Goal: Task Accomplishment & Management: Use online tool/utility

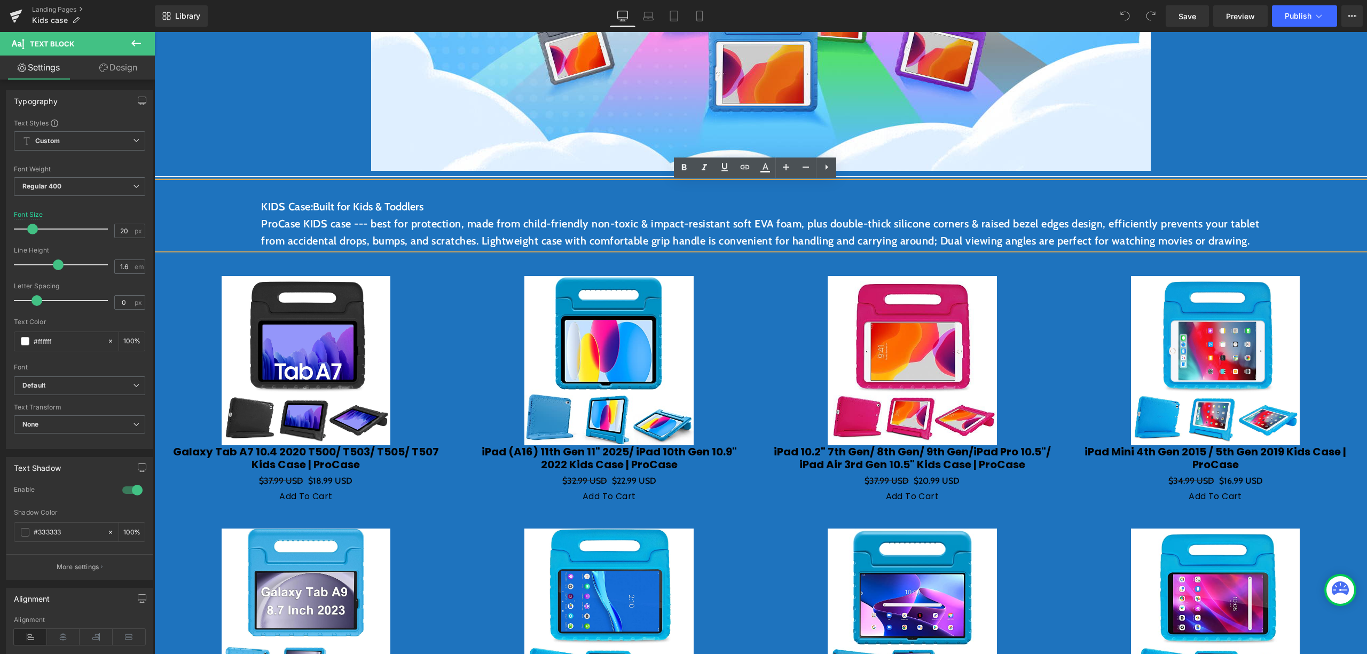
click at [154, 32] on div at bounding box center [154, 32] width 0 height 0
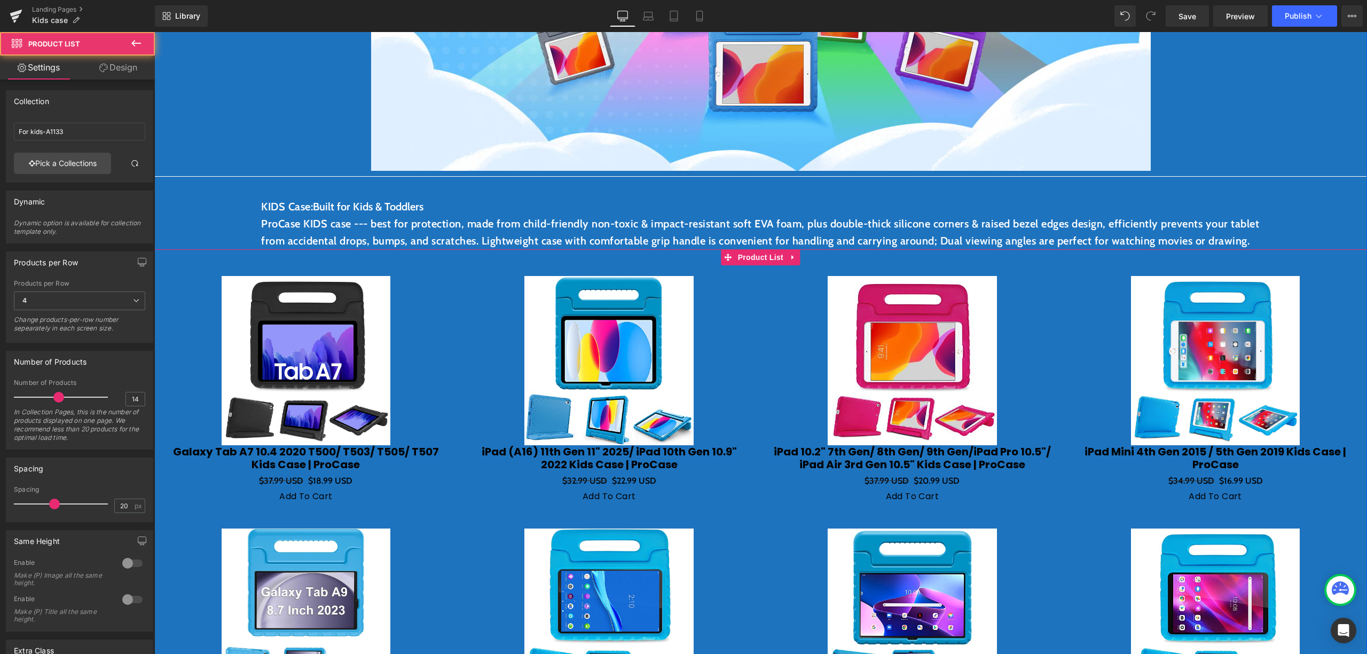
click at [686, 249] on p "ProCase KIDS case --- best for protection, made from child-friendly non-toxic &…" at bounding box center [760, 232] width 999 height 34
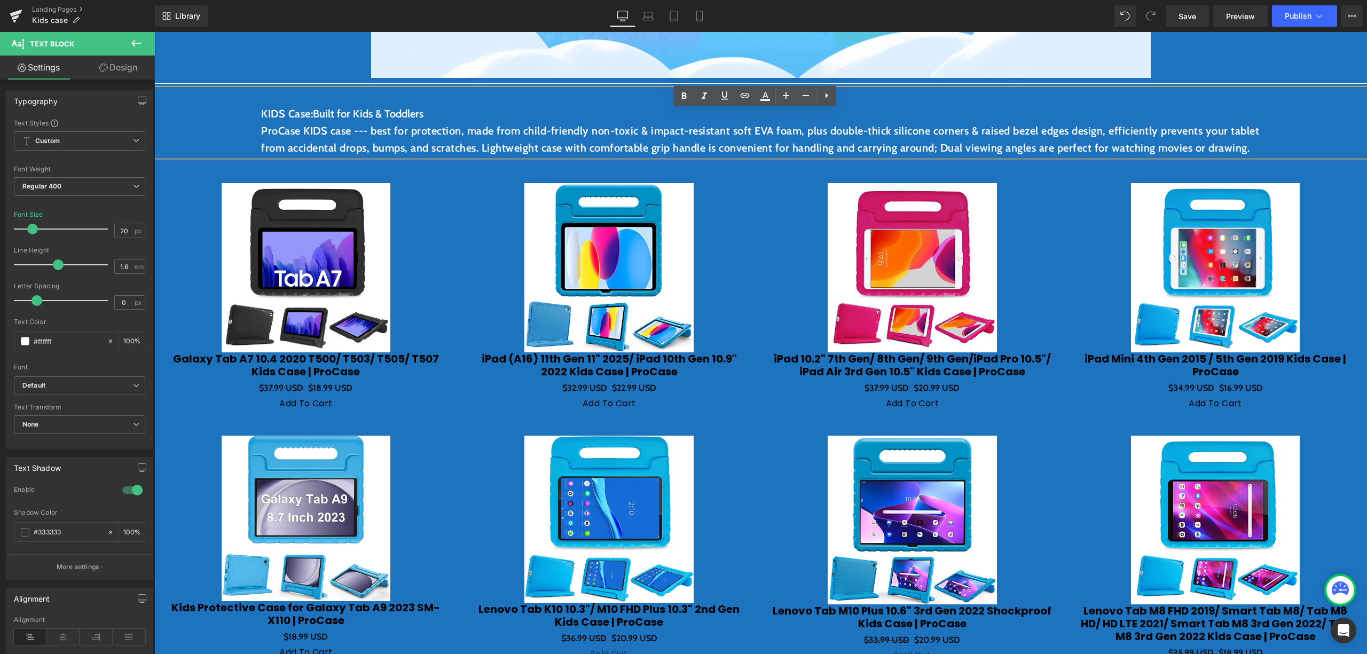
scroll to position [427, 0]
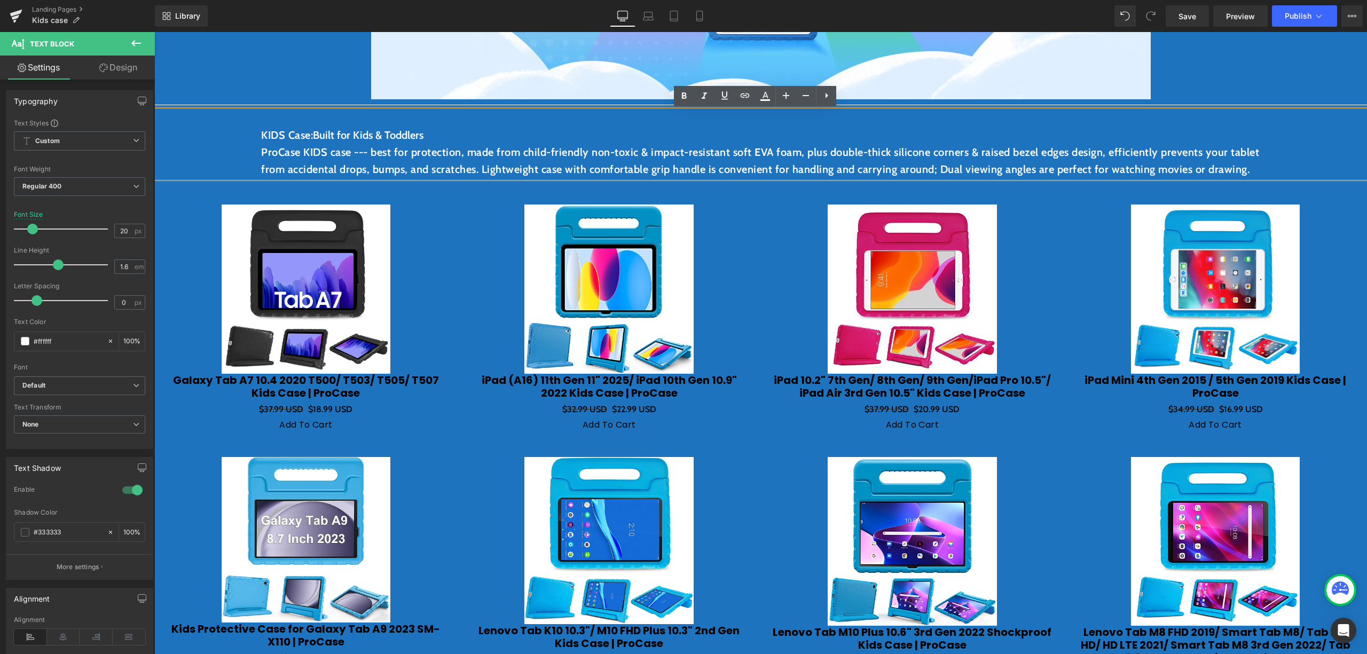
click at [275, 287] on img at bounding box center [306, 288] width 169 height 169
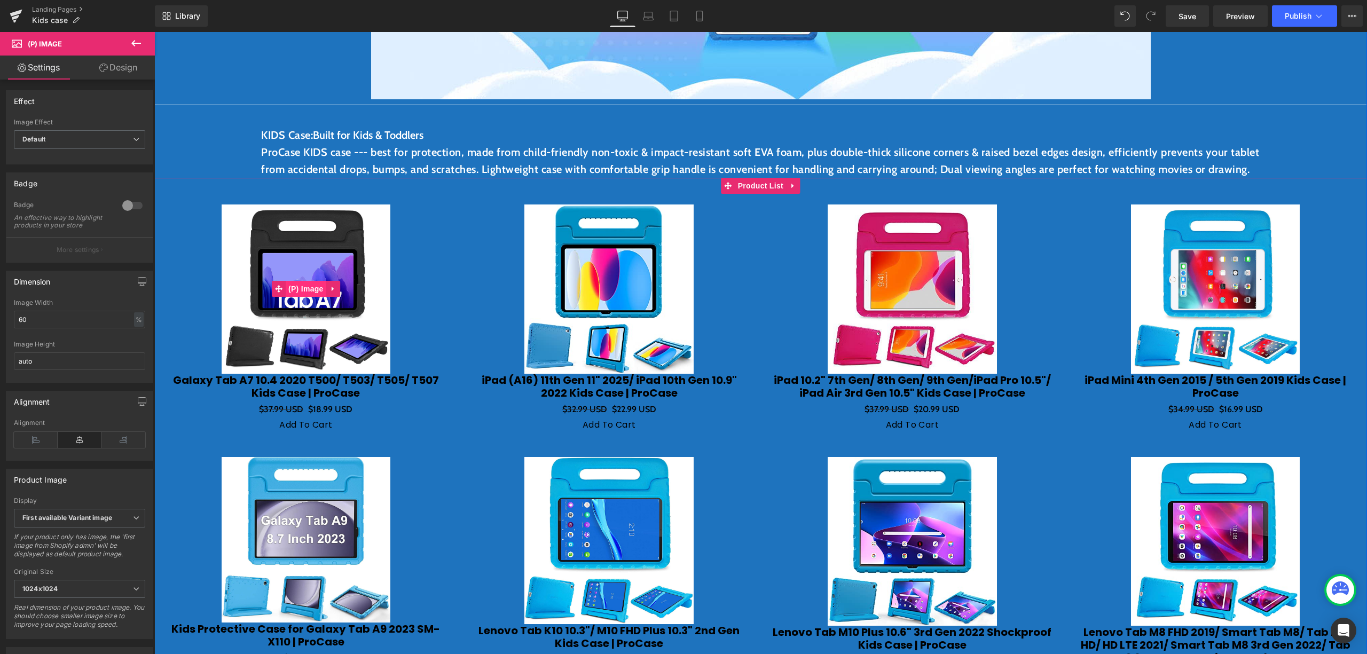
click at [297, 297] on span "(P) Image" at bounding box center [306, 289] width 41 height 16
click at [302, 297] on span "(P) Image" at bounding box center [306, 289] width 41 height 16
click at [769, 194] on span "Product List" at bounding box center [760, 186] width 51 height 16
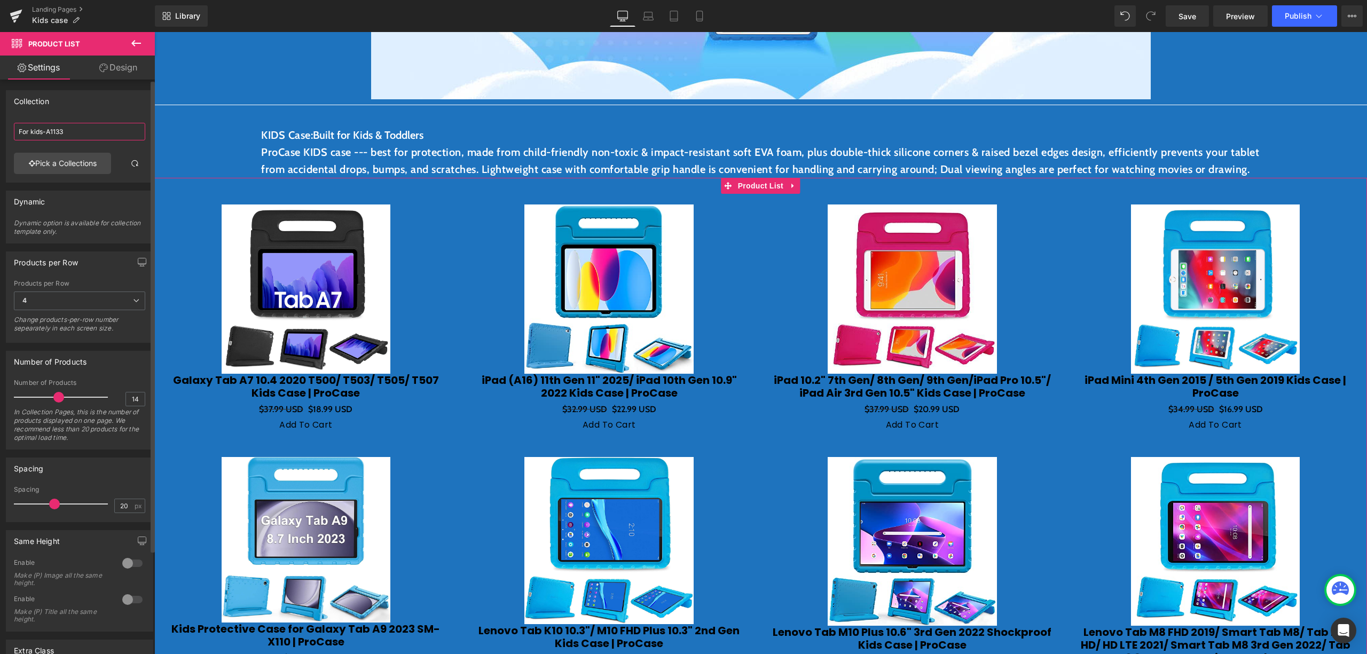
click at [72, 131] on input "For kids-A1133" at bounding box center [79, 132] width 131 height 18
drag, startPoint x: 33, startPoint y: 142, endPoint x: 16, endPoint y: 143, distance: 17.1
click at [16, 143] on div "For kids-A1133" at bounding box center [79, 136] width 131 height 34
click at [54, 137] on input "For kids-A1133" at bounding box center [79, 132] width 131 height 18
click at [86, 144] on div "For kids-A1133" at bounding box center [79, 136] width 131 height 34
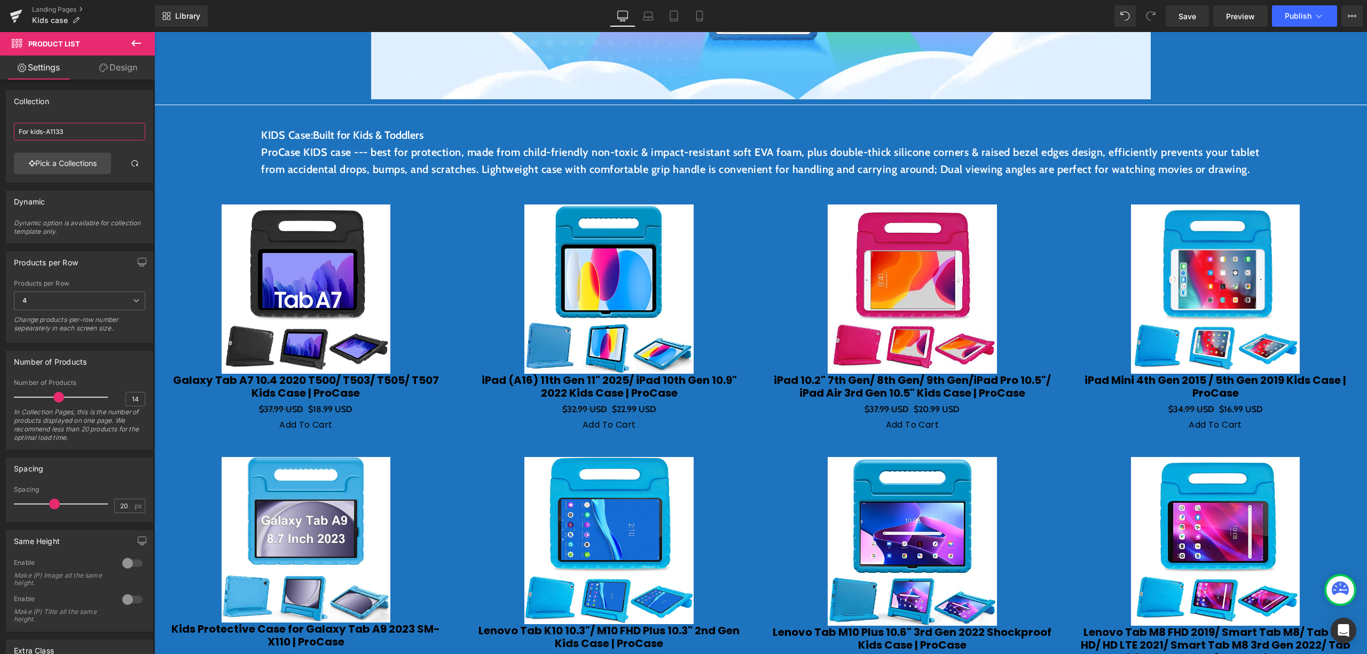
drag, startPoint x: 90, startPoint y: 132, endPoint x: -14, endPoint y: 131, distance: 104.1
click at [0, 131] on html "Product List You are previewing how the will restyle your page. You can not edi…" at bounding box center [683, 327] width 1367 height 654
click at [771, 268] on div "Sale Off" at bounding box center [912, 288] width 282 height 169
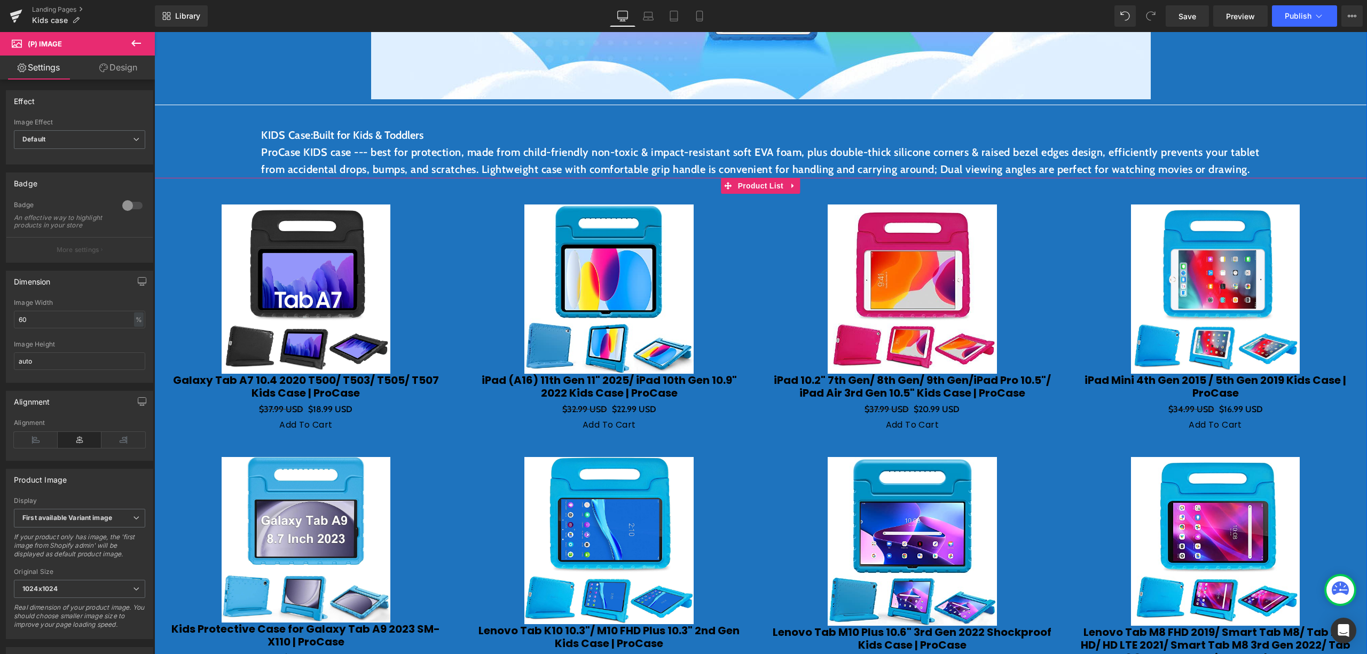
click at [759, 194] on span "Product List" at bounding box center [760, 186] width 51 height 16
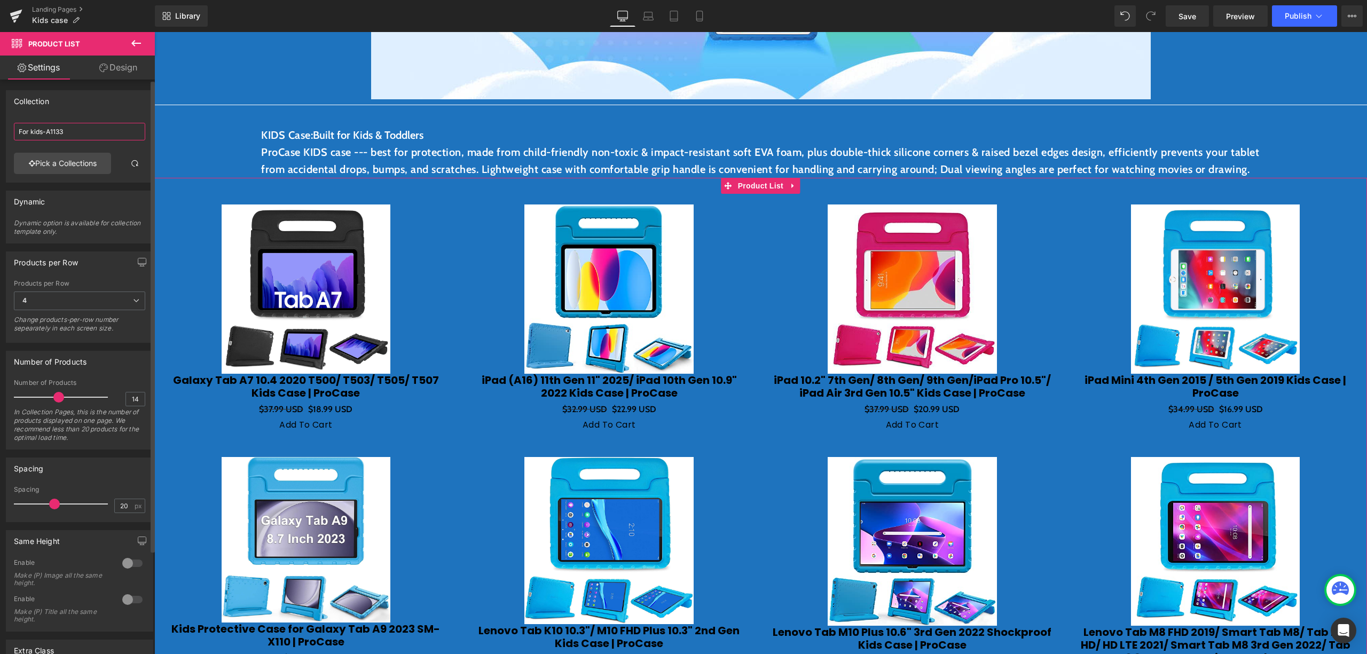
click at [89, 133] on input "For kids-A1133" at bounding box center [79, 132] width 131 height 18
click at [124, 169] on link at bounding box center [134, 163] width 21 height 21
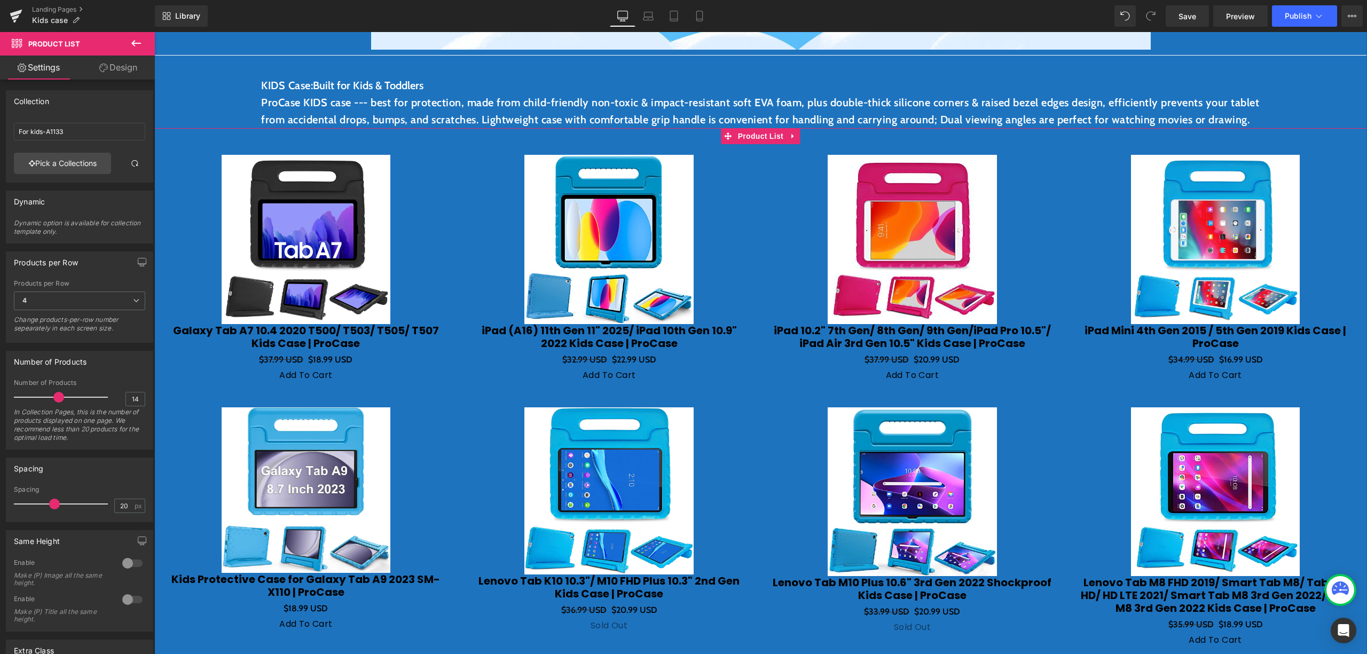
scroll to position [498, 0]
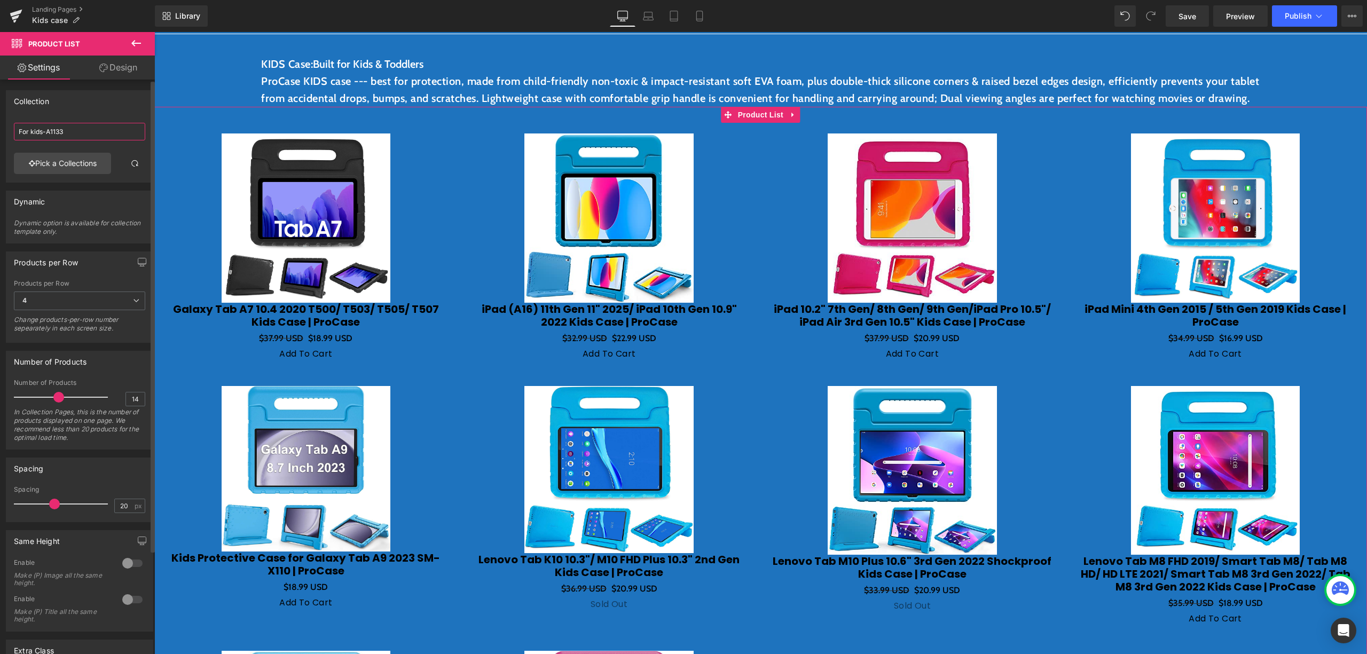
click at [103, 133] on input "For kids-A1133" at bounding box center [79, 132] width 131 height 18
click at [66, 163] on link "Pick a Collections" at bounding box center [62, 163] width 97 height 21
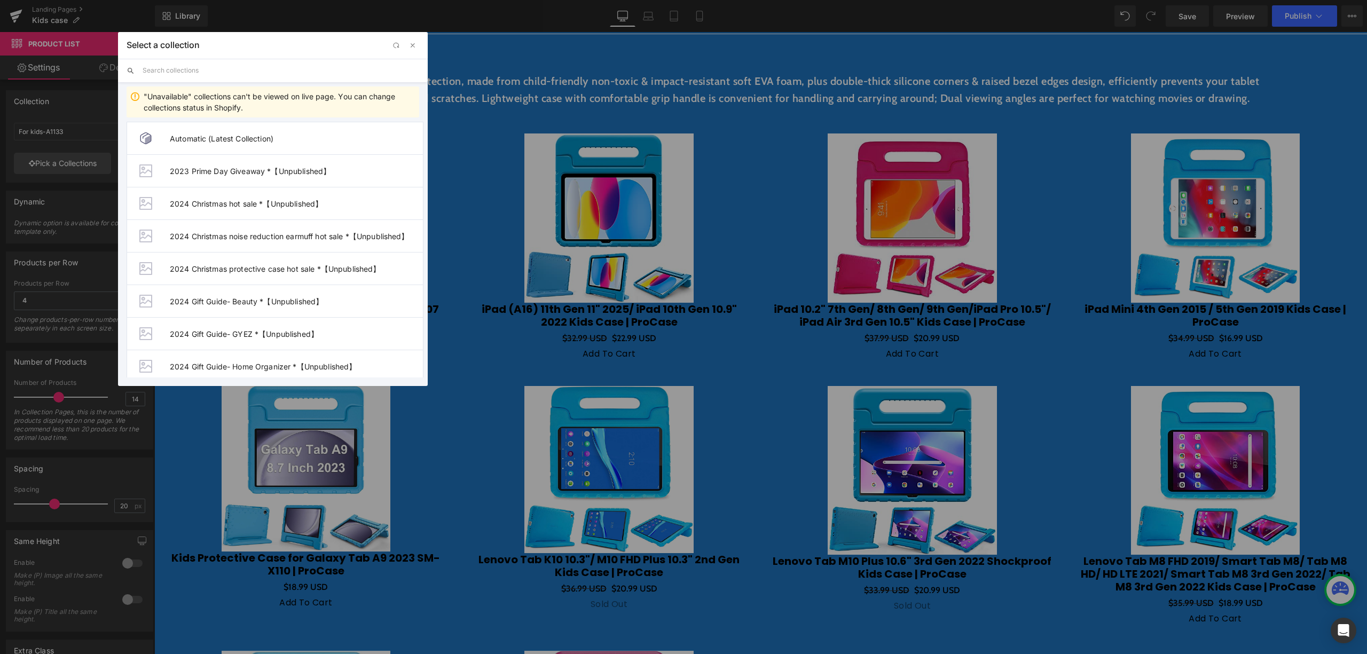
click at [404, 48] on div at bounding box center [408, 45] width 38 height 13
click at [408, 47] on span "button" at bounding box center [412, 45] width 9 height 9
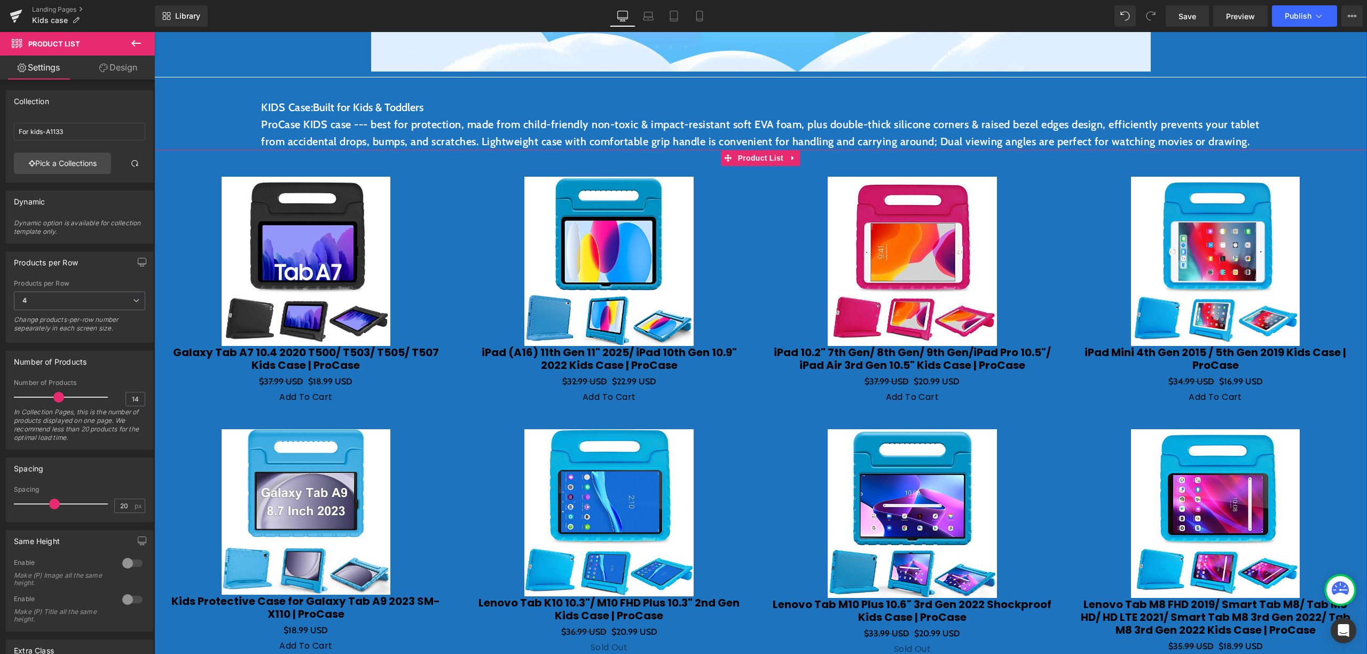
scroll to position [427, 0]
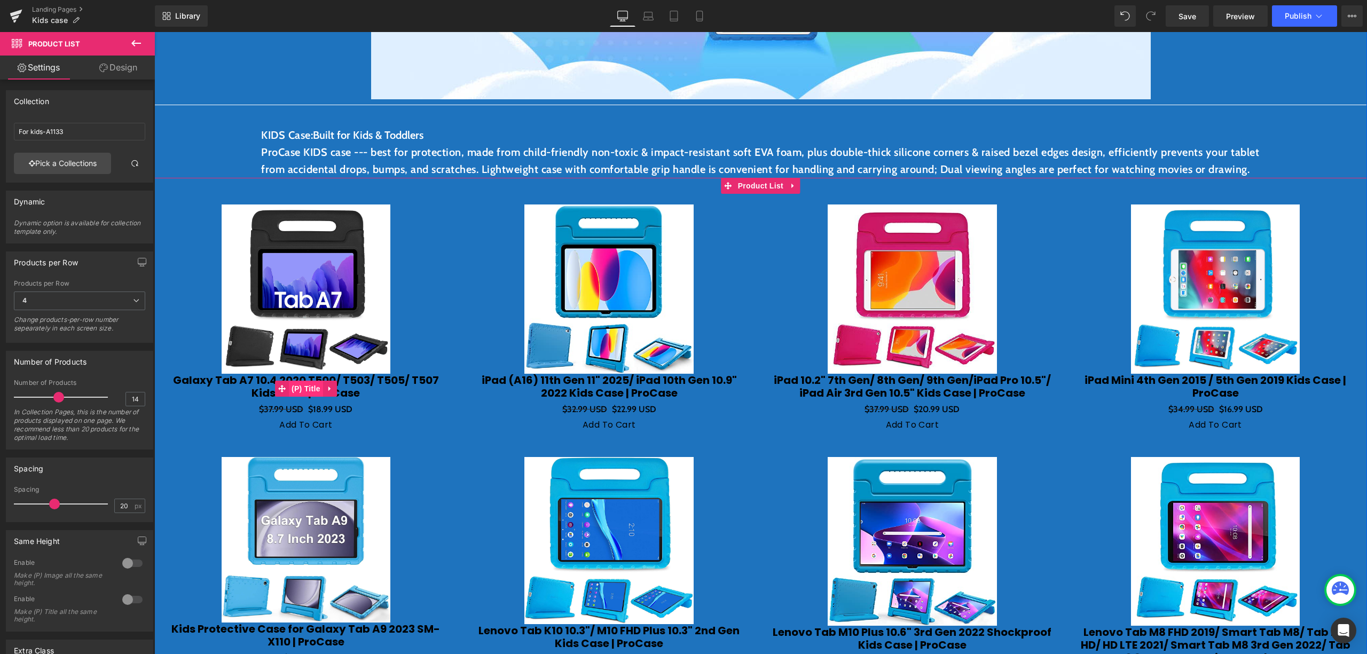
click at [301, 397] on span "(P) Title" at bounding box center [306, 389] width 34 height 16
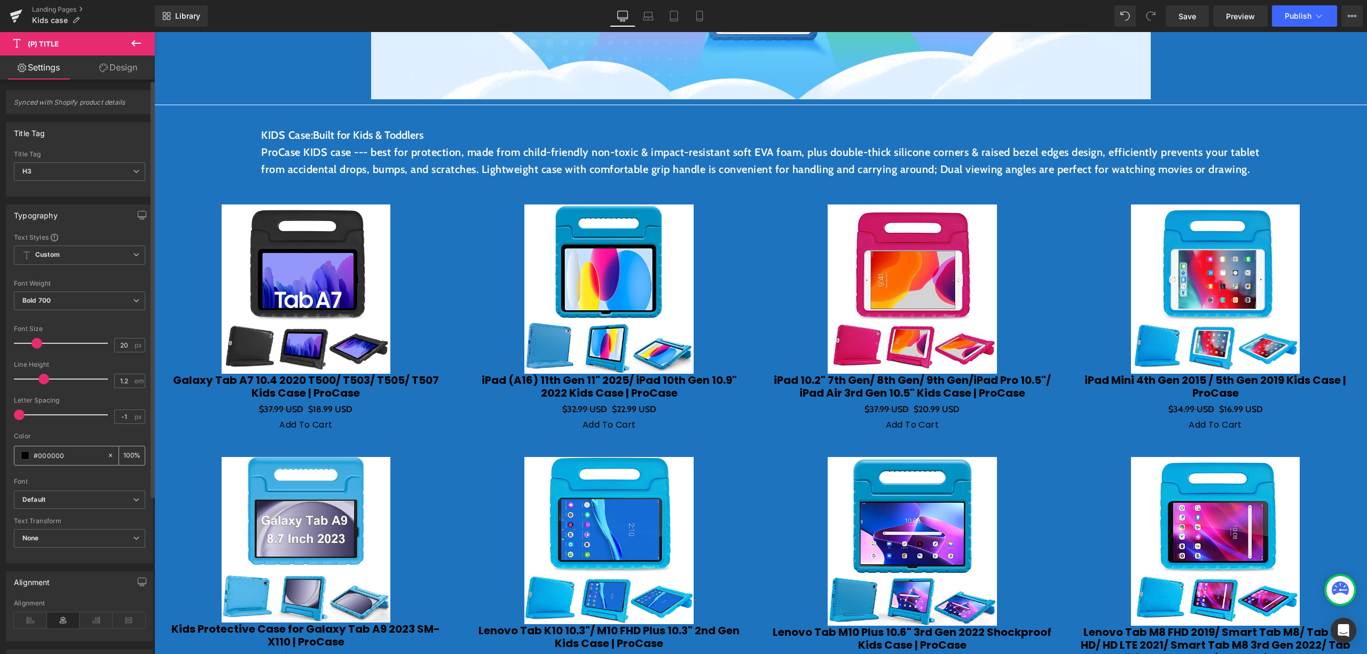
click at [24, 457] on span at bounding box center [25, 455] width 9 height 9
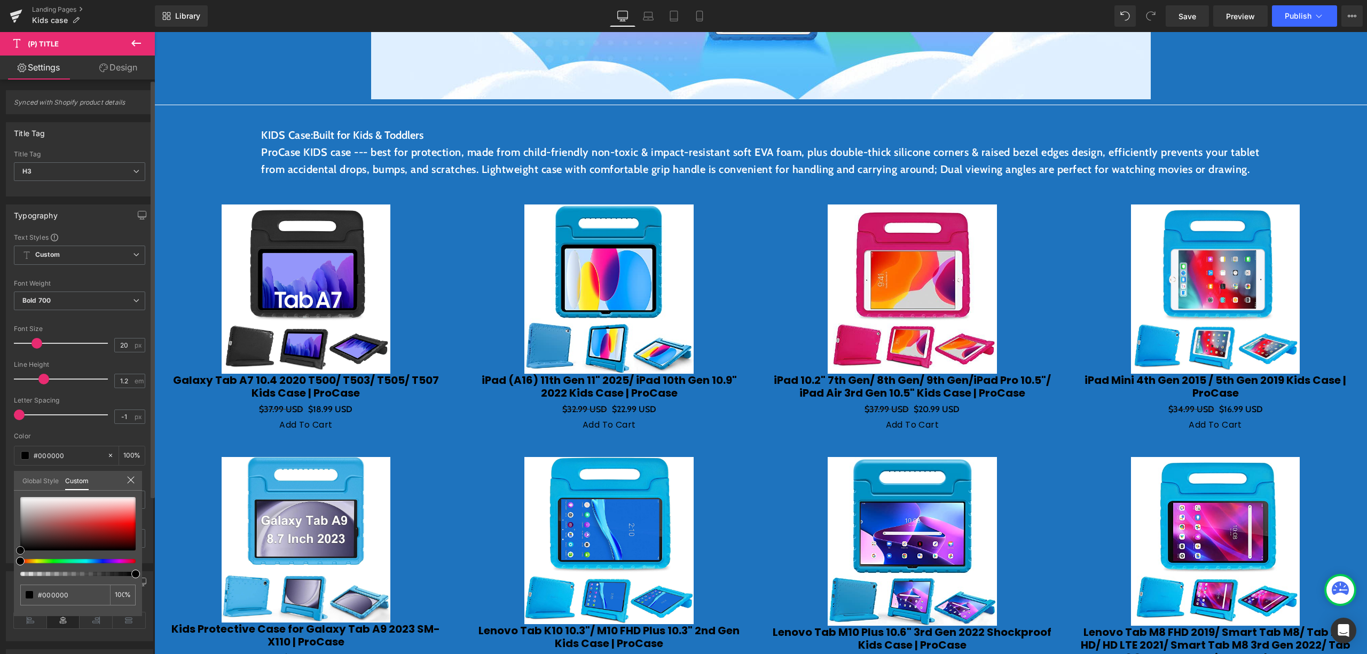
type input "#1c1b1b"
type input "#212020"
type input "#5b5757"
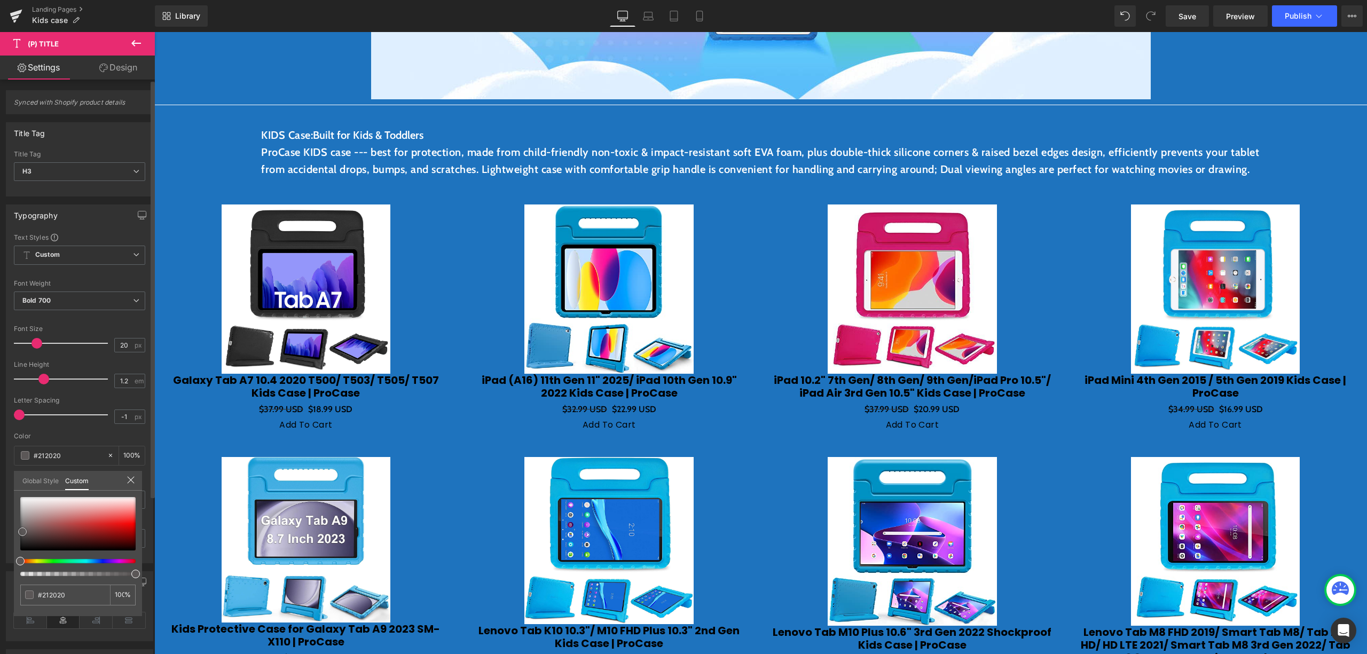
type input "#5b5757"
type input "#a29e9e"
type input "#d1d0d0"
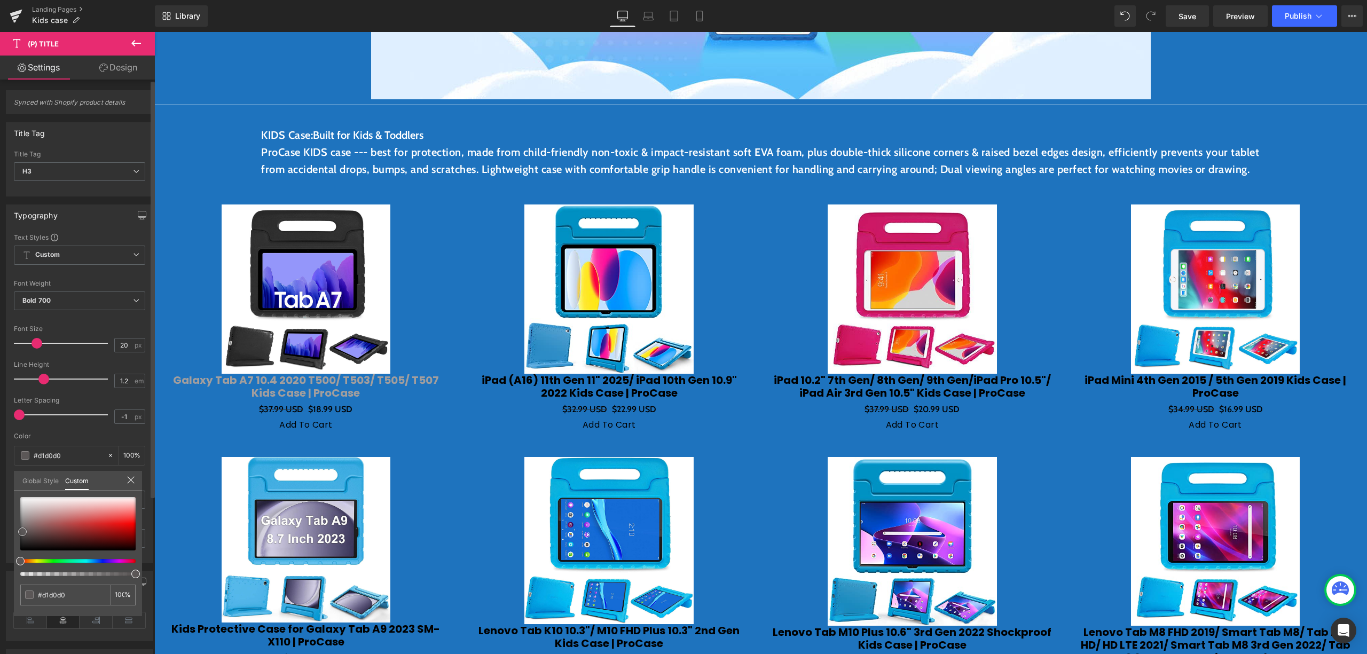
type input "#e8e8e8"
type input "#efefef"
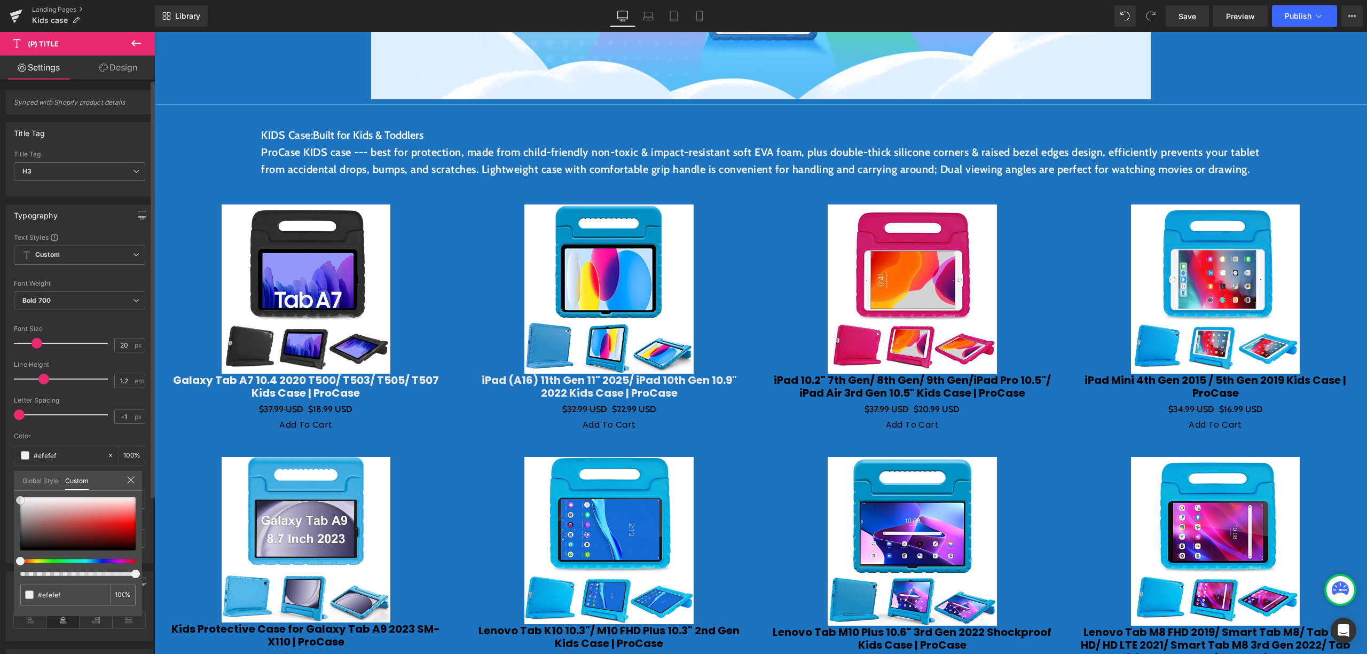
type input "#f7f7f7"
type input "#ffffff"
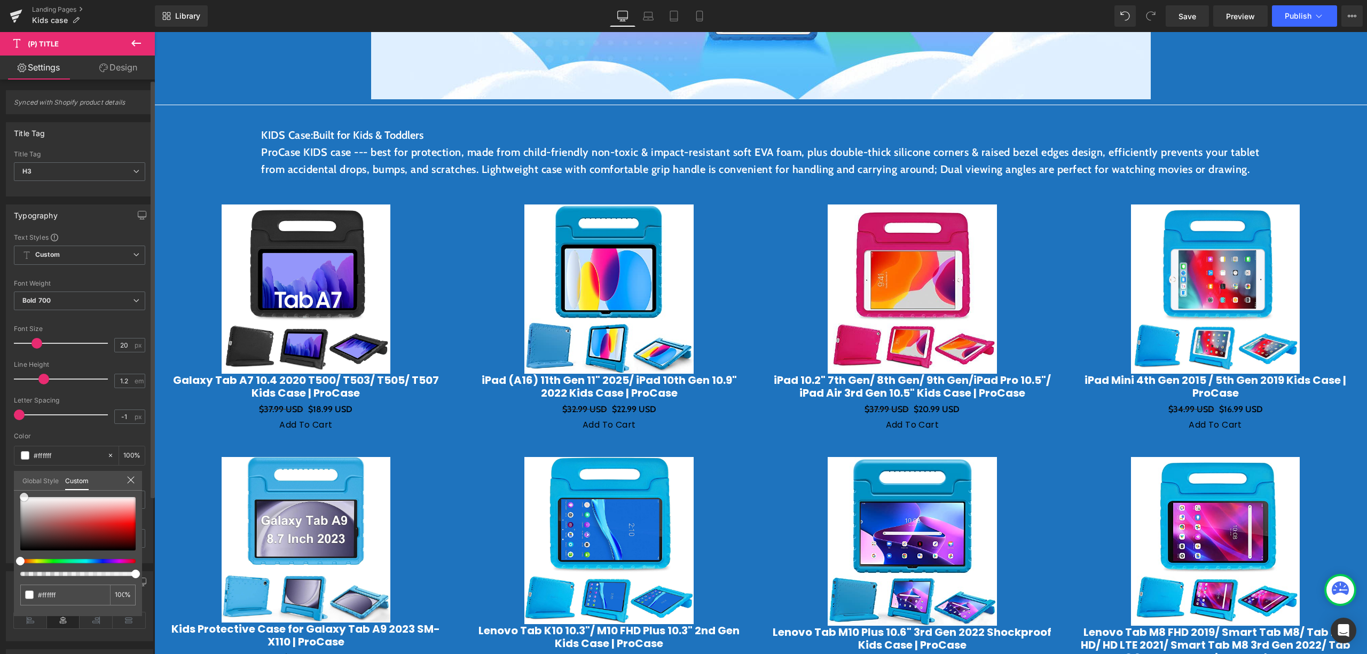
drag, startPoint x: 22, startPoint y: 544, endPoint x: 24, endPoint y: 490, distance: 55.0
click at [24, 490] on div "Global Style Custom Setup Global Style #ffffff 100 %" at bounding box center [78, 487] width 128 height 33
click at [12, 492] on div "Typography Text Styles Custom Custom Setup Global Style Custom Setup Global Sty…" at bounding box center [80, 379] width 160 height 367
click at [133, 475] on div "Global Style Custom" at bounding box center [78, 481] width 128 height 20
click at [133, 487] on div "Global Style Custom" at bounding box center [78, 481] width 128 height 20
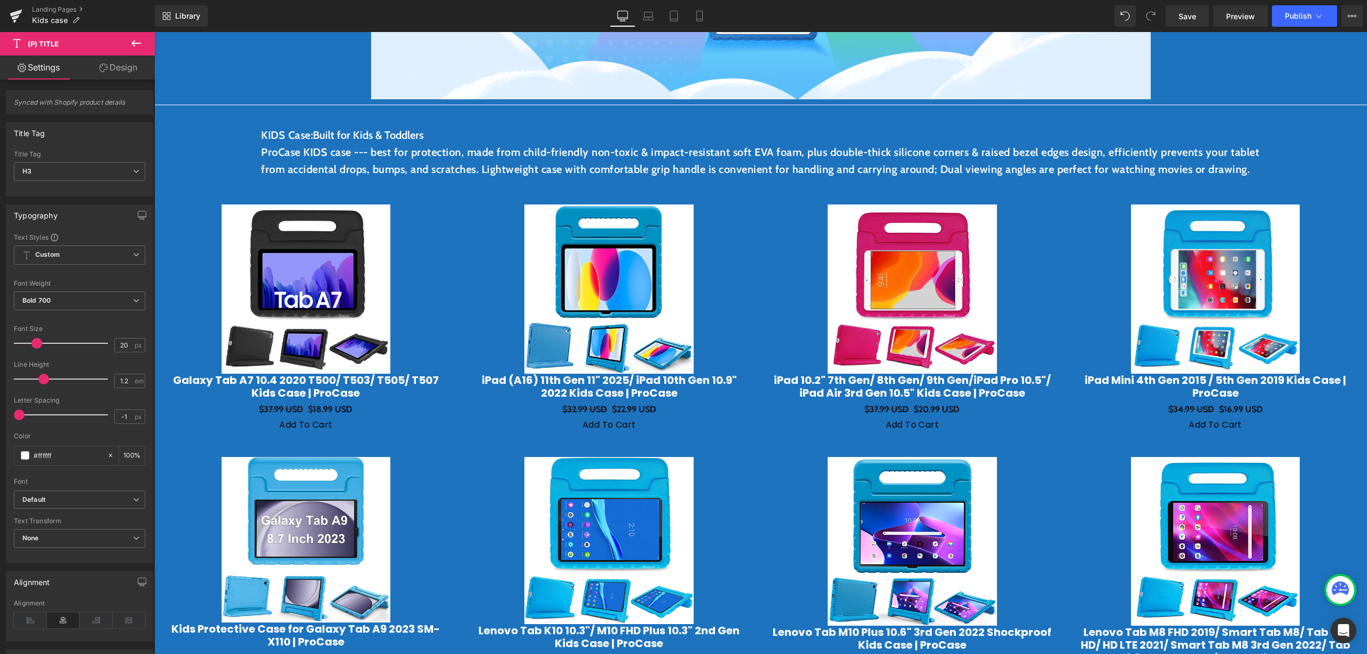
click at [334, 417] on span "(P) Price" at bounding box center [333, 409] width 37 height 16
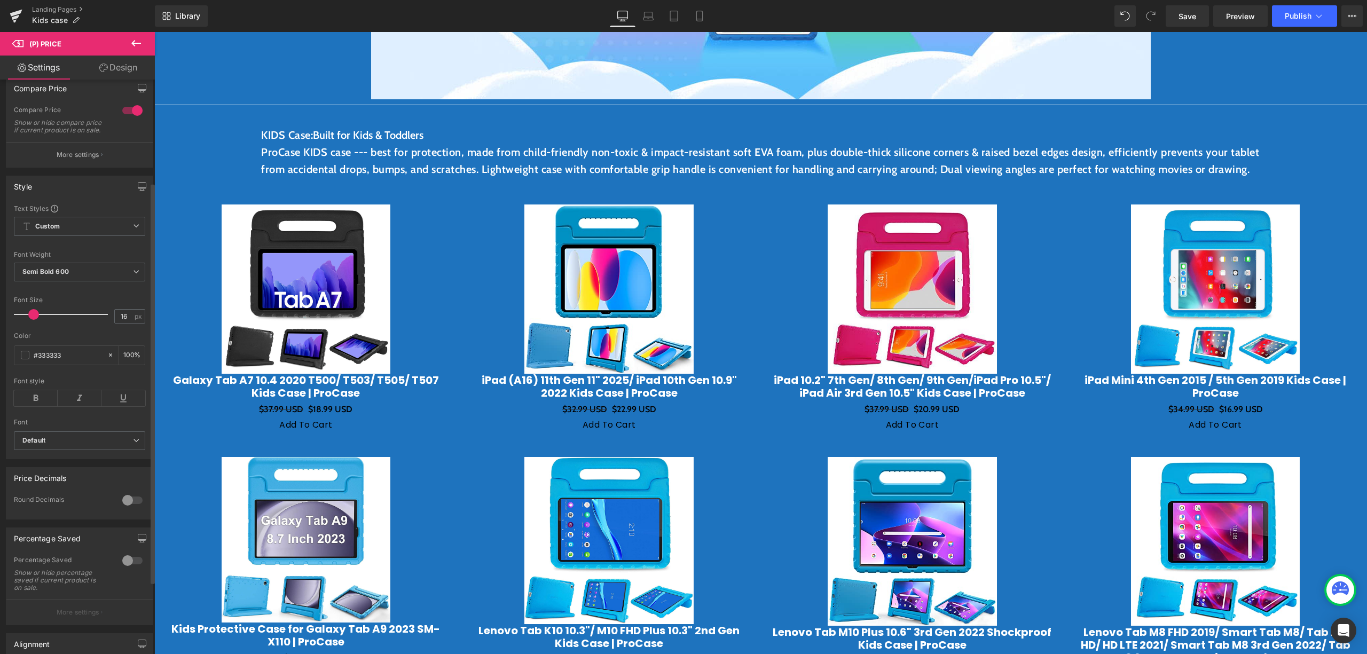
scroll to position [214, 0]
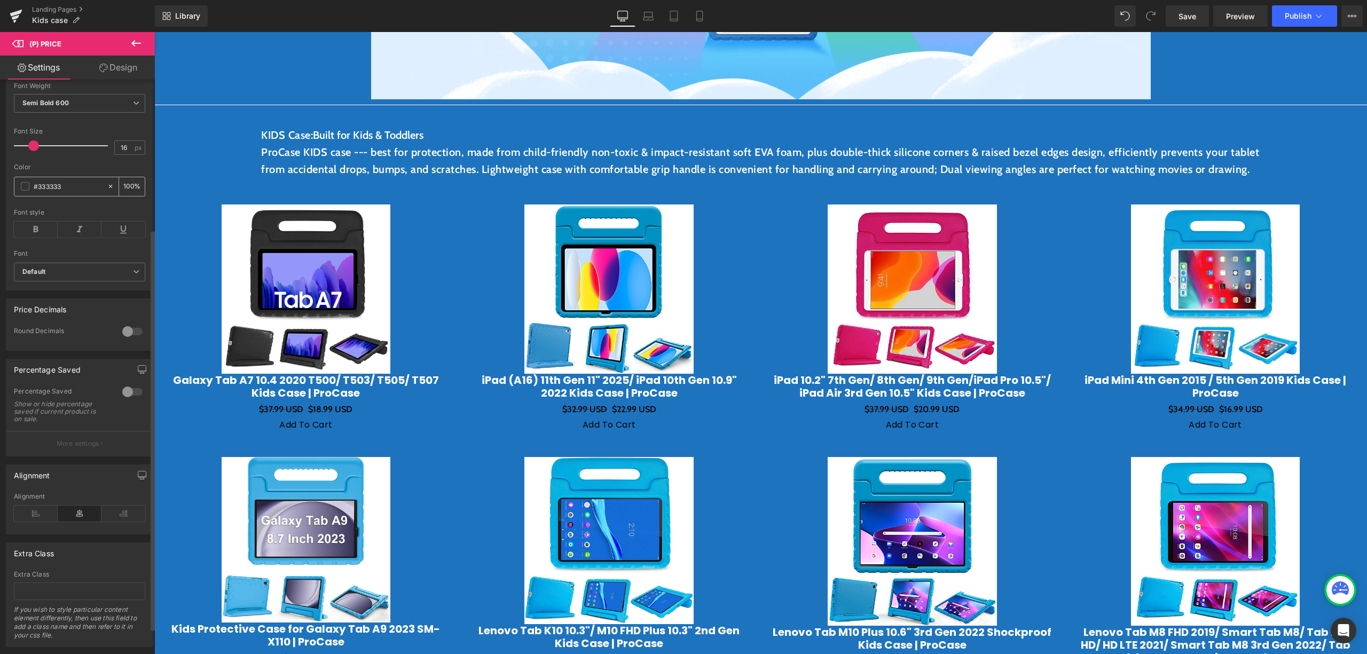
click at [28, 191] on span at bounding box center [25, 186] width 9 height 9
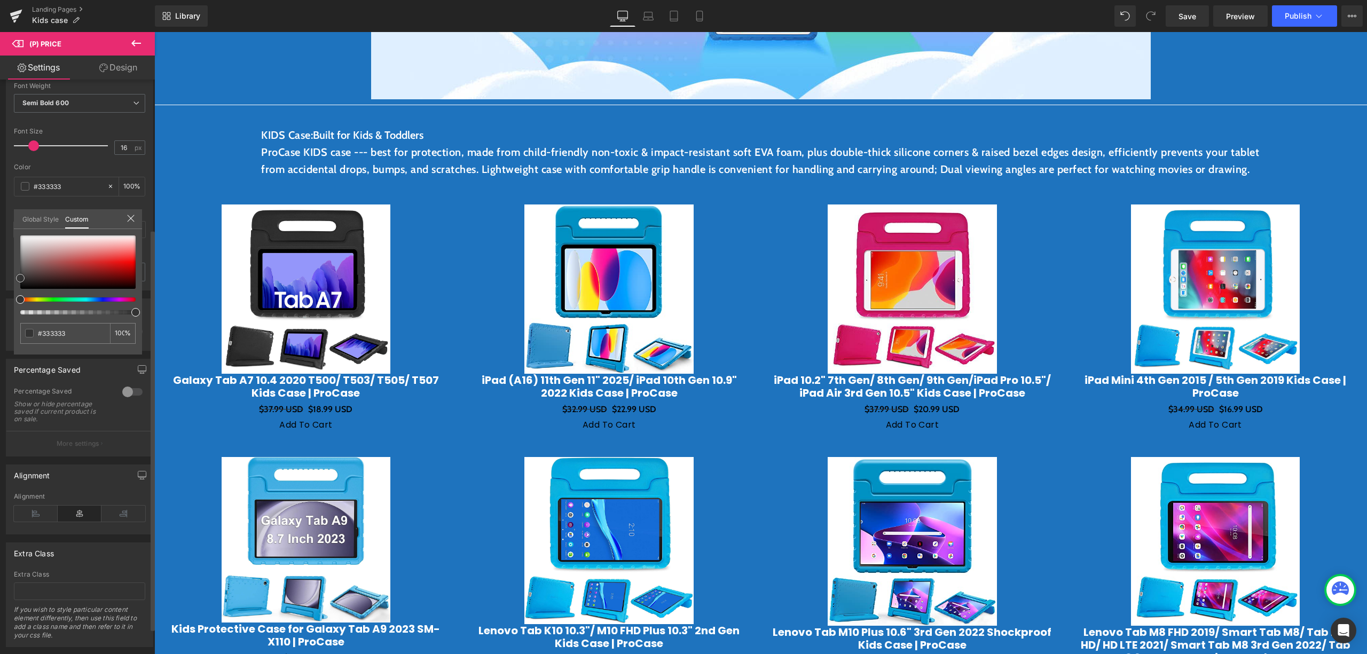
type input "#353535"
drag, startPoint x: 22, startPoint y: 274, endPoint x: 21, endPoint y: 255, distance: 18.7
click at [20, 274] on span at bounding box center [20, 278] width 9 height 9
type input "#3f3f3f"
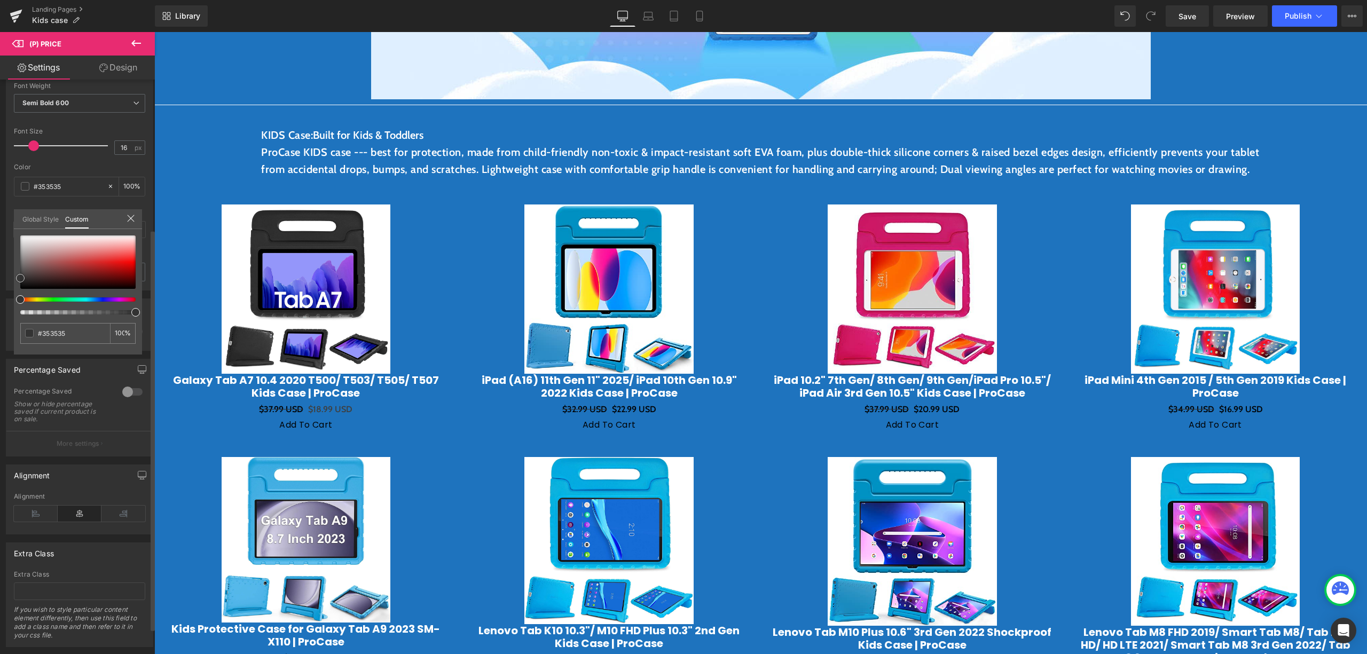
type input "#3f3f3f"
type input "#7a7a7a"
click at [23, 225] on div "Global Style Custom Setup Global Style #7a7a7a 100 %" at bounding box center [78, 225] width 128 height 33
type input "#878787"
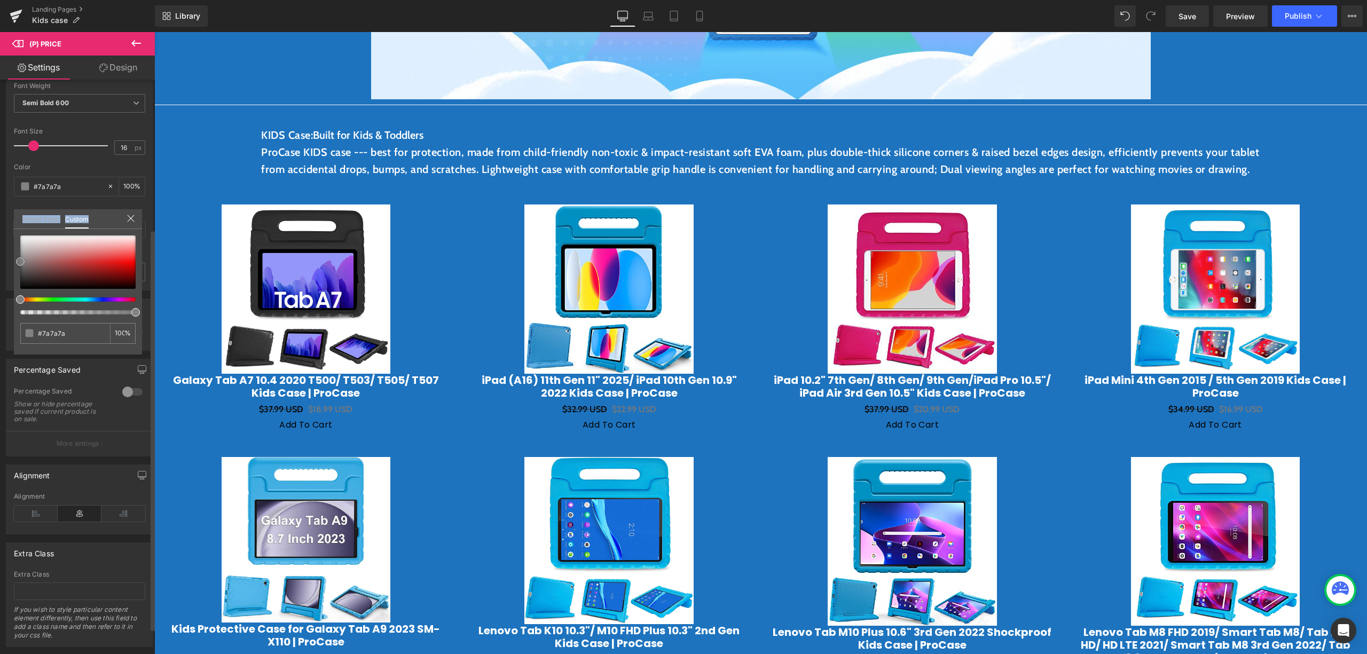
type input "#878787"
type input "#a9a7a7"
type input "#cbc7c7"
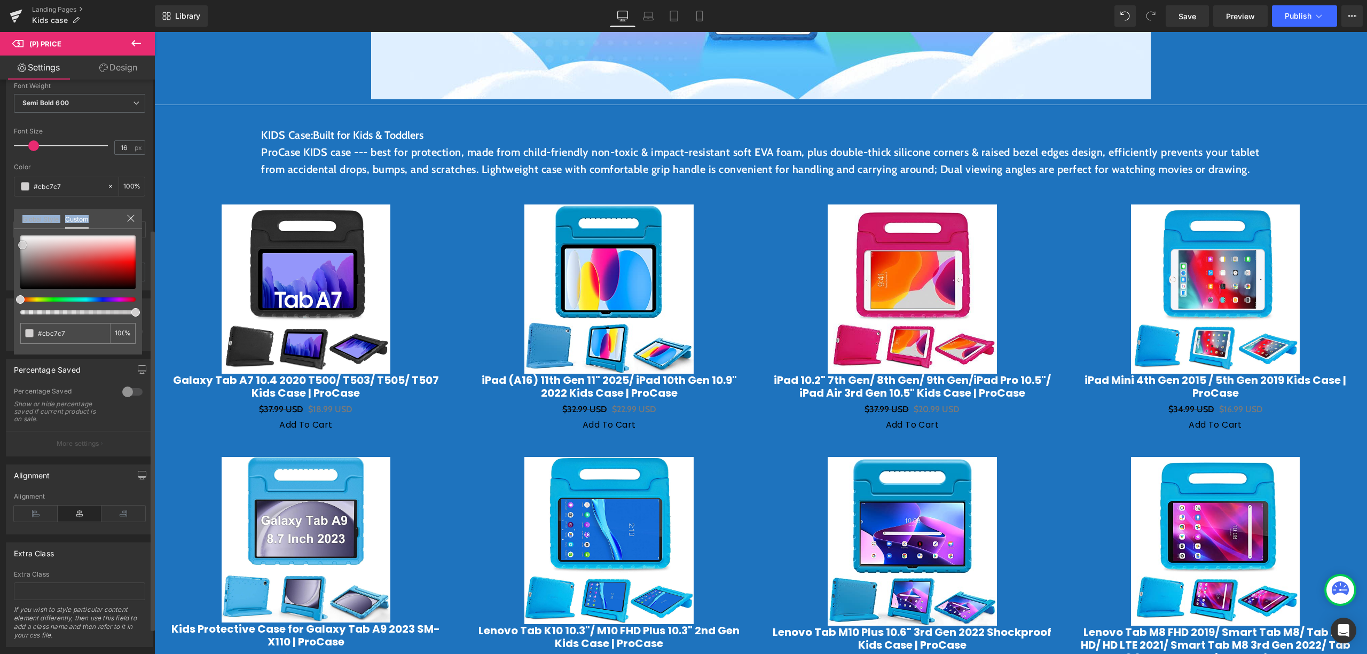
type input "#dcdada"
type input "#e8e7e7"
type input "#f0efef"
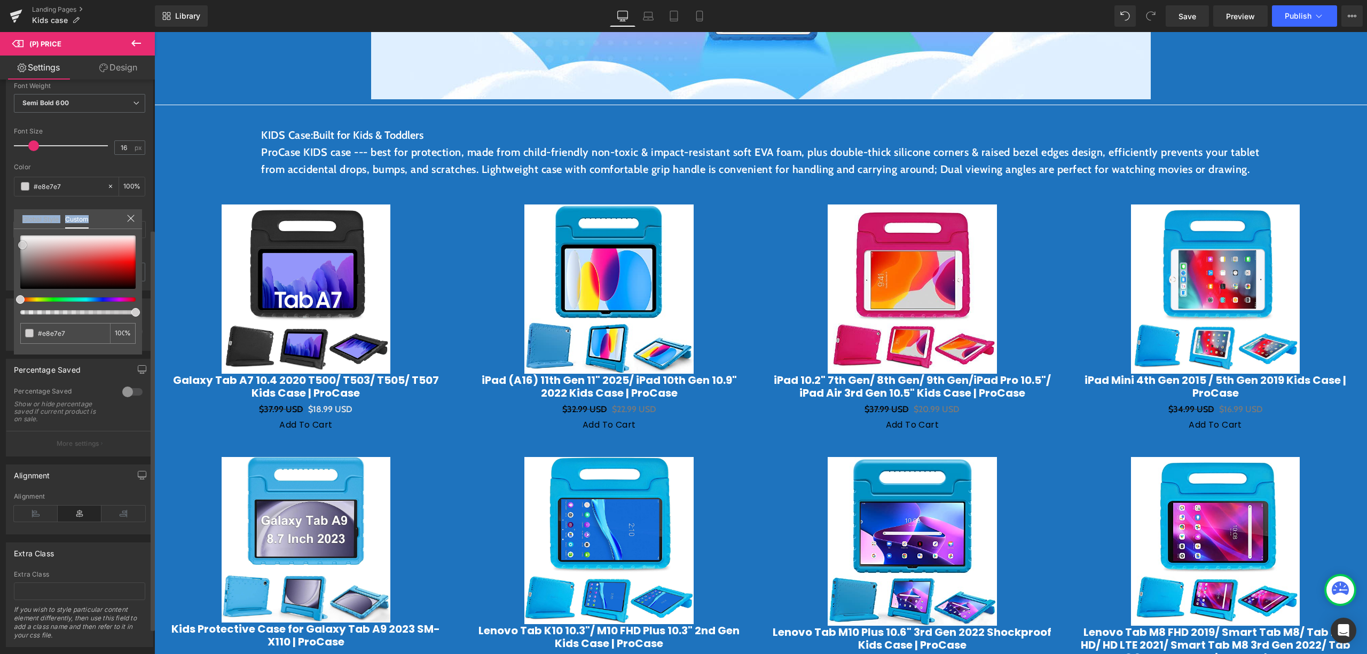
type input "#f0efef"
type input "#faf9f9"
type input "#ffffff"
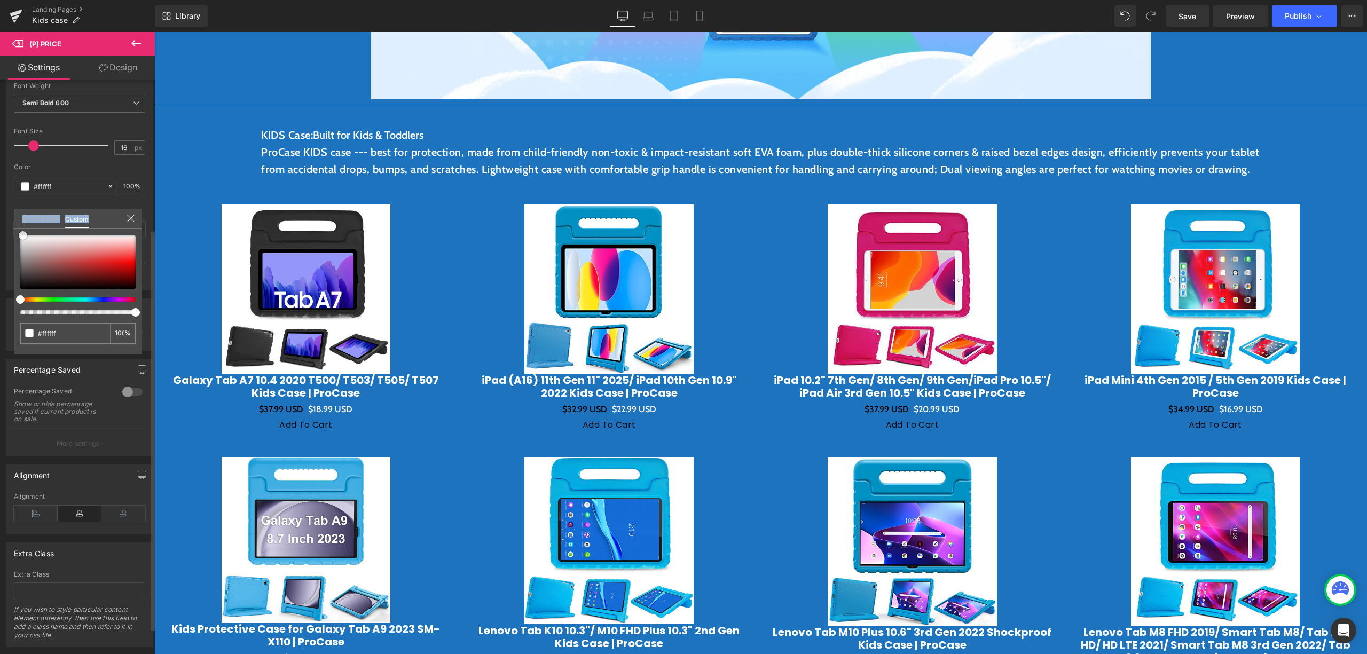
drag, startPoint x: 22, startPoint y: 258, endPoint x: 25, endPoint y: 227, distance: 31.1
click at [25, 227] on div "Global Style Custom Setup Global Style #ffffff 100 %" at bounding box center [78, 225] width 128 height 33
drag, startPoint x: 129, startPoint y: 214, endPoint x: 135, endPoint y: 218, distance: 6.8
click at [129, 214] on icon at bounding box center [131, 218] width 9 height 9
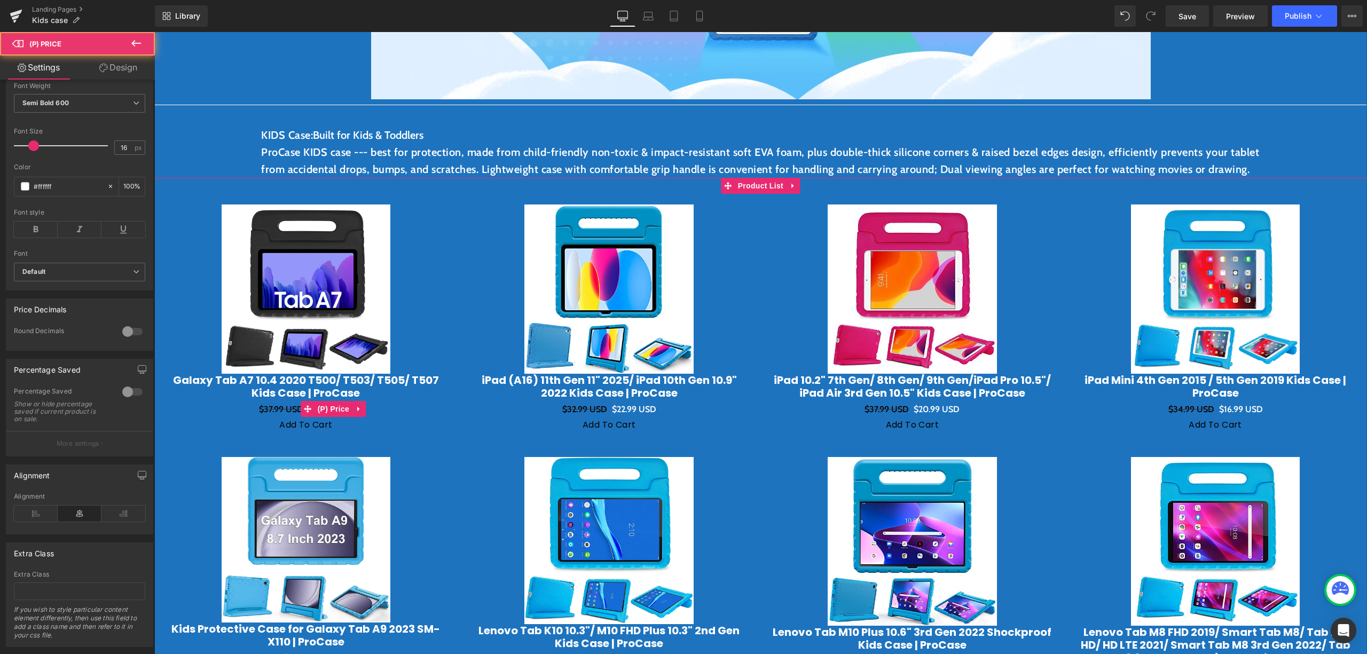
click at [265, 414] on span "$37.99 USD" at bounding box center [281, 409] width 44 height 10
click at [317, 417] on span "(P) Price" at bounding box center [333, 409] width 37 height 16
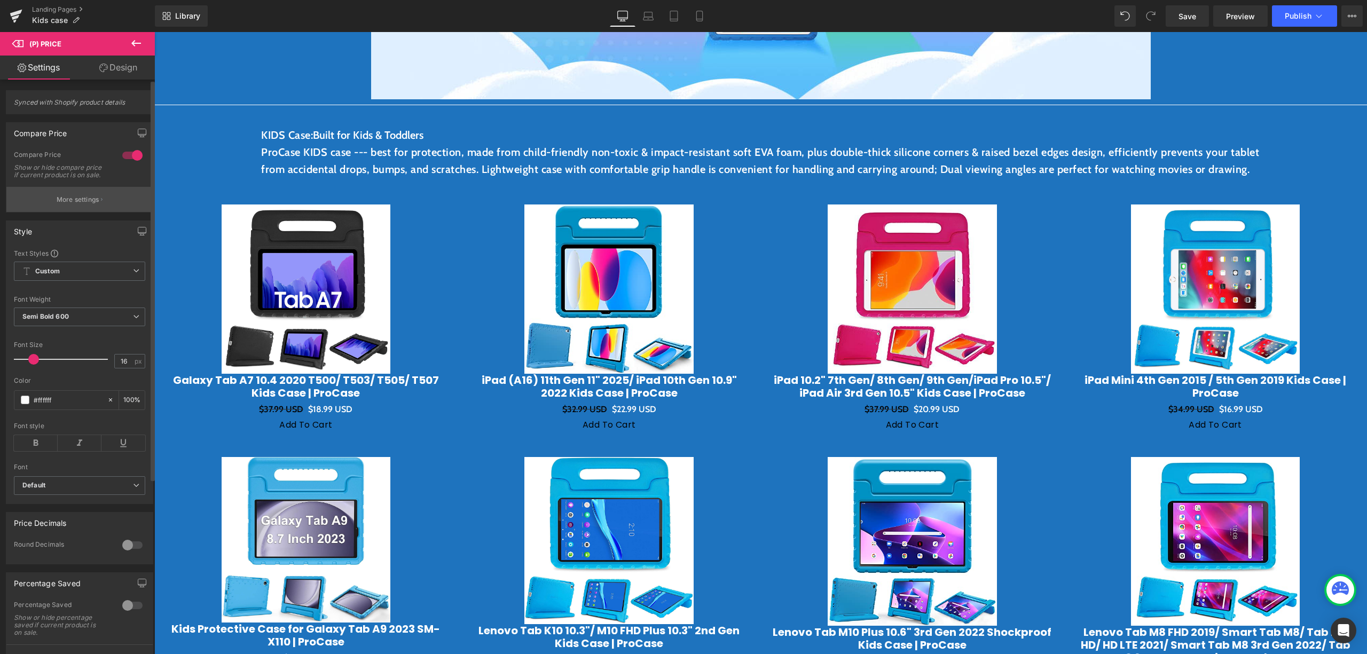
click at [98, 208] on button "More settings" at bounding box center [79, 199] width 146 height 25
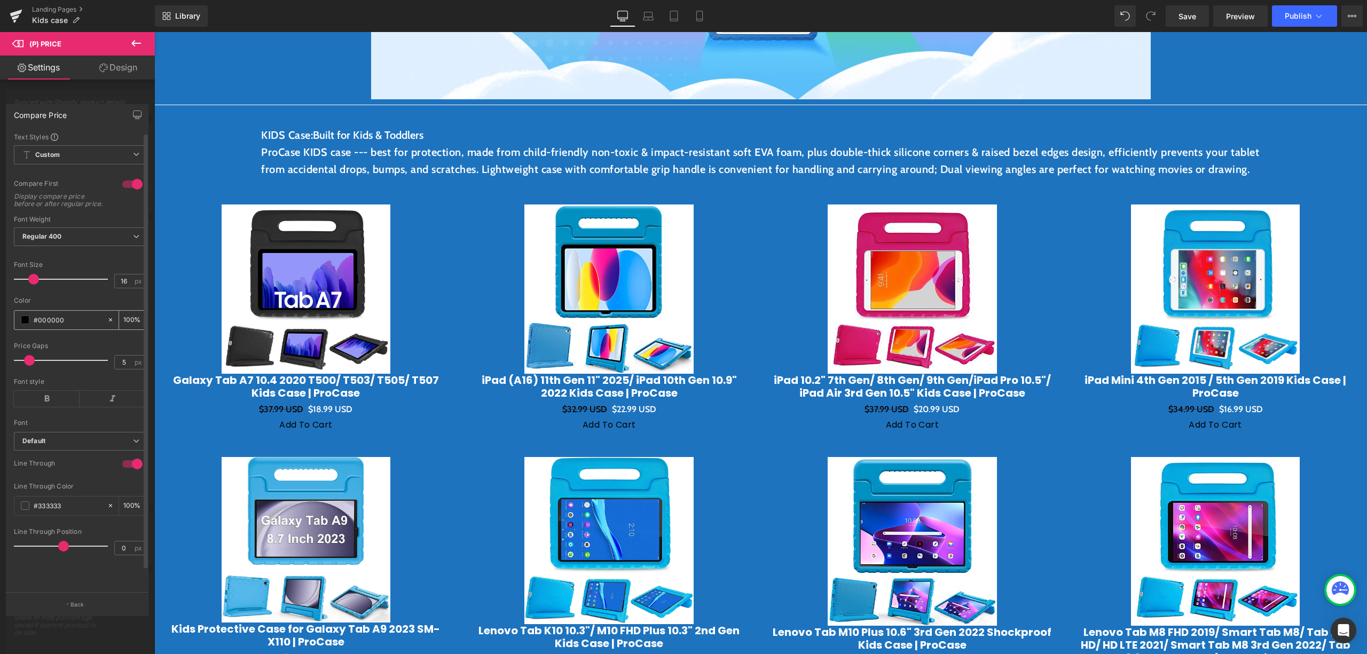
click at [20, 323] on div "#000000" at bounding box center [60, 320] width 92 height 19
click at [25, 324] on span at bounding box center [25, 319] width 9 height 9
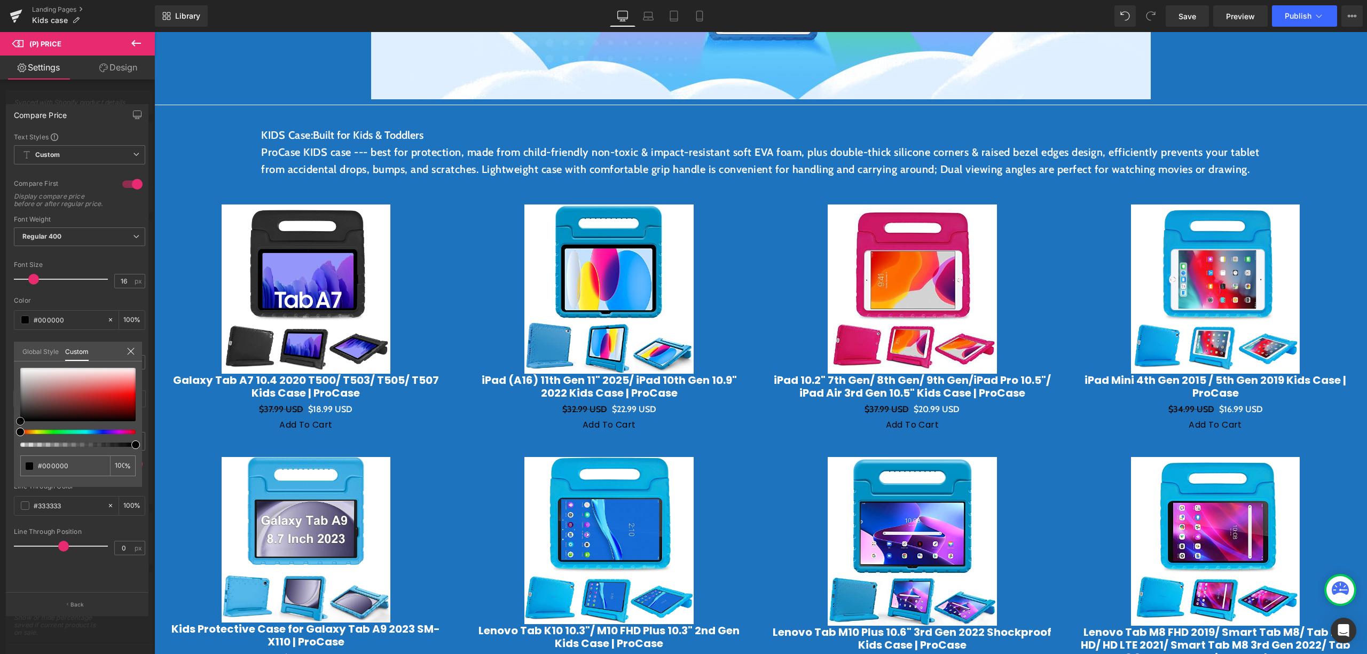
type input "#050505"
type input "#5b5b5b"
type input "#a8a8a8"
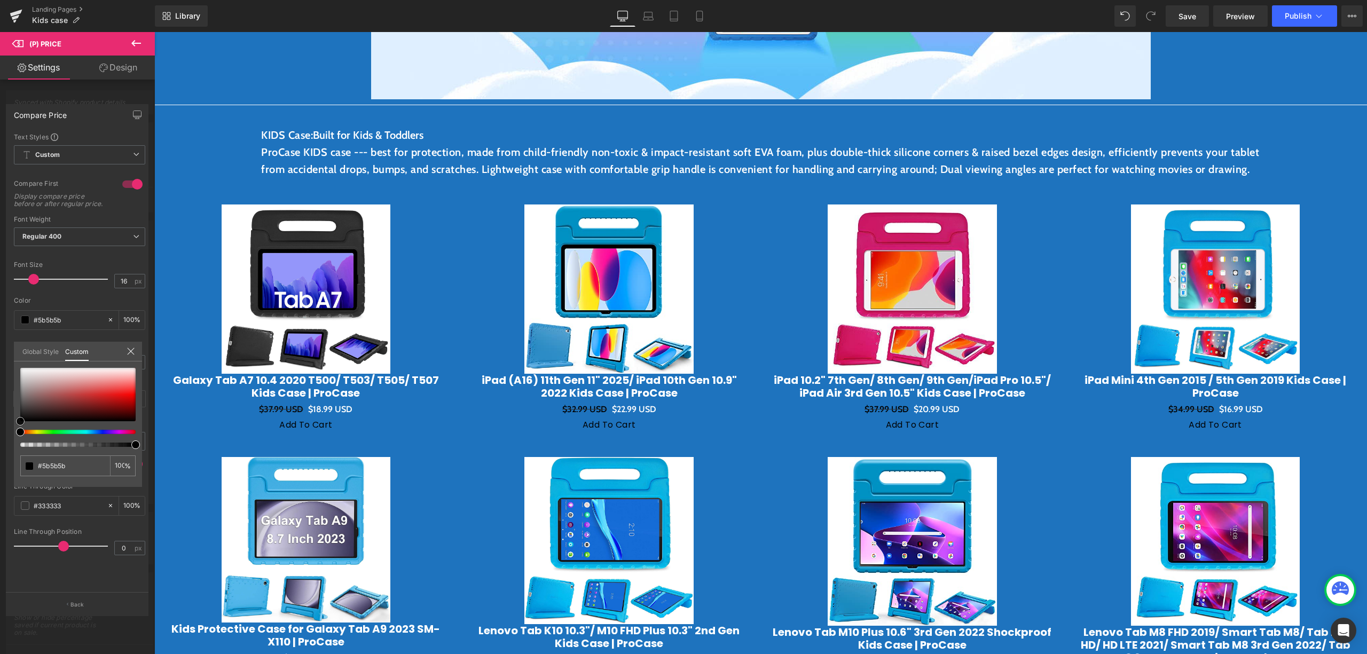
type input "#a8a8a8"
type input "#d1d1d1"
type input "#d6d6d6"
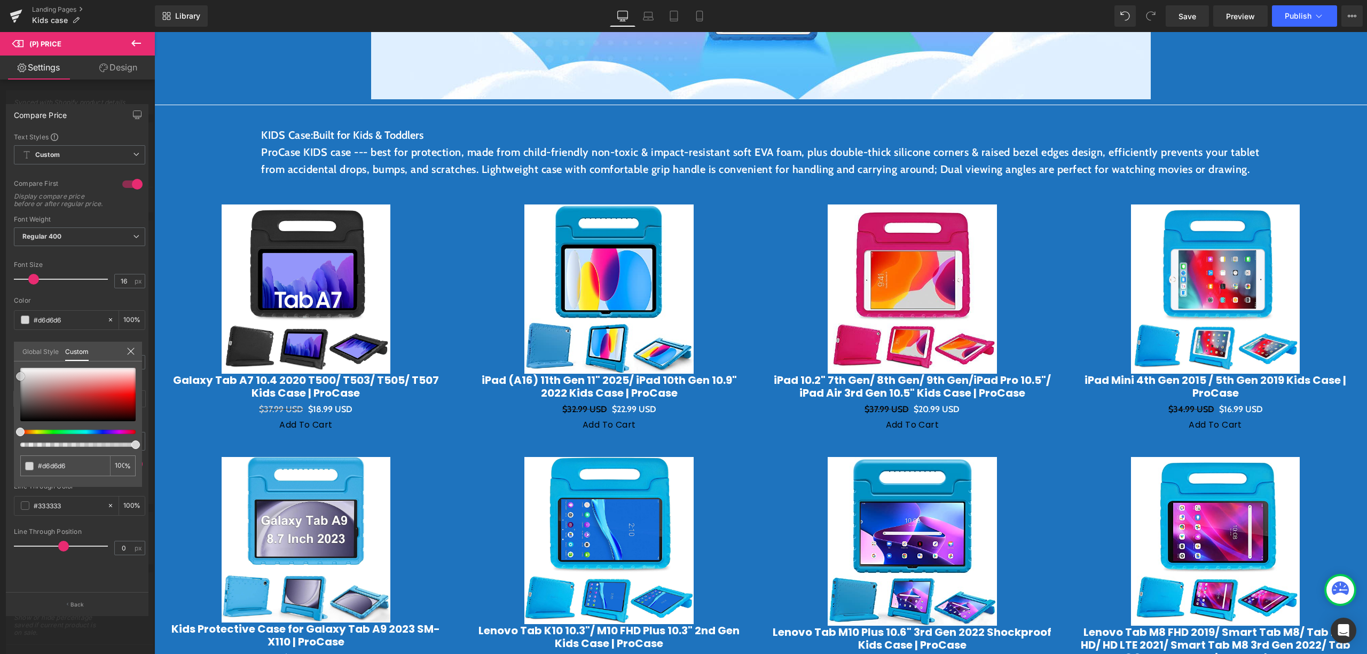
type input "#dbdbdb"
type input "#e5e5e5"
type input "#f2f2f2"
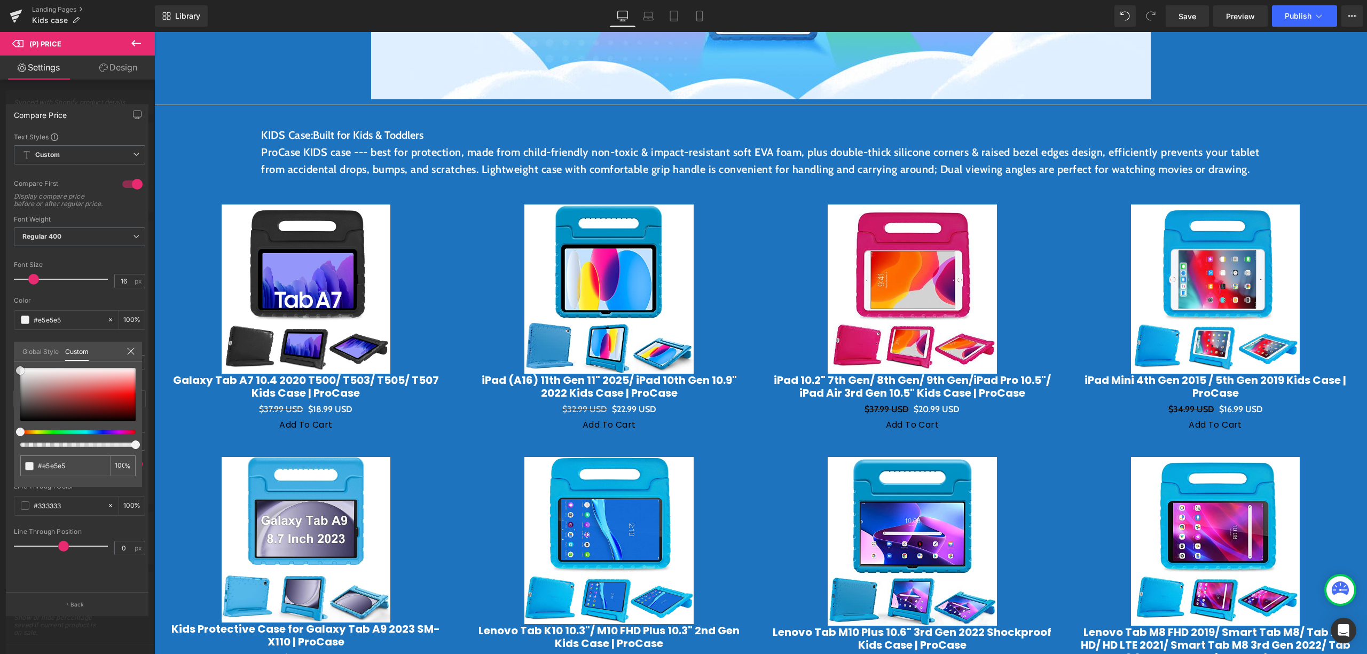
type input "#f2f2f2"
type input "#fcfcfc"
type input "#ffffff"
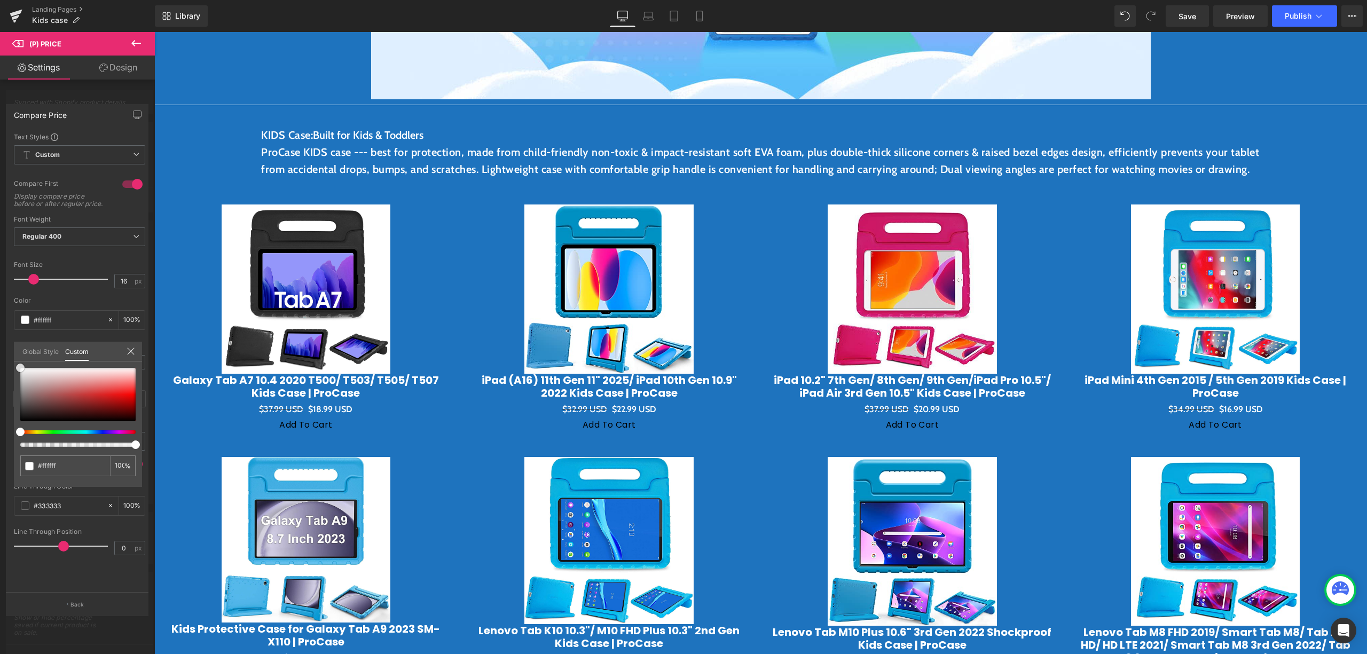
type input "#fcfcfc"
type input "#faf9f9"
type input "#f3f1f1"
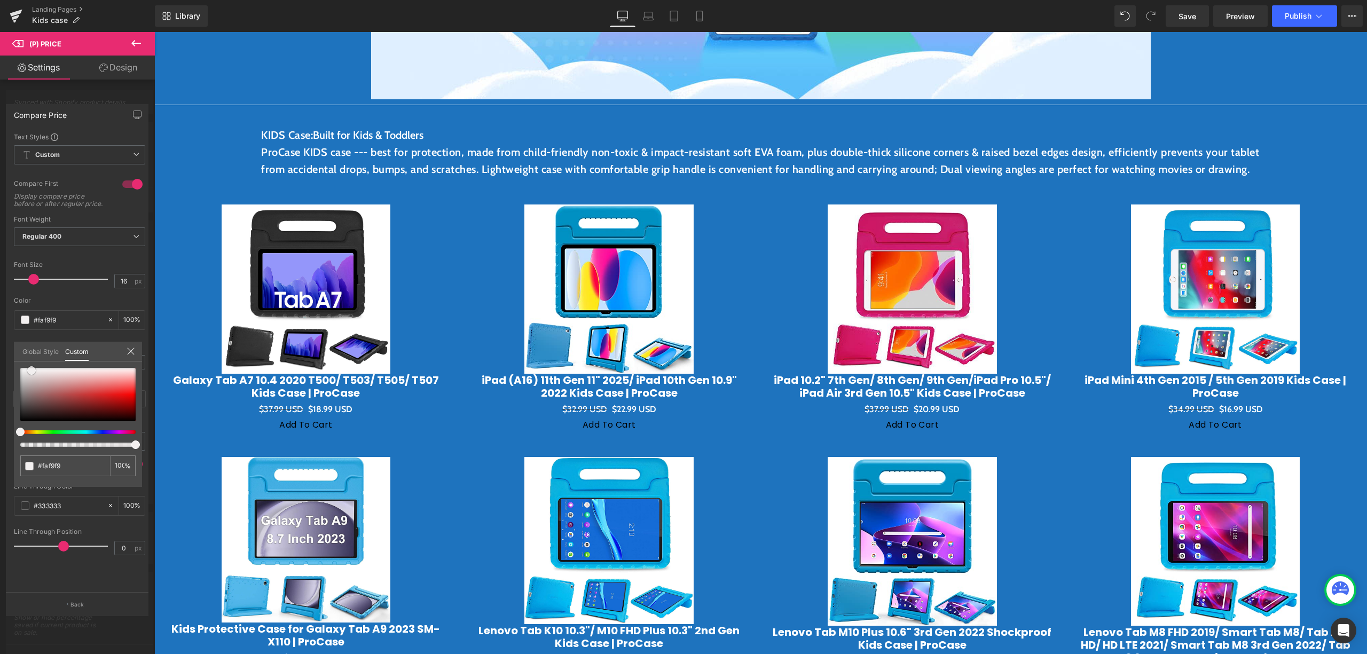
type input "#f3f1f1"
type input "#f3f0f0"
type input "#e9e1e1"
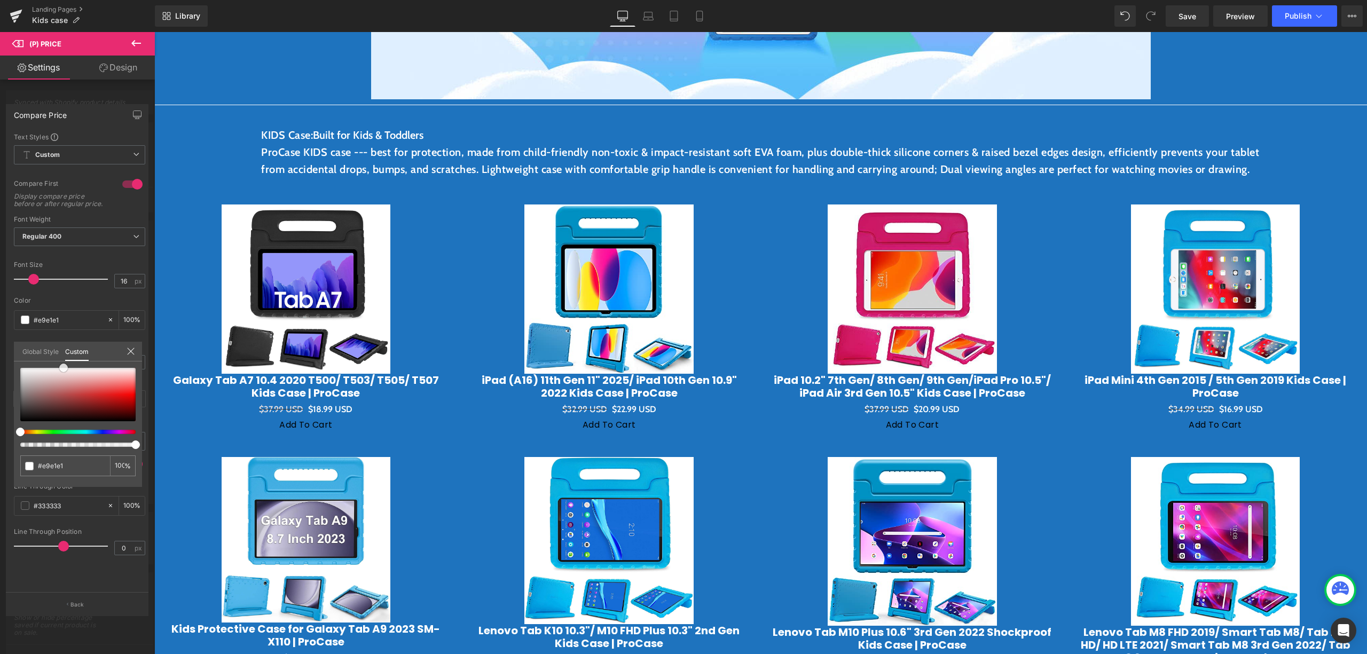
type input "#e6dada"
type input "#ffffff"
drag, startPoint x: 21, startPoint y: 419, endPoint x: 22, endPoint y: 363, distance: 55.5
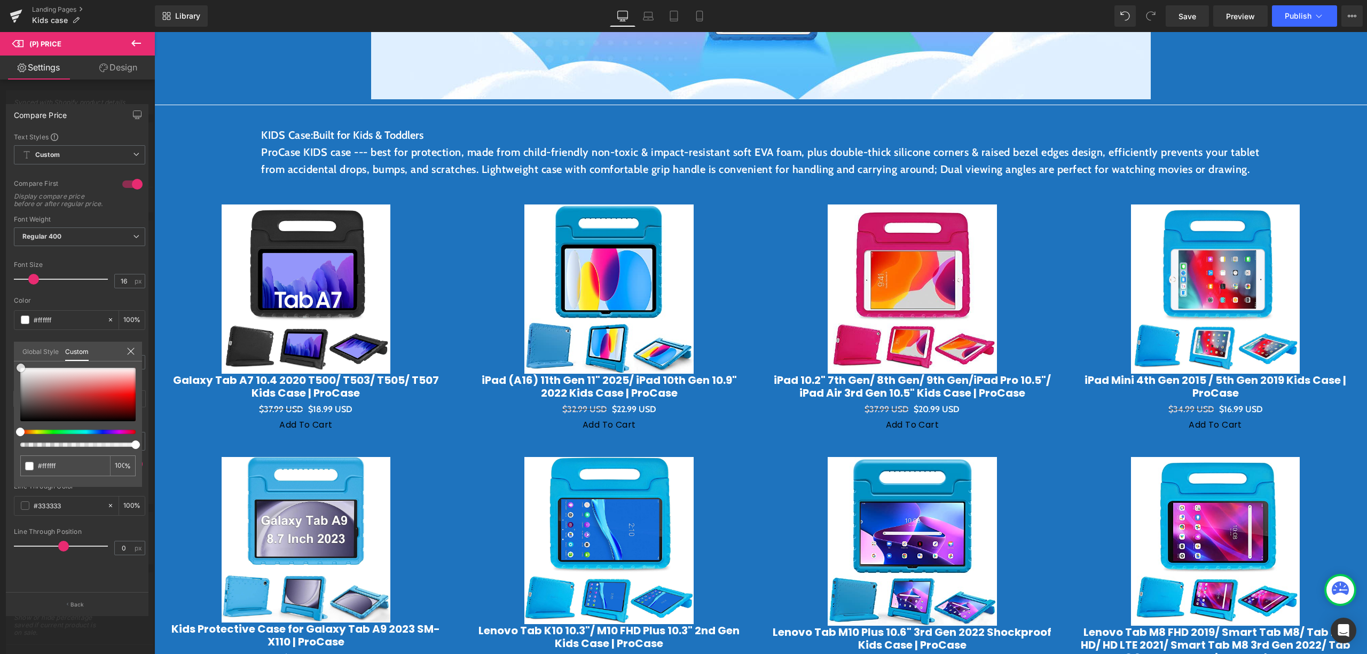
click at [22, 363] on div "#ffffff 100 %" at bounding box center [78, 367] width 128 height 13
click at [127, 343] on div "Global Style Custom" at bounding box center [78, 352] width 128 height 20
click at [129, 344] on div "Global Style Custom" at bounding box center [78, 352] width 128 height 20
click at [131, 348] on icon at bounding box center [131, 351] width 9 height 9
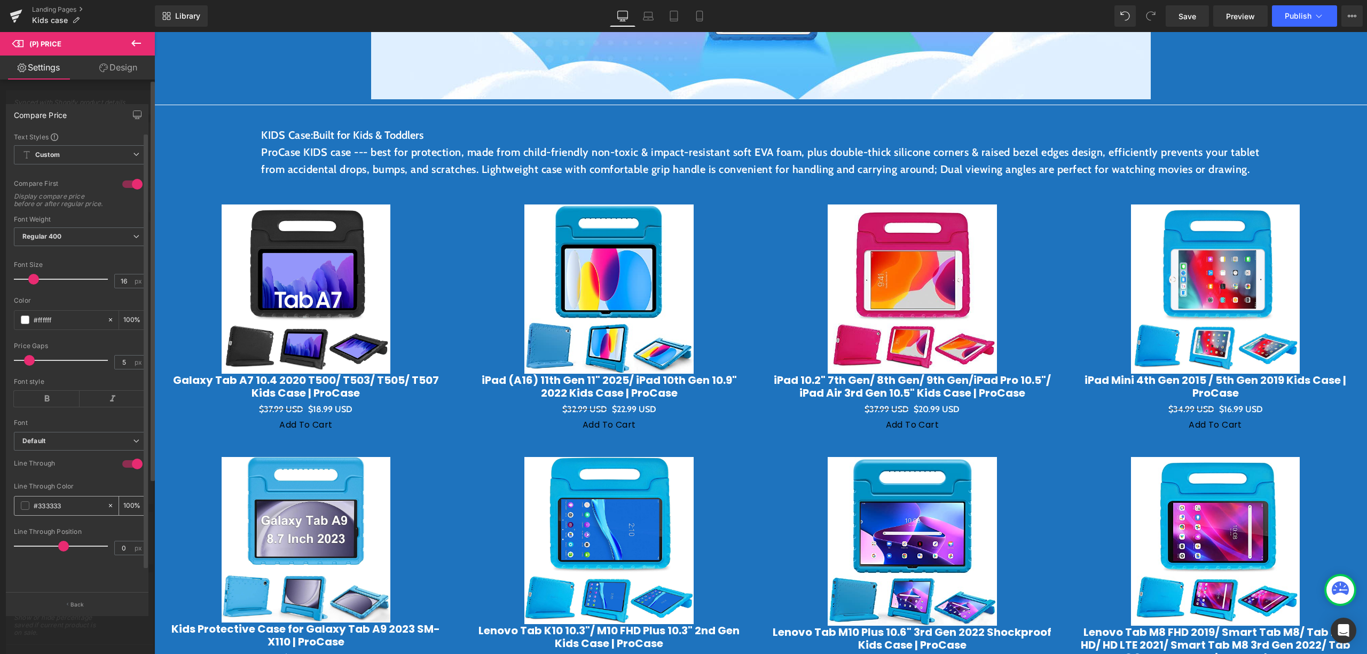
click at [24, 510] on span at bounding box center [25, 505] width 9 height 9
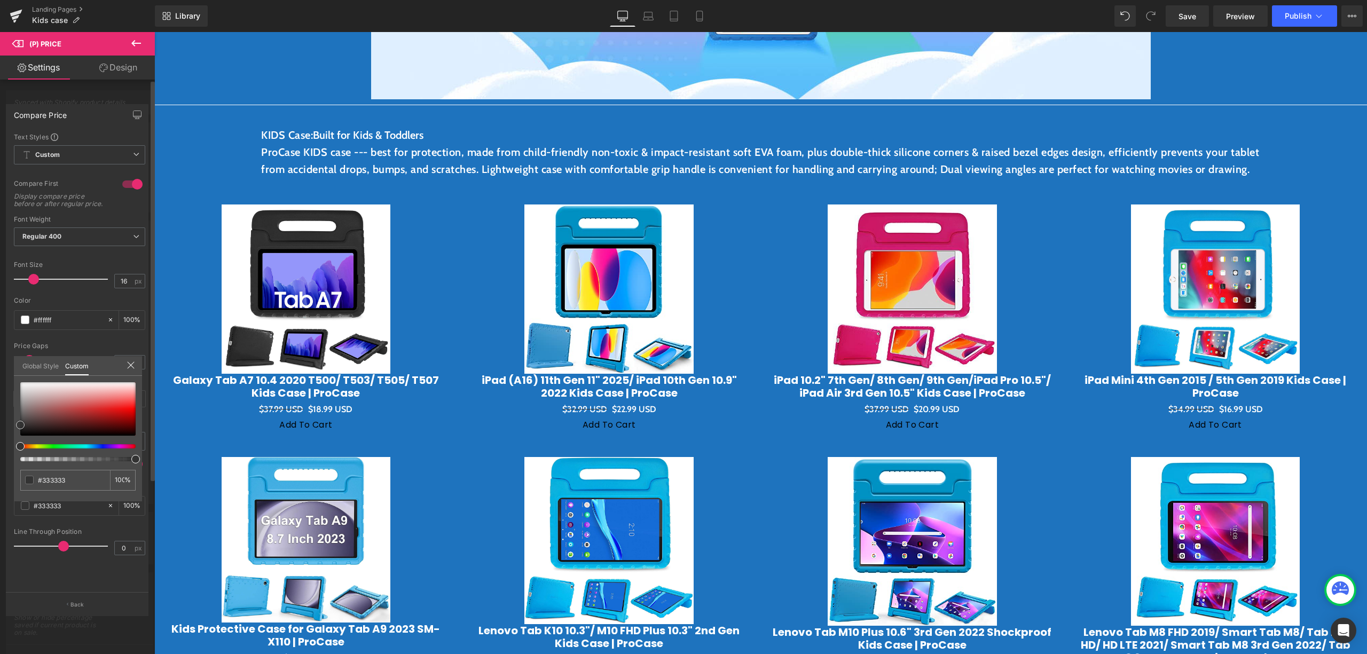
type input "#383838"
type input "#bfbaba"
type input "#ffffff"
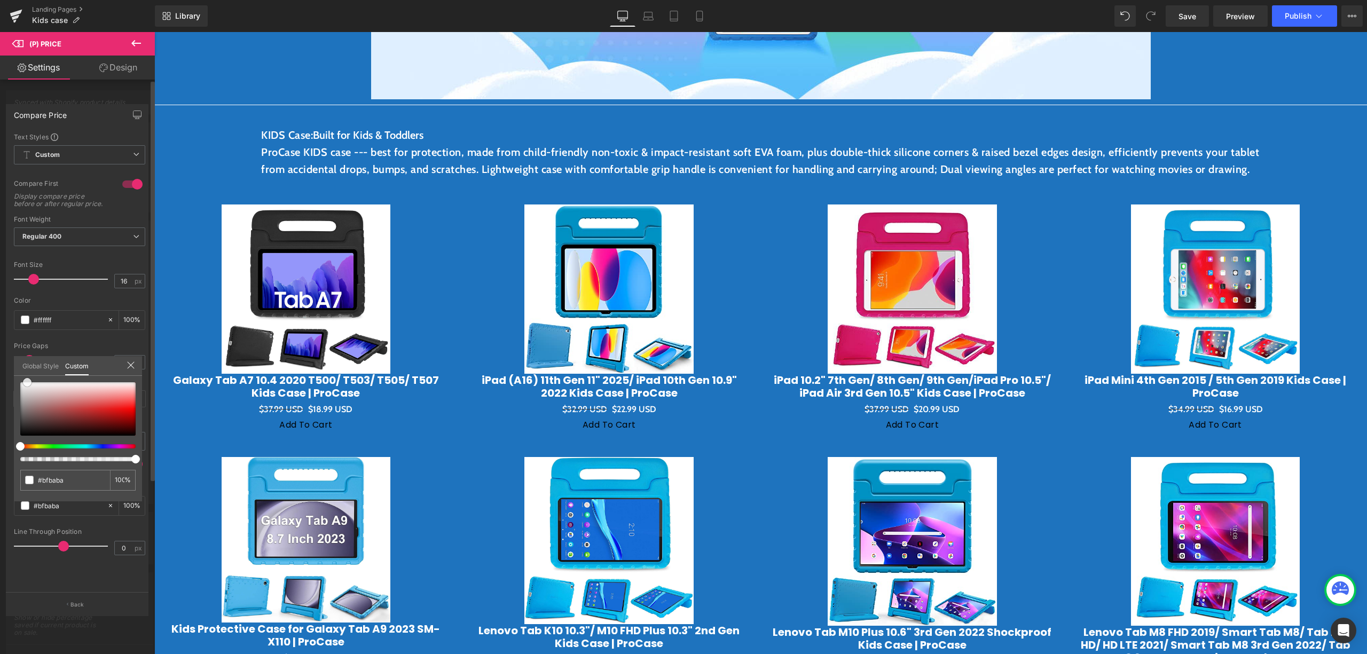
type input "#ffffff"
drag, startPoint x: 19, startPoint y: 423, endPoint x: 15, endPoint y: 377, distance: 46.1
click at [15, 377] on div "#ffffff 100 %" at bounding box center [78, 382] width 128 height 13
click at [126, 359] on div "Global Style Custom" at bounding box center [78, 366] width 128 height 20
click at [131, 362] on icon at bounding box center [131, 365] width 9 height 9
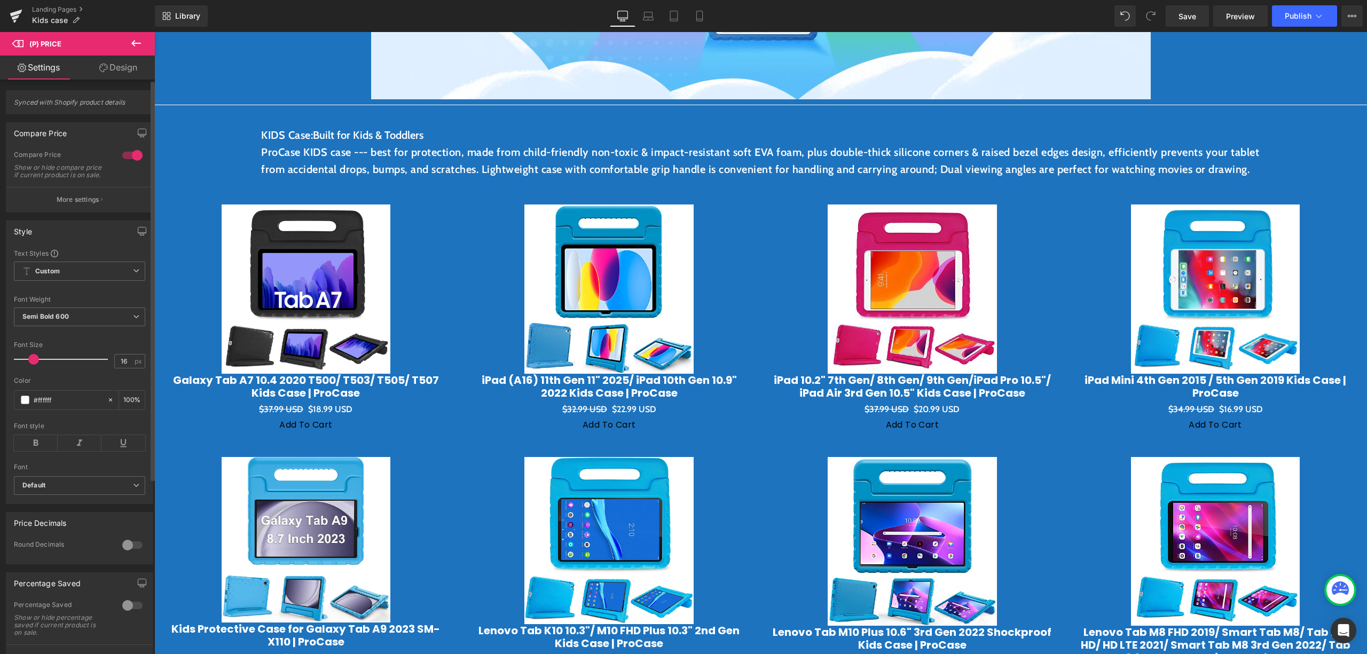
click at [291, 433] on span "(P) Cart Button" at bounding box center [305, 425] width 61 height 16
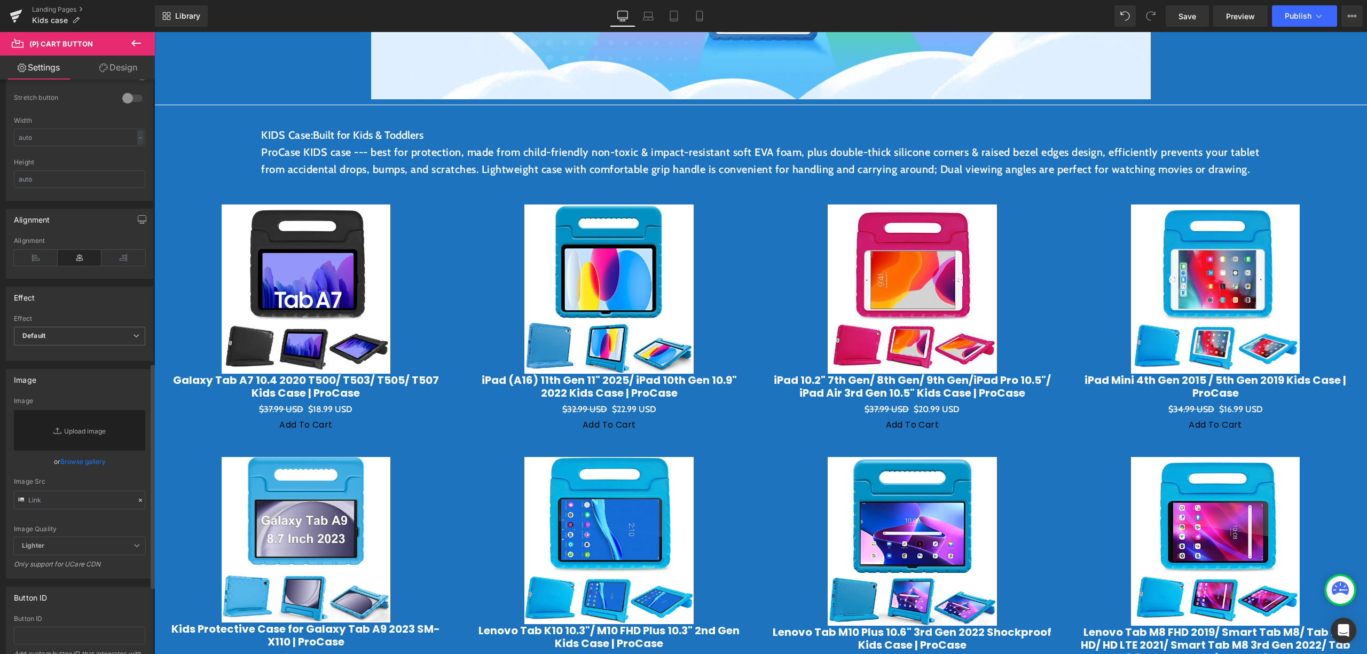
scroll to position [466, 0]
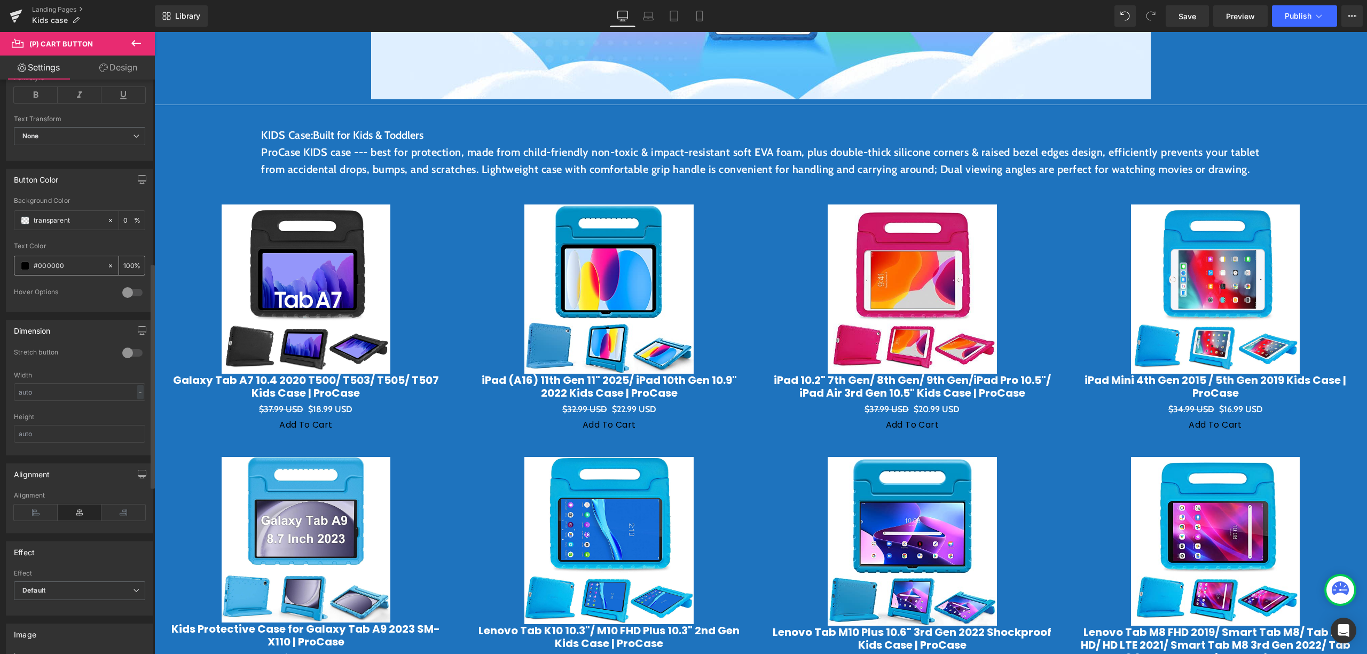
click at [29, 267] on span at bounding box center [25, 266] width 9 height 9
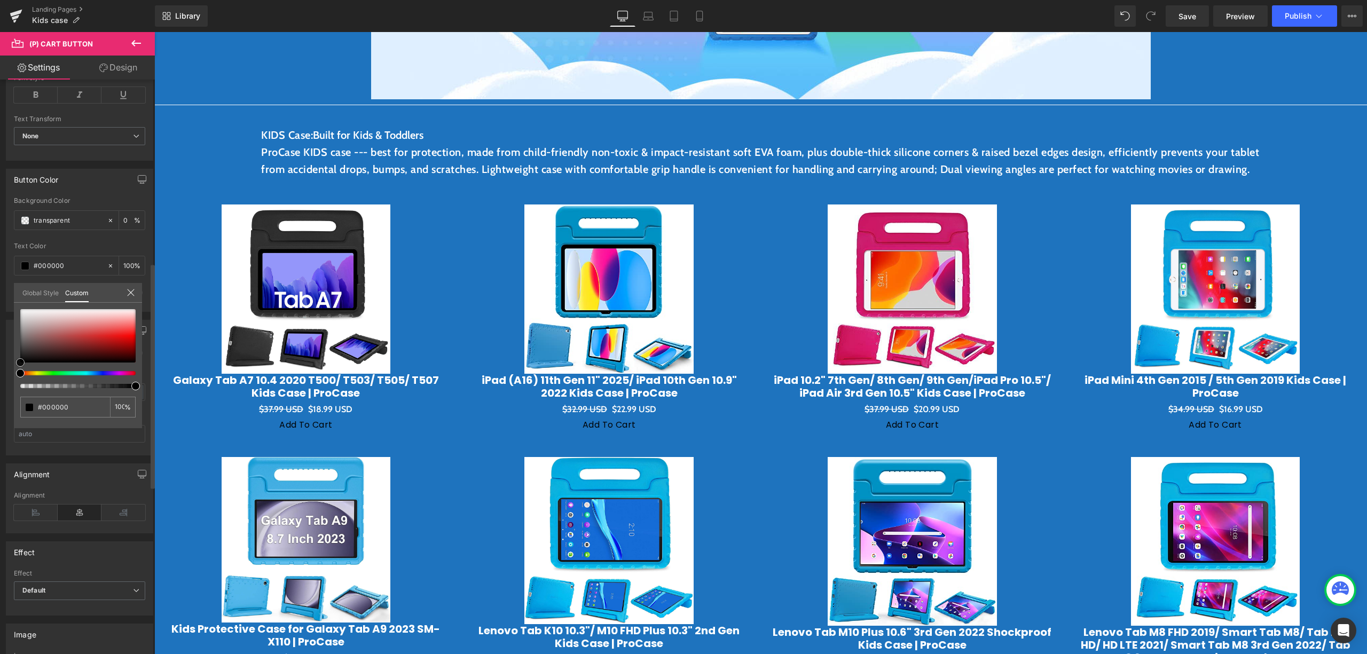
type input "#0c0c0c"
type input "#545454"
type input "#969696"
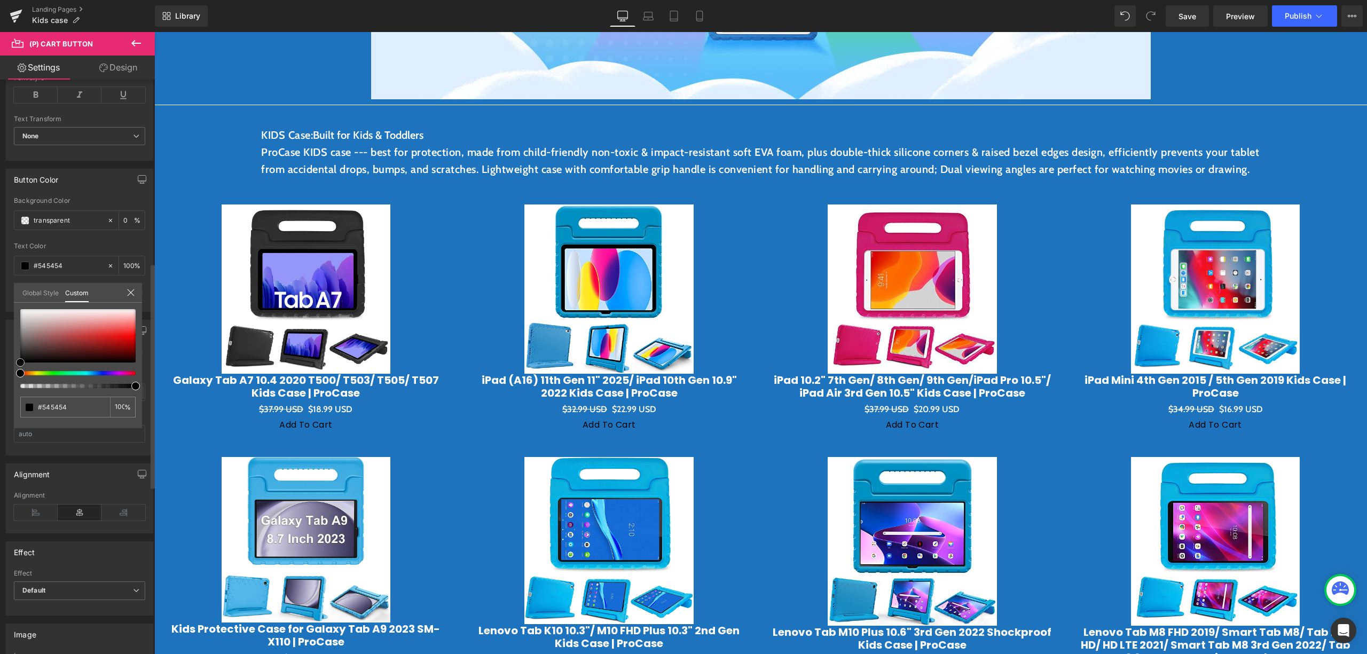
type input "#969696"
type input "#afafaf"
type input "#bababa"
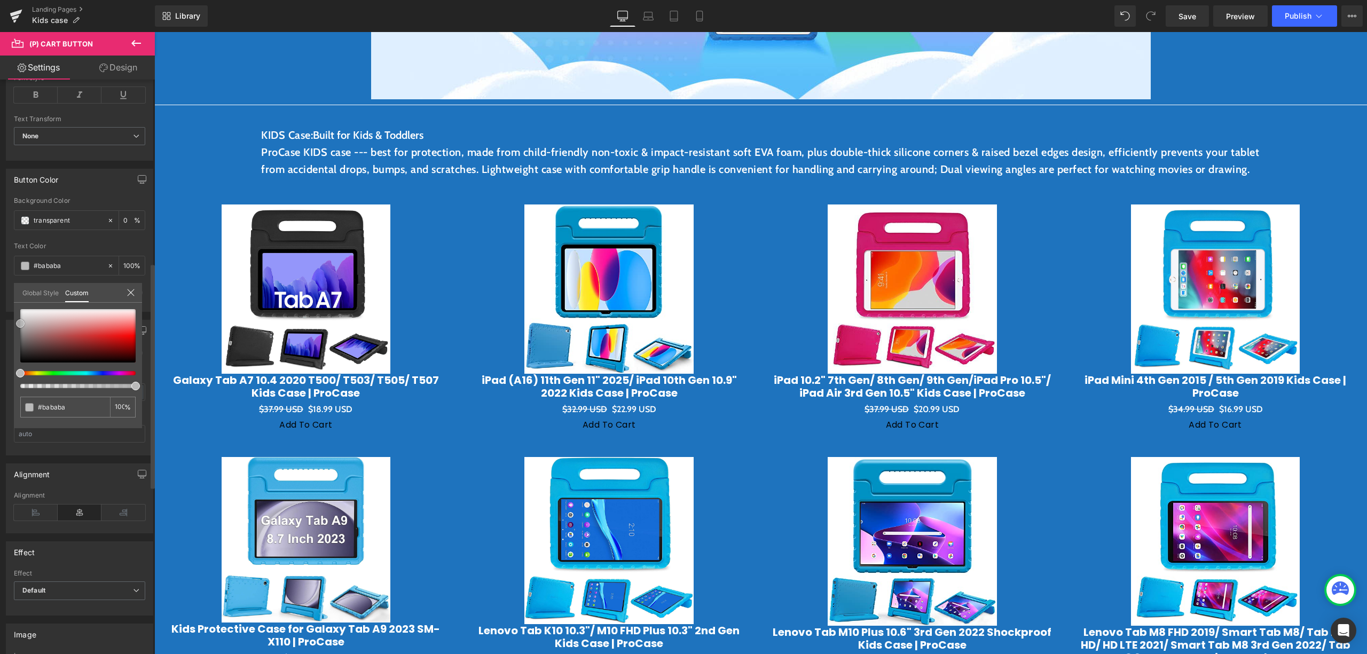
type input "#cccccc"
type input "#eaeaea"
type input "#ffffff"
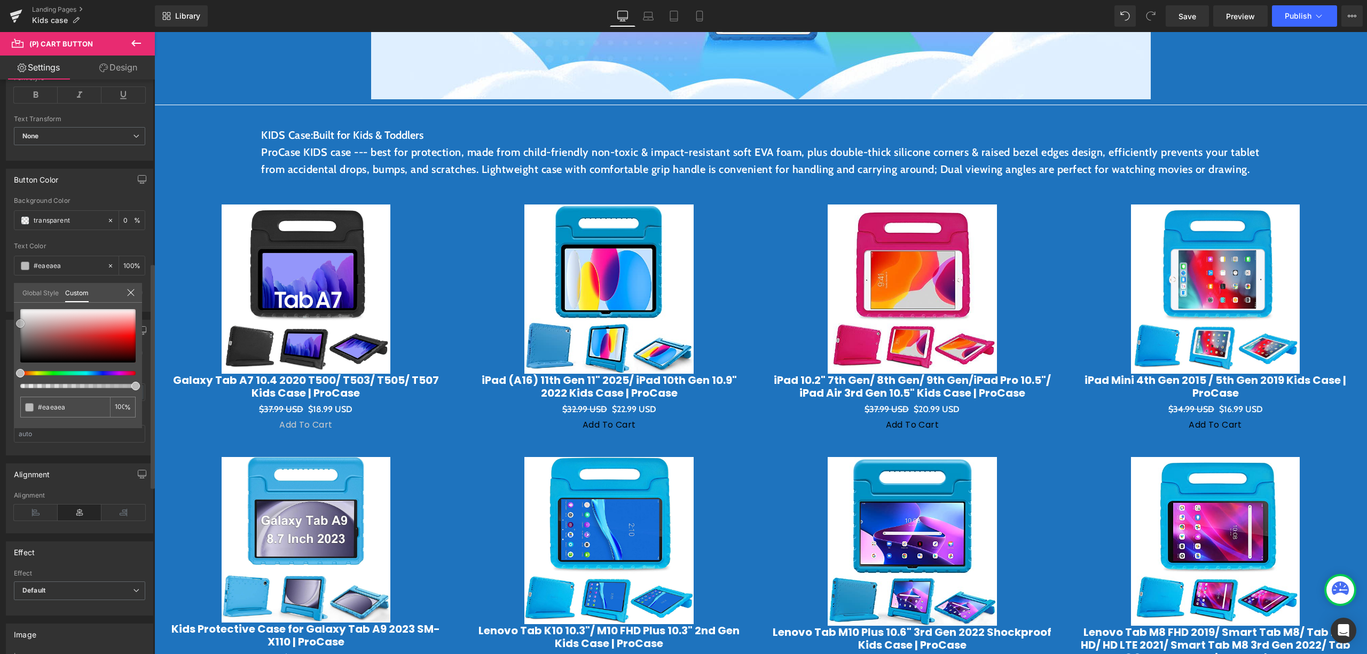
type input "#ffffff"
drag, startPoint x: 21, startPoint y: 361, endPoint x: 21, endPoint y: 289, distance: 72.6
click at [21, 289] on div "Global Style Custom Setup Global Style #ffffff 100 %" at bounding box center [78, 299] width 128 height 33
click at [128, 293] on icon at bounding box center [131, 292] width 9 height 9
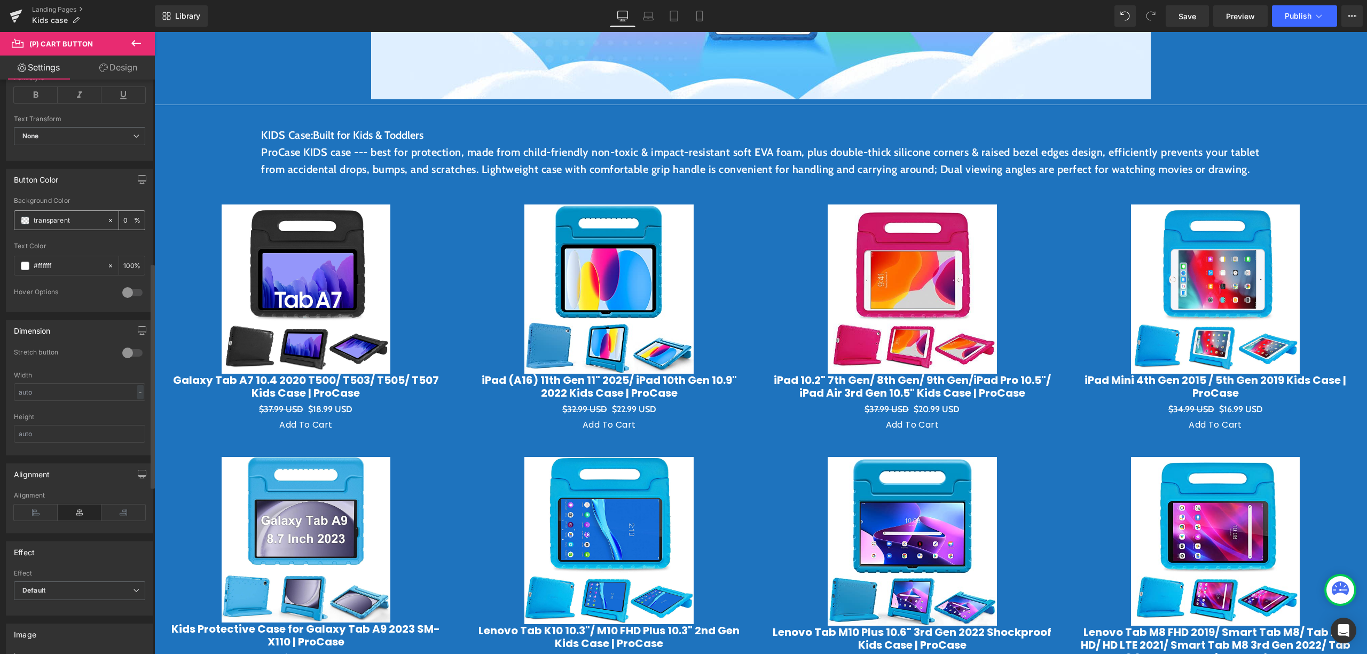
click at [43, 226] on input "transparent" at bounding box center [68, 221] width 68 height 12
click at [31, 225] on div "transparent" at bounding box center [60, 220] width 92 height 19
click at [29, 223] on span at bounding box center [25, 220] width 9 height 9
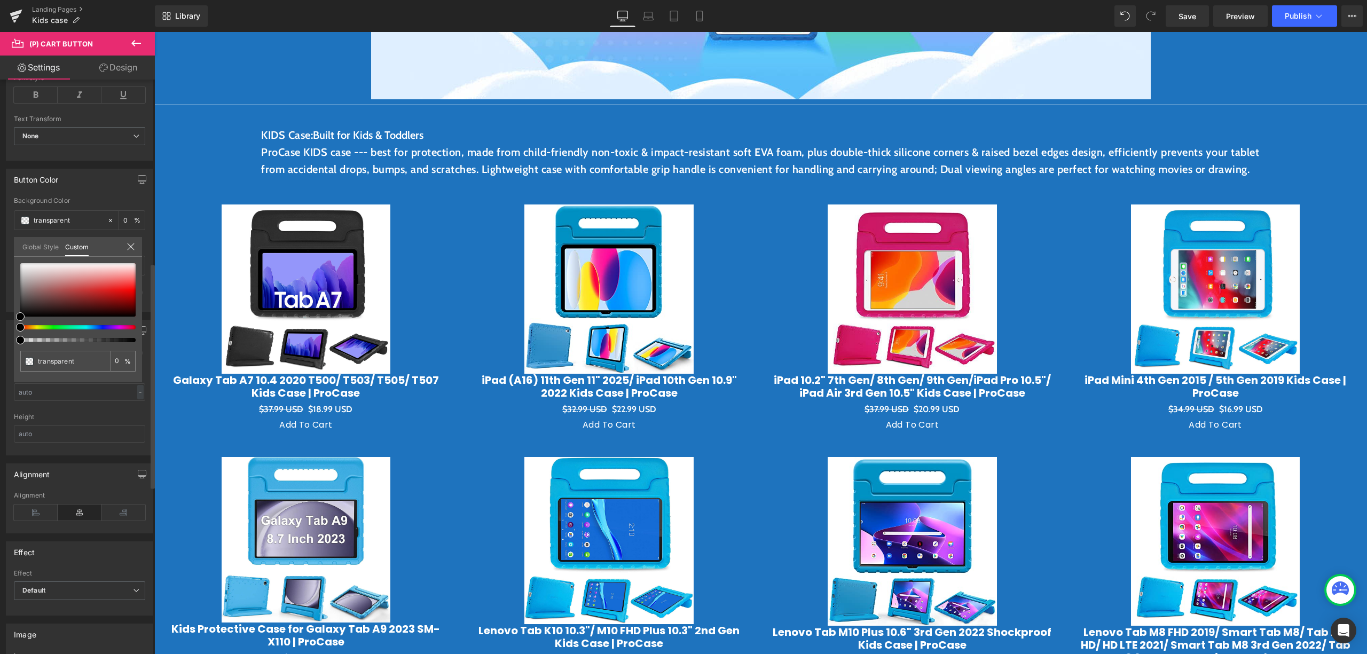
click at [21, 321] on div at bounding box center [77, 302] width 115 height 79
drag, startPoint x: 21, startPoint y: 313, endPoint x: 49, endPoint y: 287, distance: 37.8
click at [25, 312] on span at bounding box center [20, 316] width 9 height 9
type input "#0d0c0c"
type input "100"
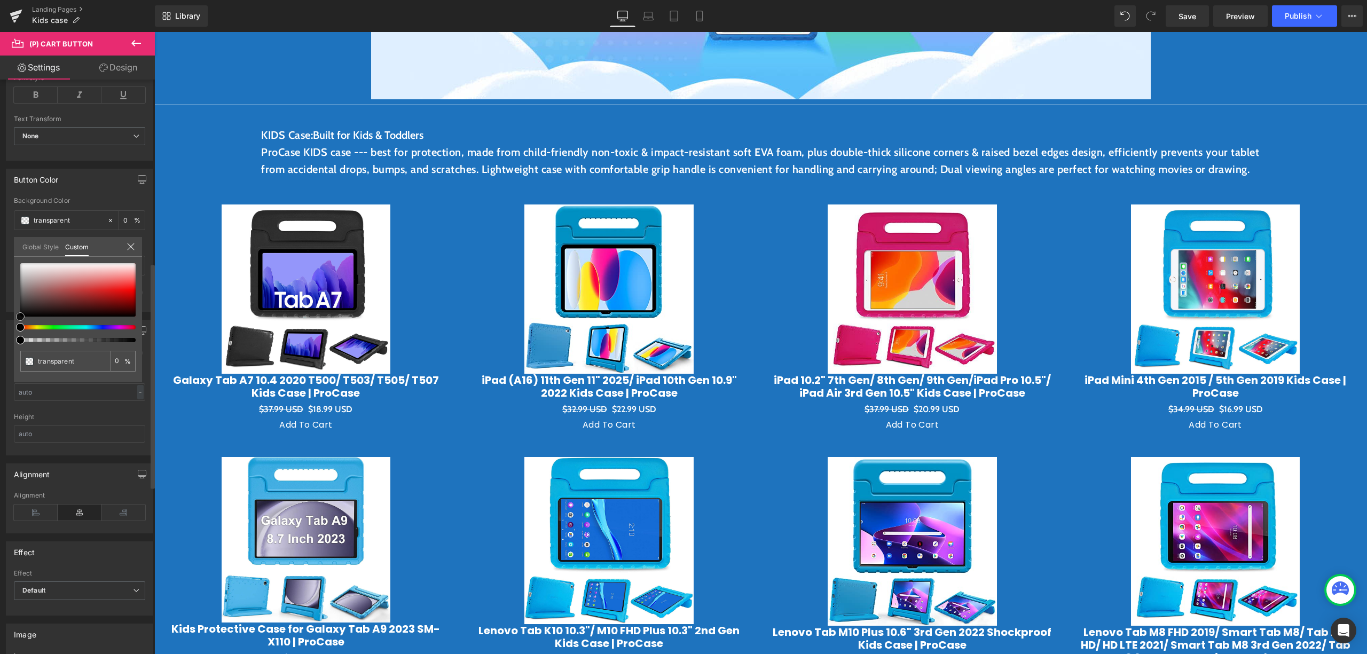
type input "#0d0c0c"
type input "100"
type input "#b37e7e"
click at [50, 285] on div at bounding box center [77, 289] width 115 height 53
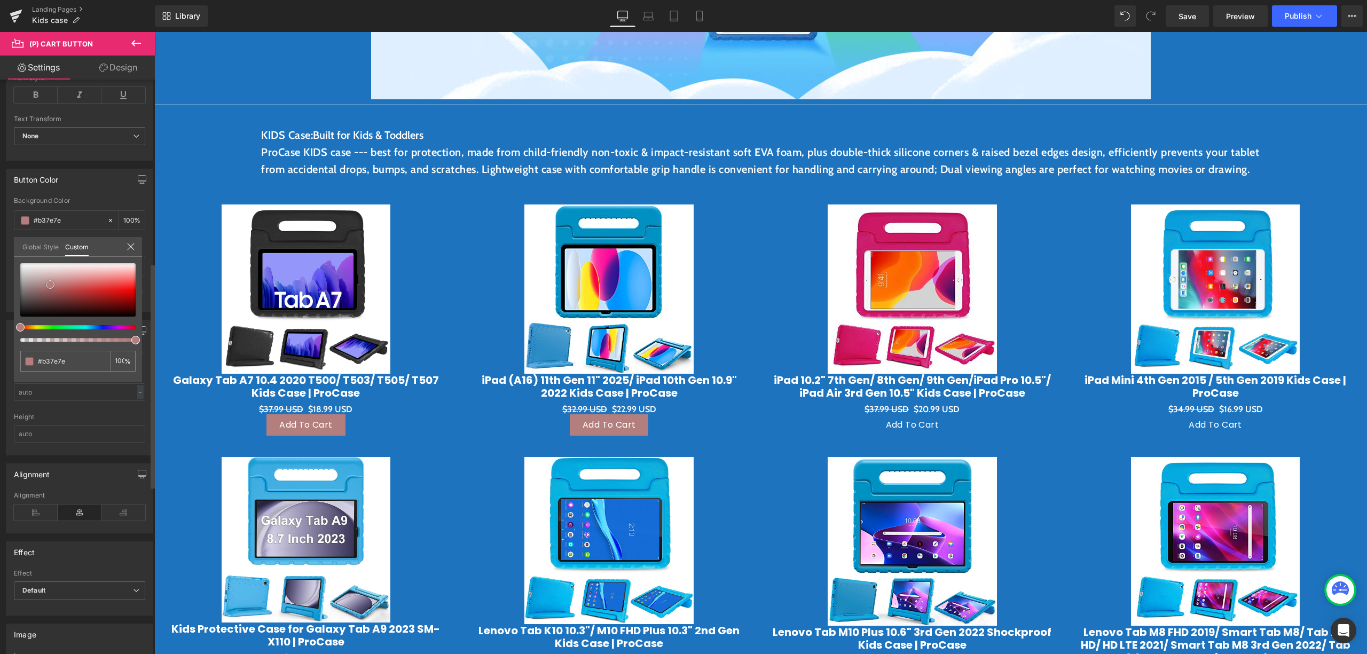
type input "#c69999"
type input "#c5aaaa"
type input "#c3acac"
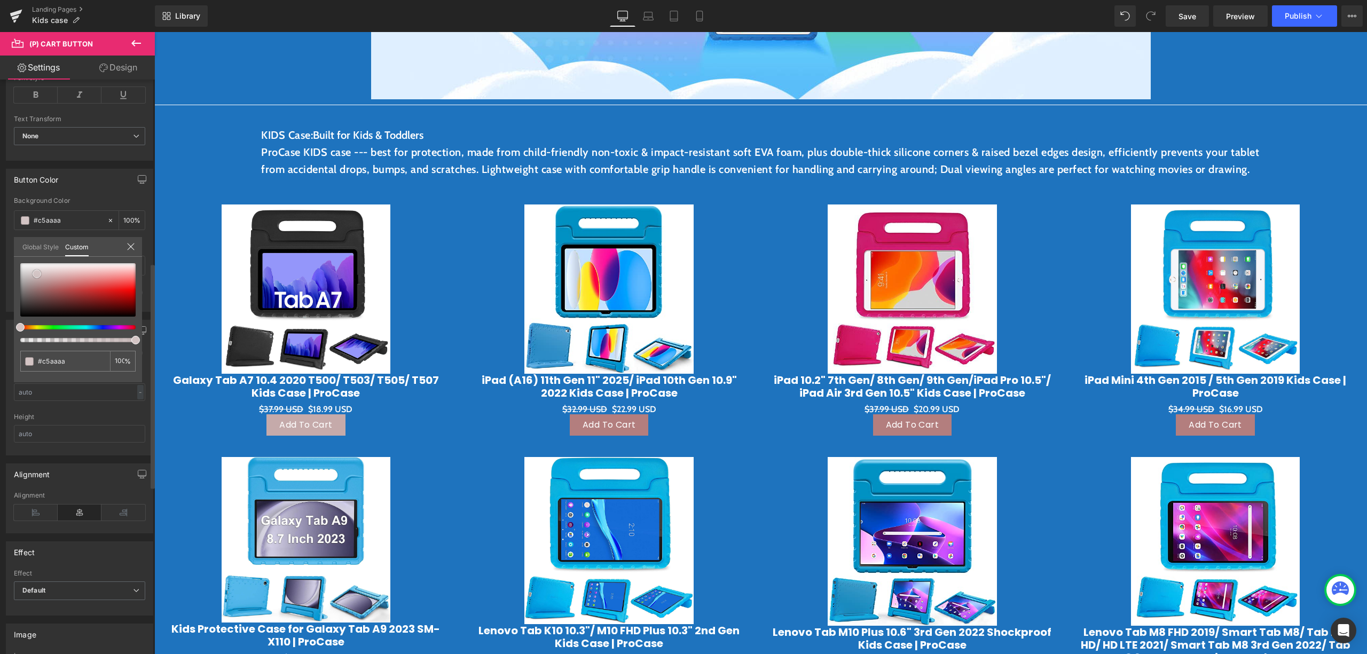
type input "#c3acac"
type input "#c4afaf"
type input "#ffffff"
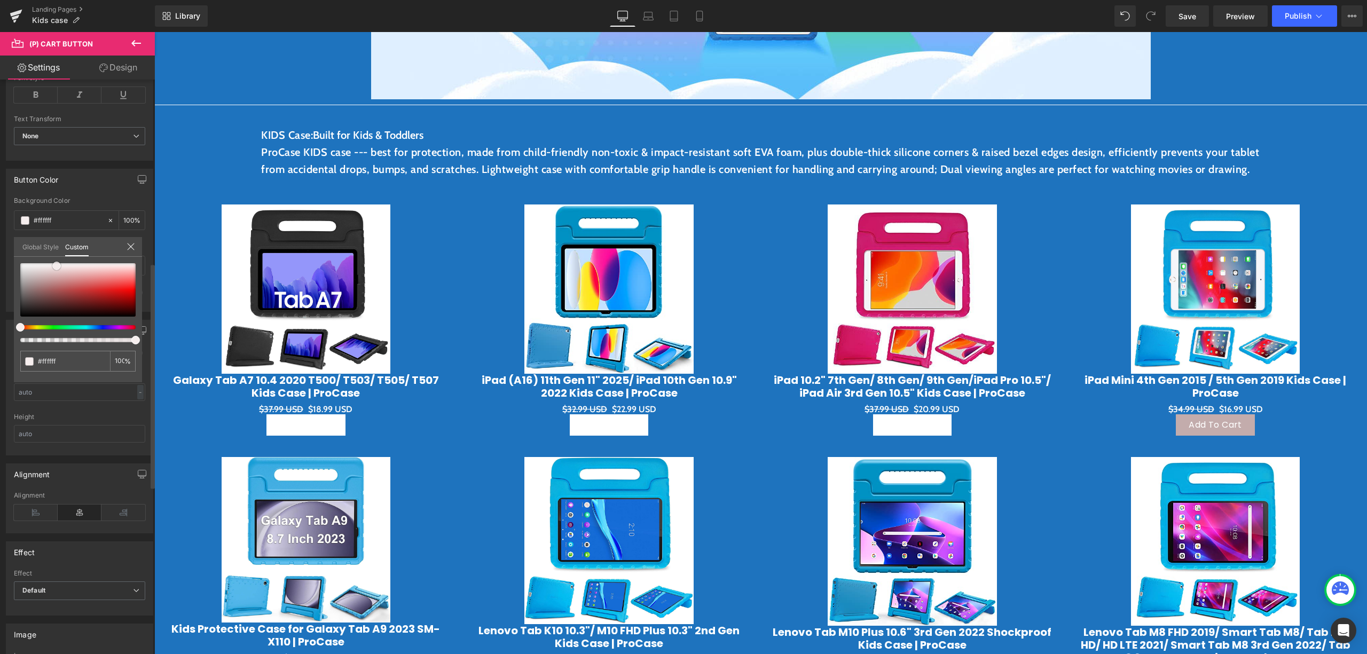
type input "#f6eeee"
type input "#d4b3b3"
type input "#c29898"
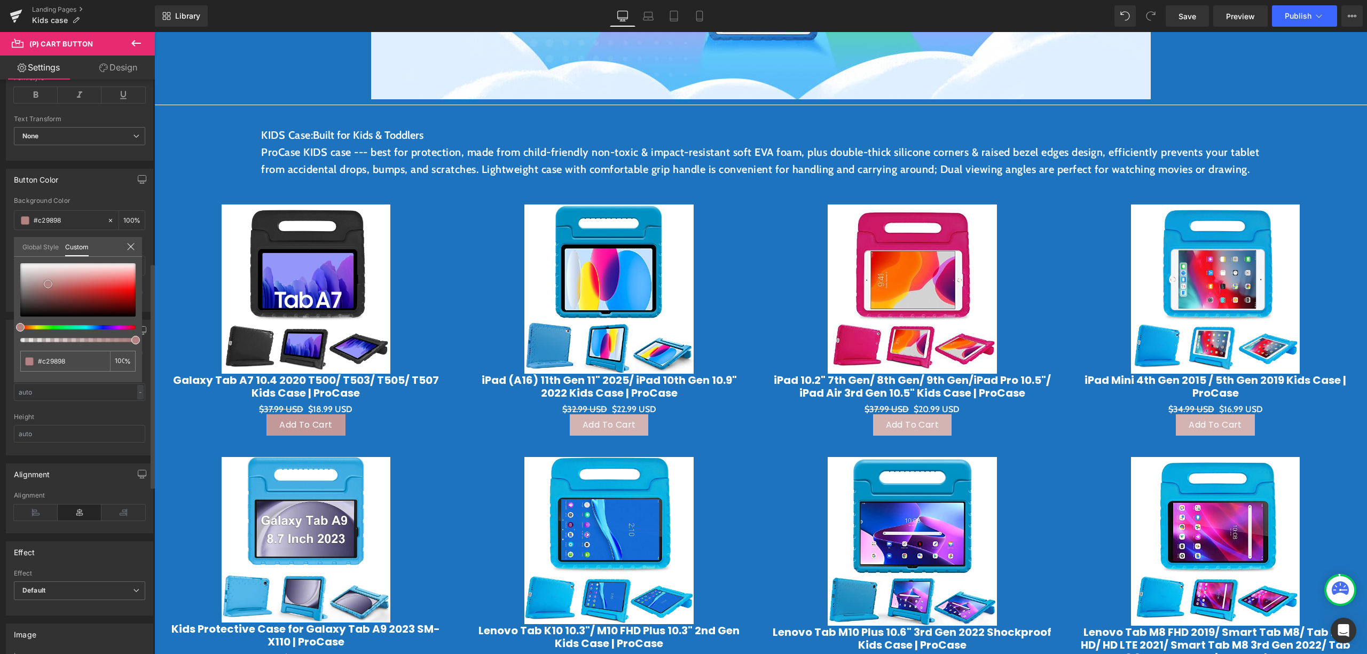
drag, startPoint x: 53, startPoint y: 278, endPoint x: 48, endPoint y: 284, distance: 7.9
click at [48, 284] on div at bounding box center [77, 289] width 115 height 53
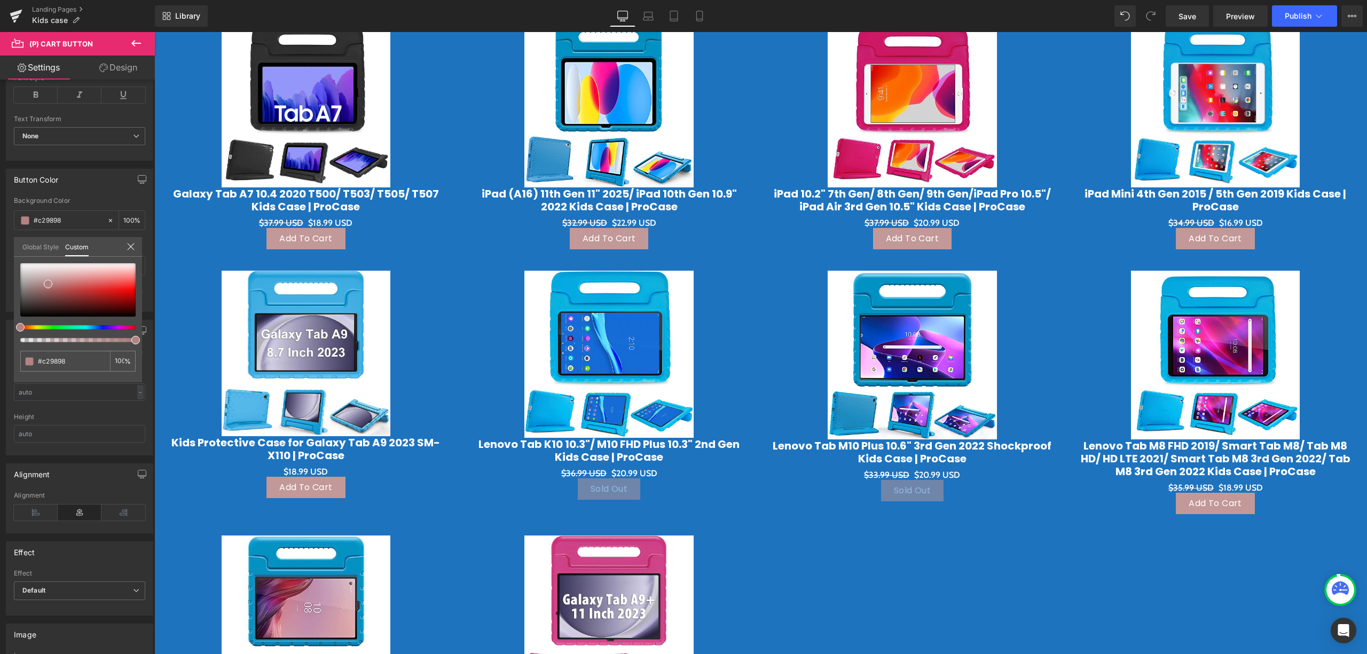
scroll to position [402, 0]
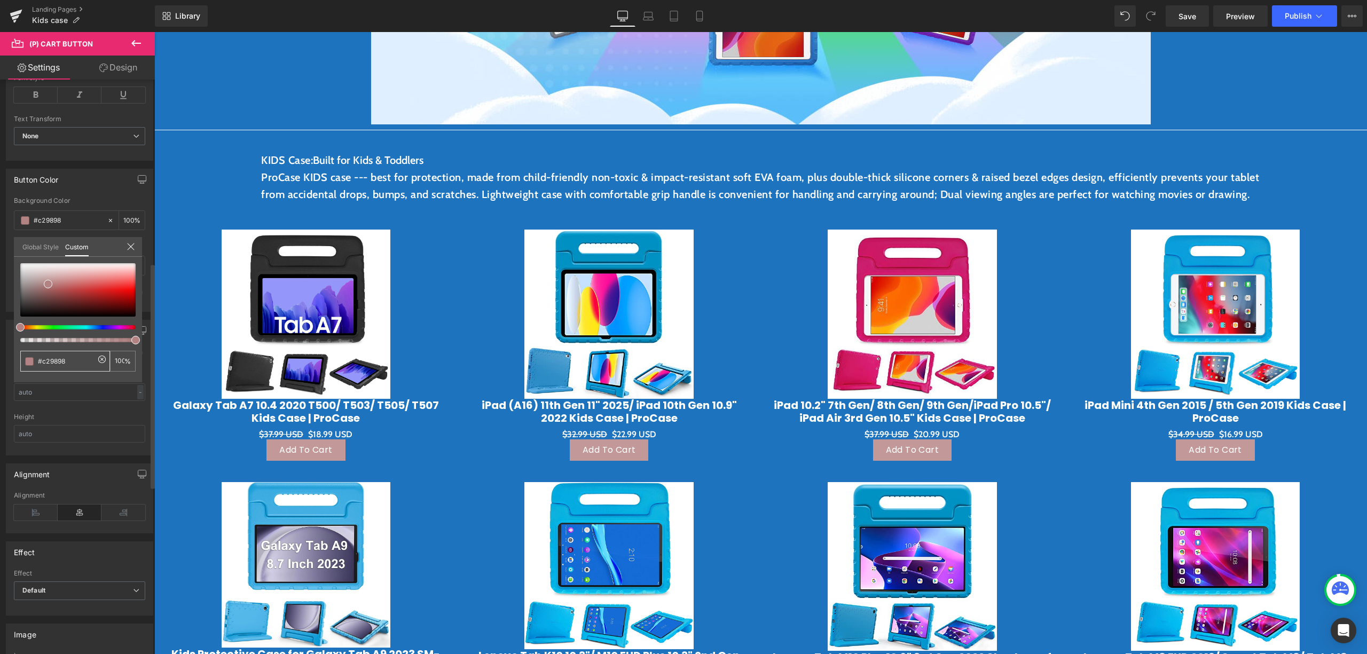
click at [60, 364] on input "#c29898" at bounding box center [66, 361] width 57 height 11
drag, startPoint x: 75, startPoint y: 363, endPoint x: 26, endPoint y: 373, distance: 49.5
click at [26, 373] on div "#c29898 100 %" at bounding box center [78, 322] width 128 height 119
click at [50, 362] on input "#c29898" at bounding box center [66, 361] width 57 height 11
click at [80, 356] on input "#c29898" at bounding box center [66, 361] width 57 height 11
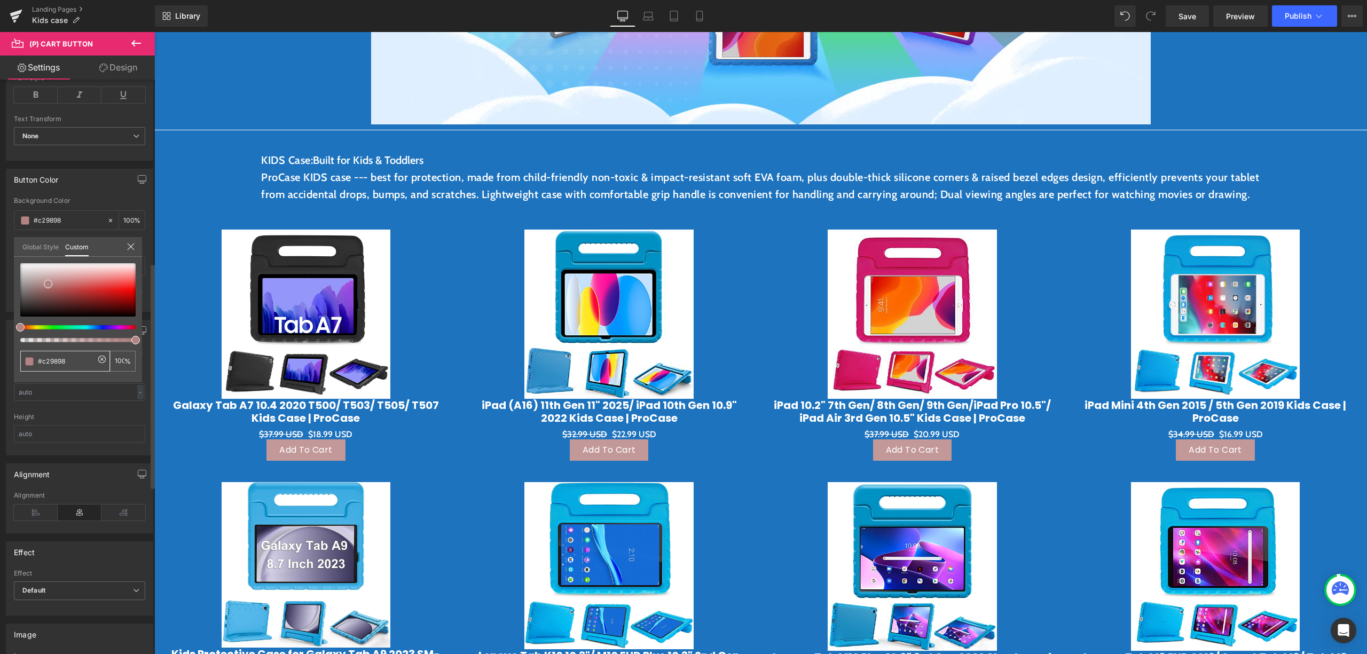
click at [82, 363] on input "#c29898" at bounding box center [66, 361] width 57 height 11
type input "#"
type input "0"
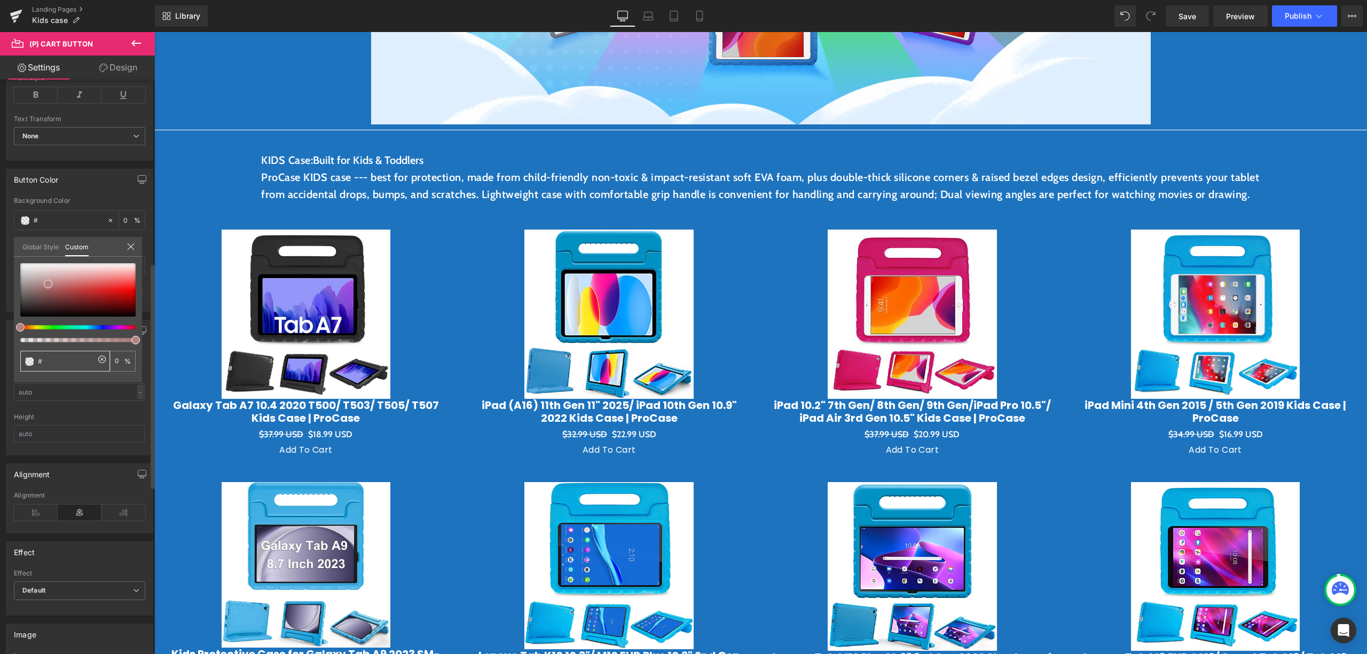
type input "#7"
type input "#7D"
type input "#7DE"
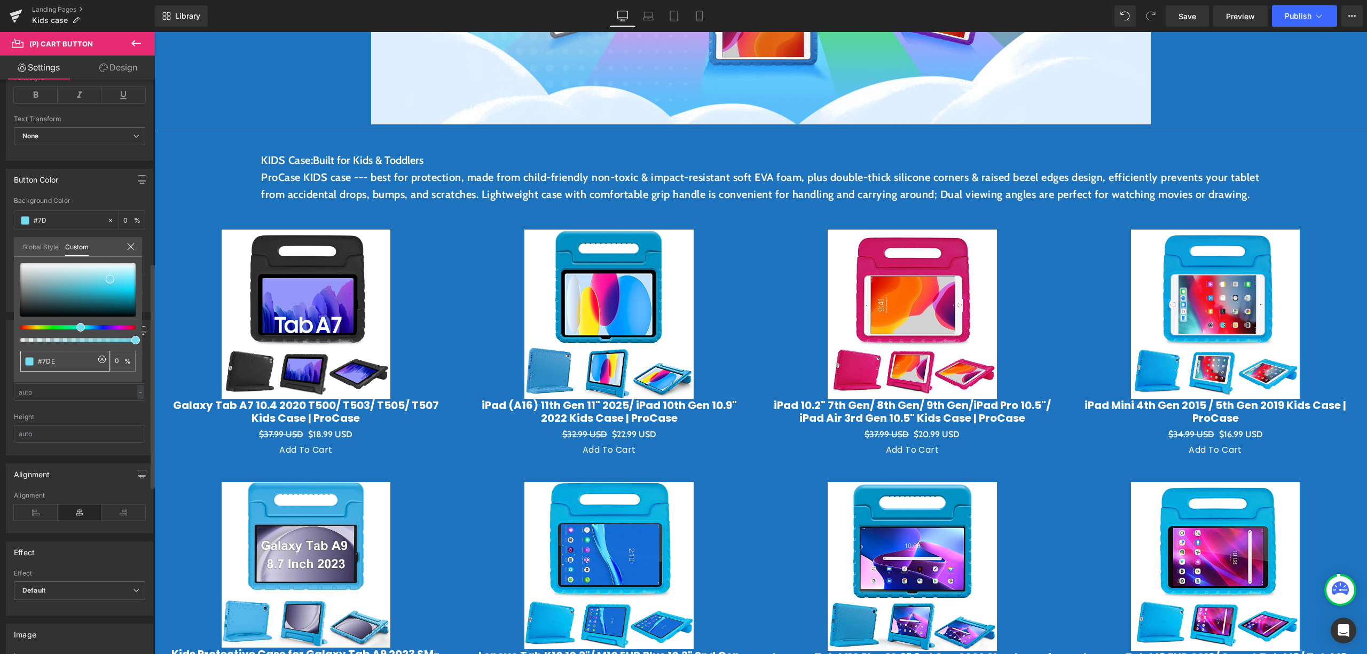
type input "#7DE"
type input "100"
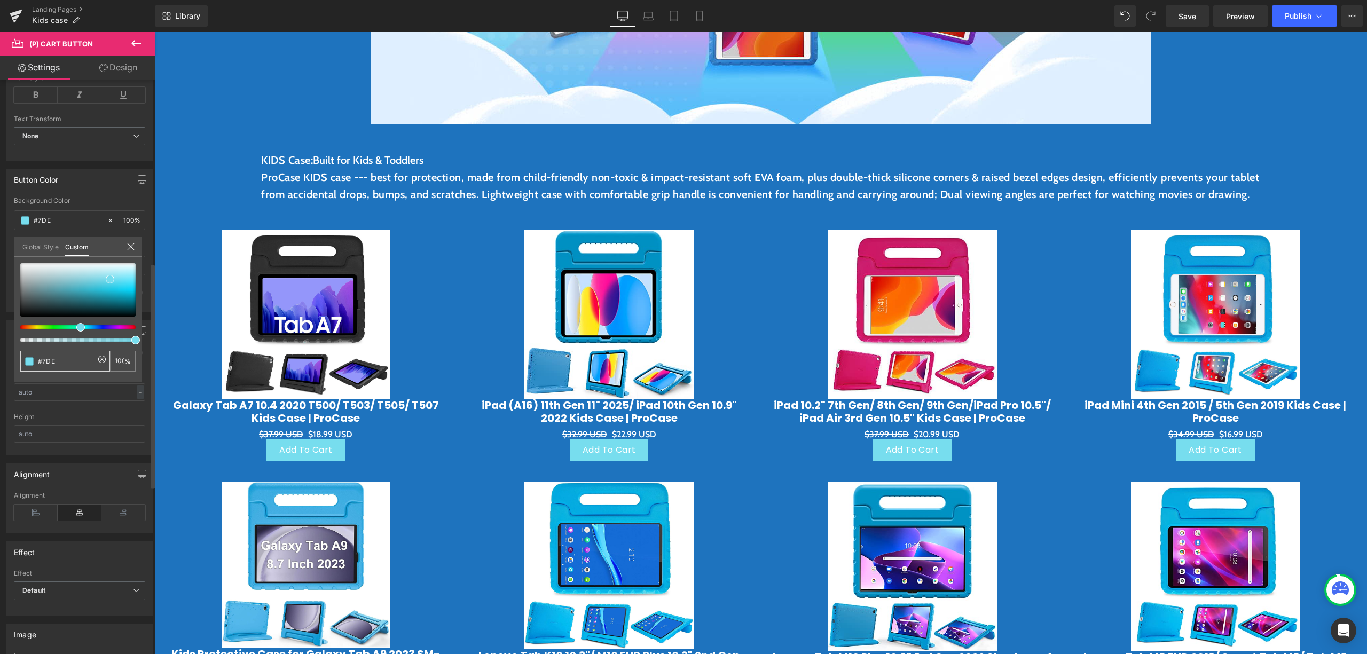
type input "#7D"
type input "0"
type input "#7"
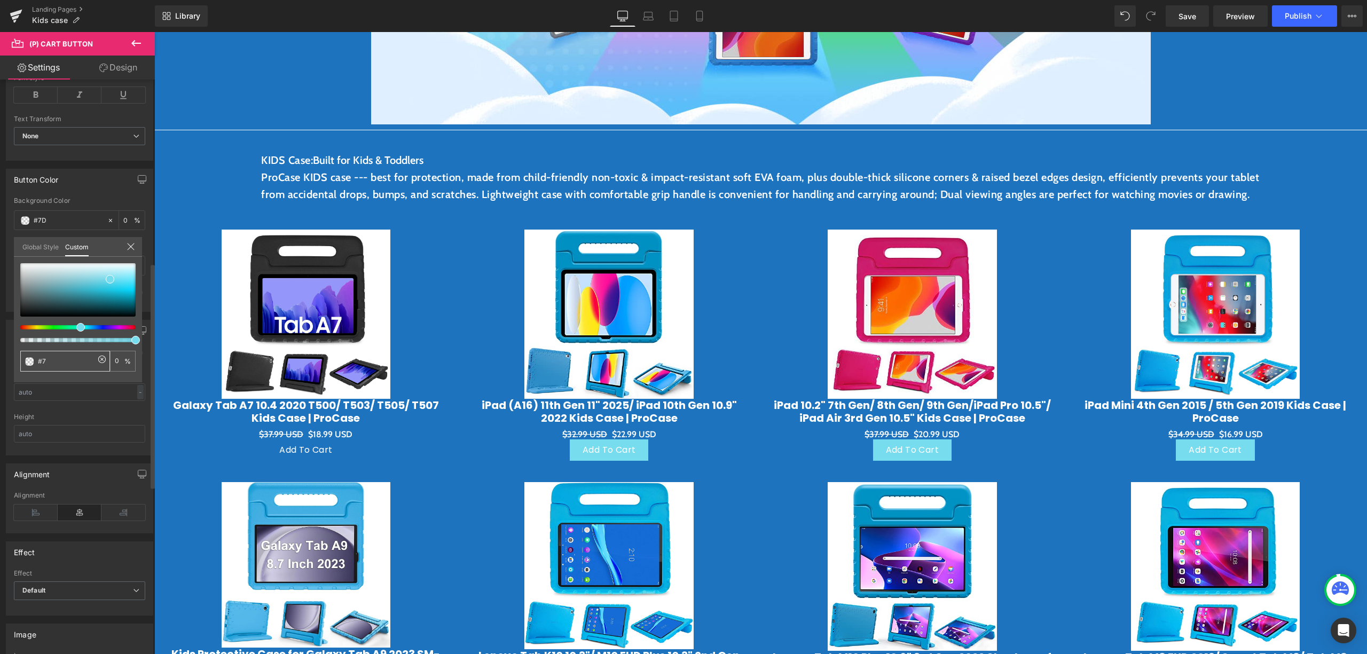
type input "#7"
type input "#"
type input "#A"
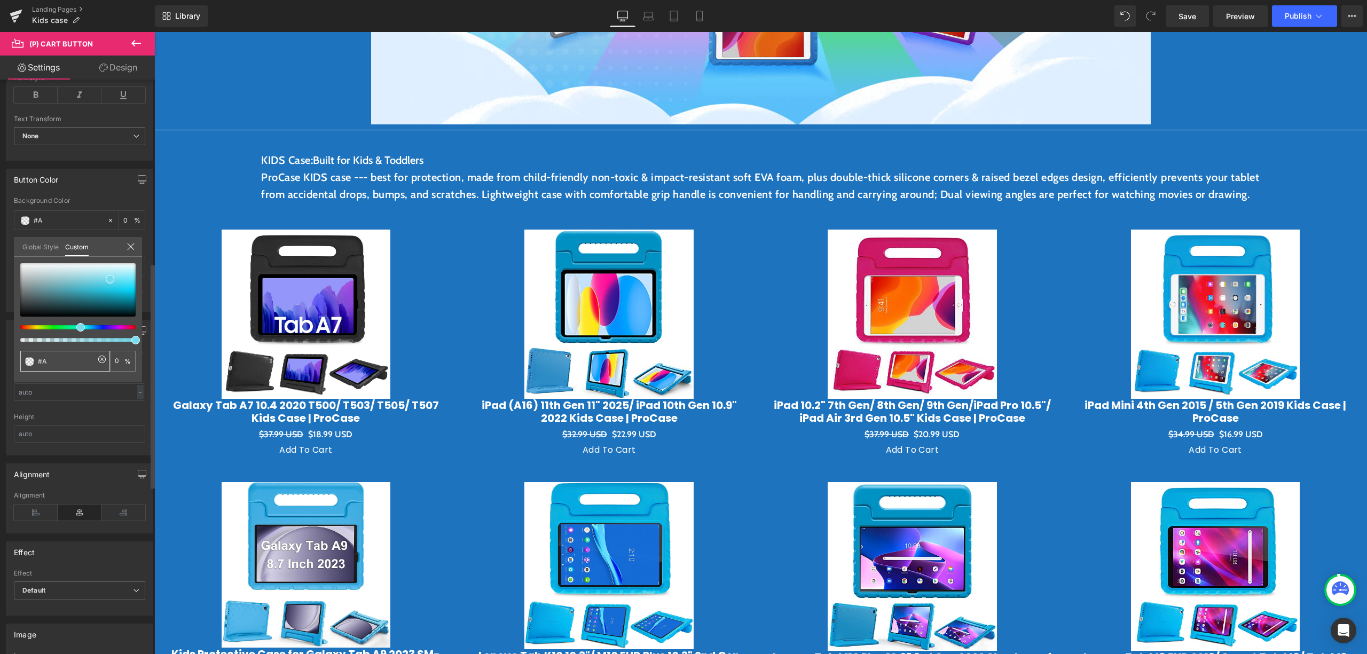
type input "#A9"
type input "#A9E"
type input "100"
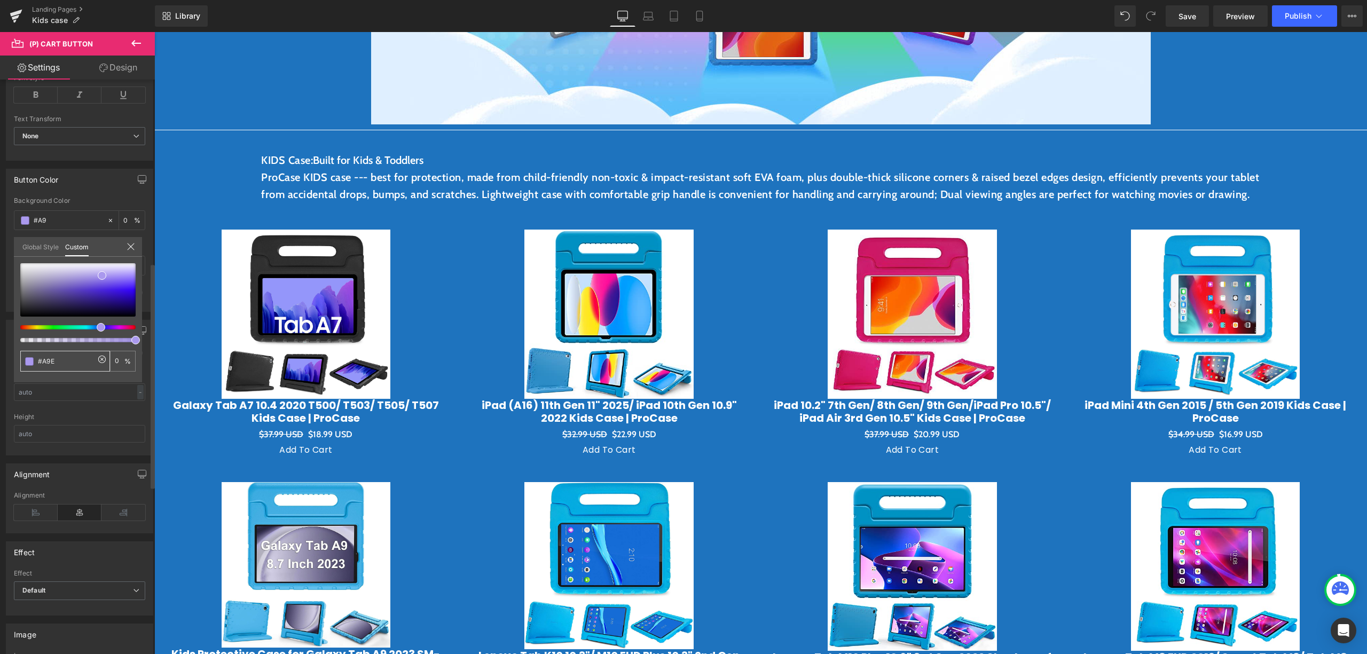
type input "100"
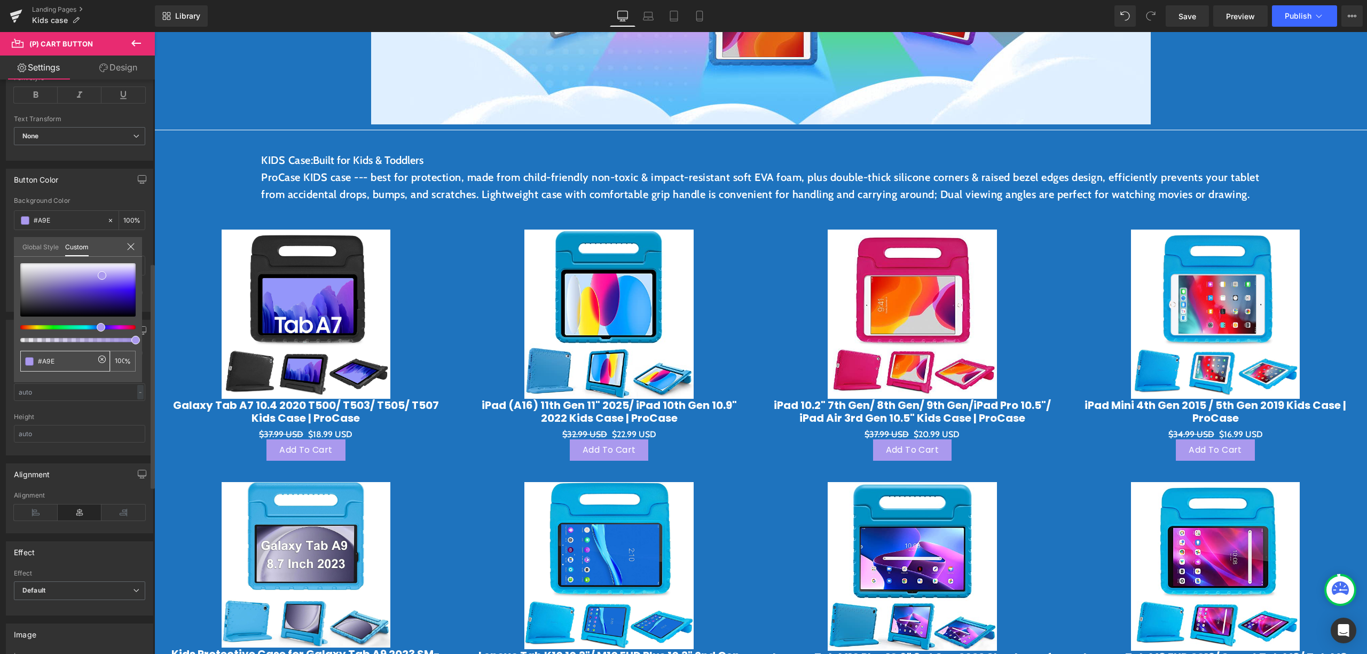
type input "#A9EC"
type input "80"
type input "#A9ECF"
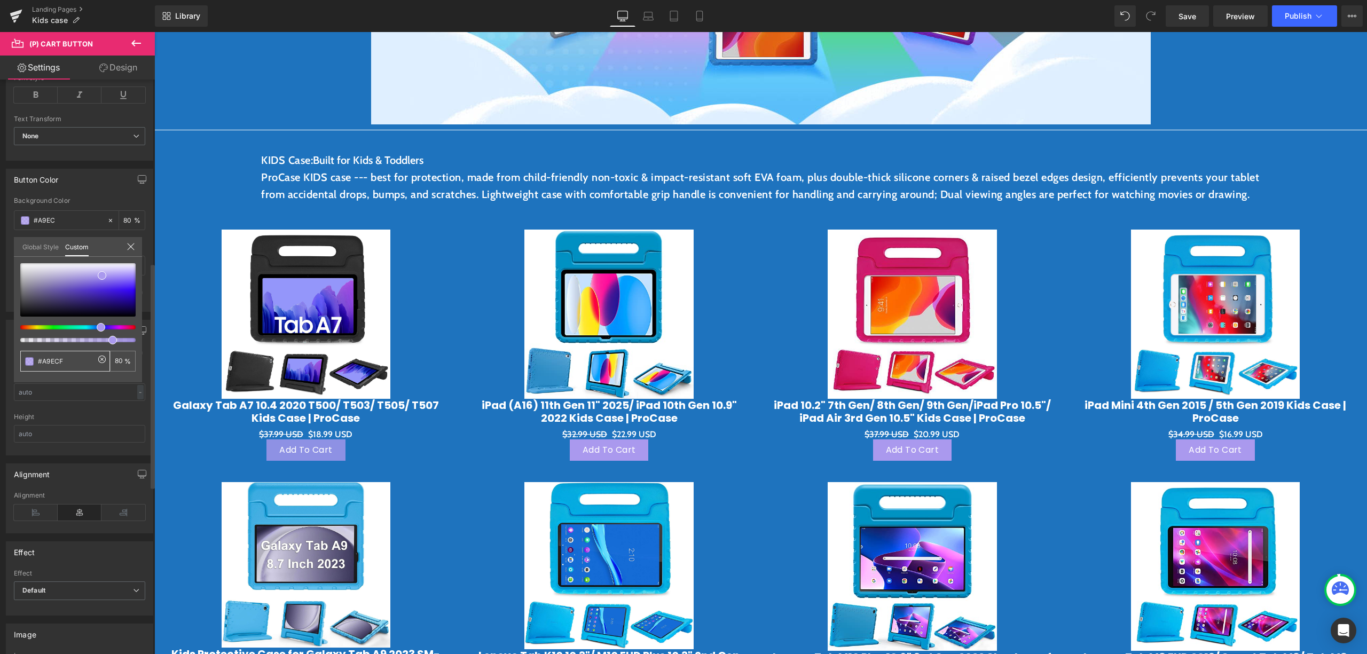
type input "#A9ECF"
type input "0"
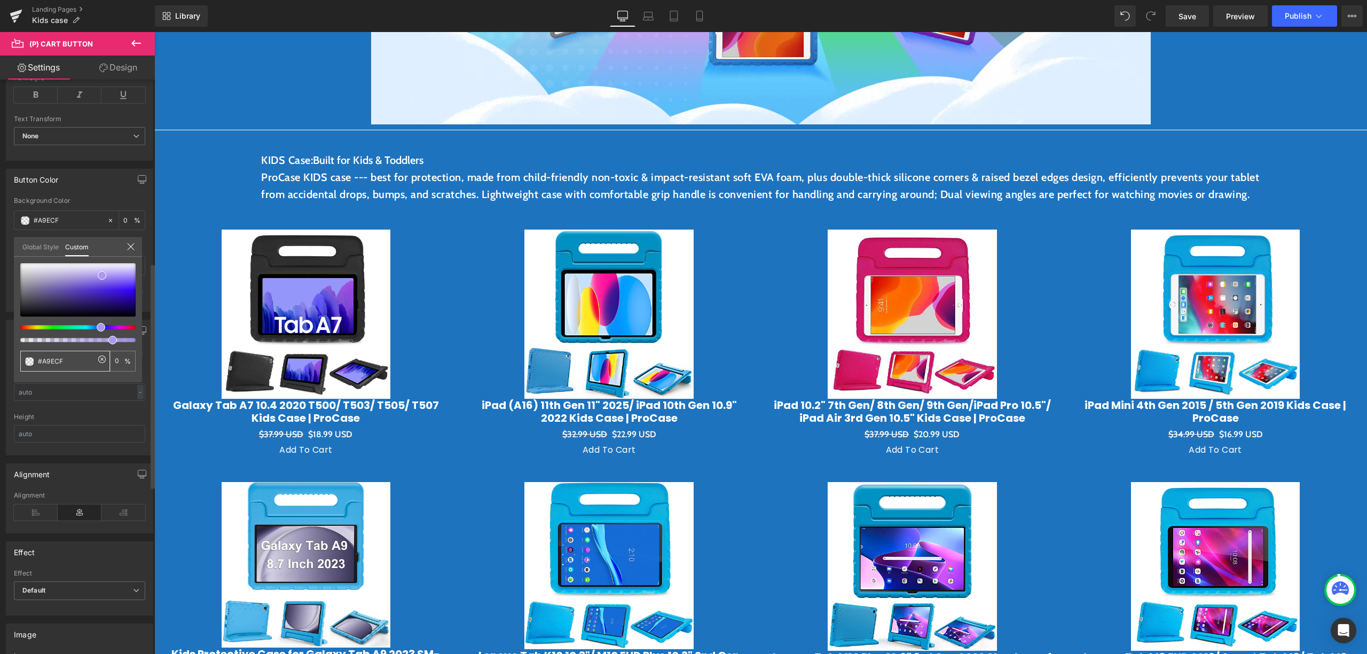
type input "#A9ECFA"
type input "100"
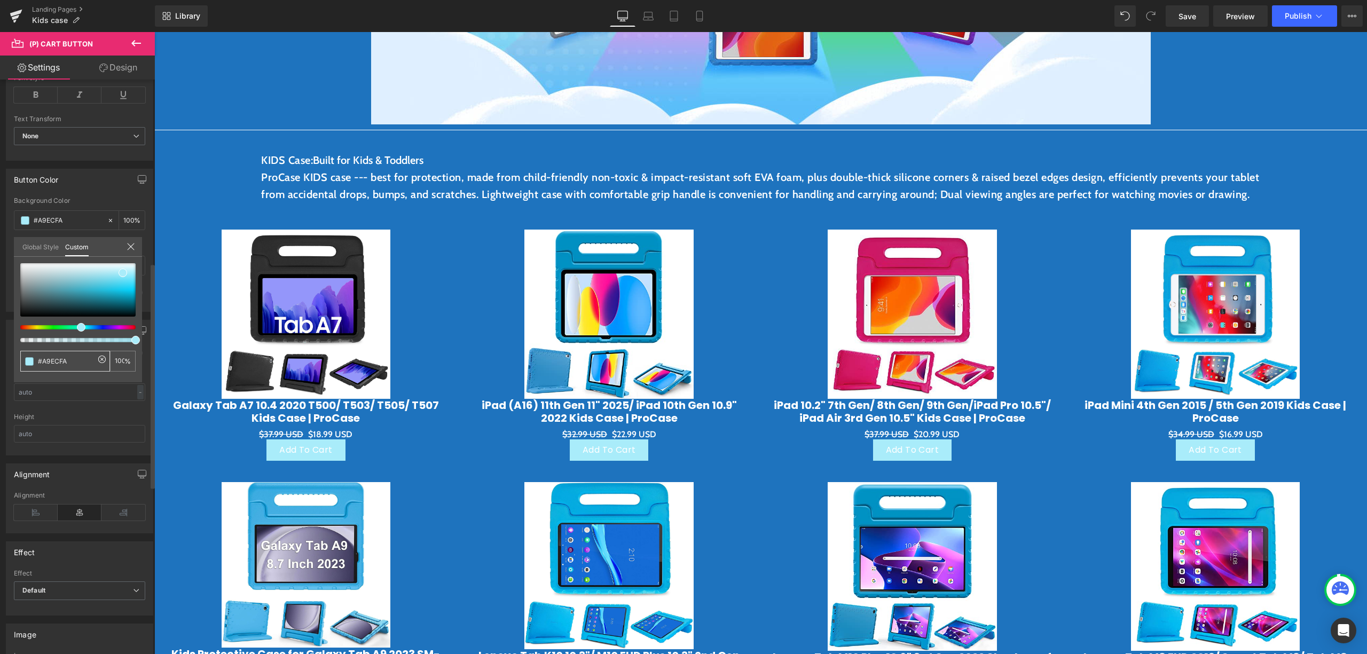
type input "#A9ECF"
type input "0"
type input "#A9EC"
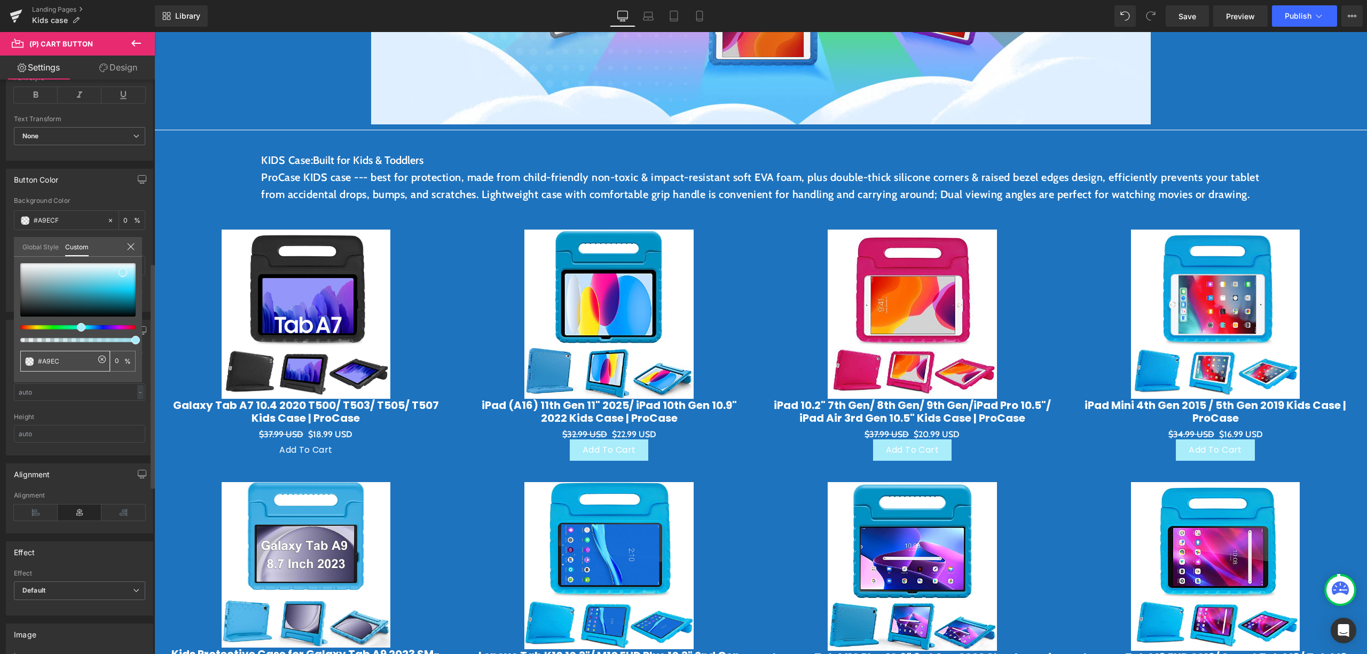
type input "#A9EC"
type input "80"
type input "#A9E"
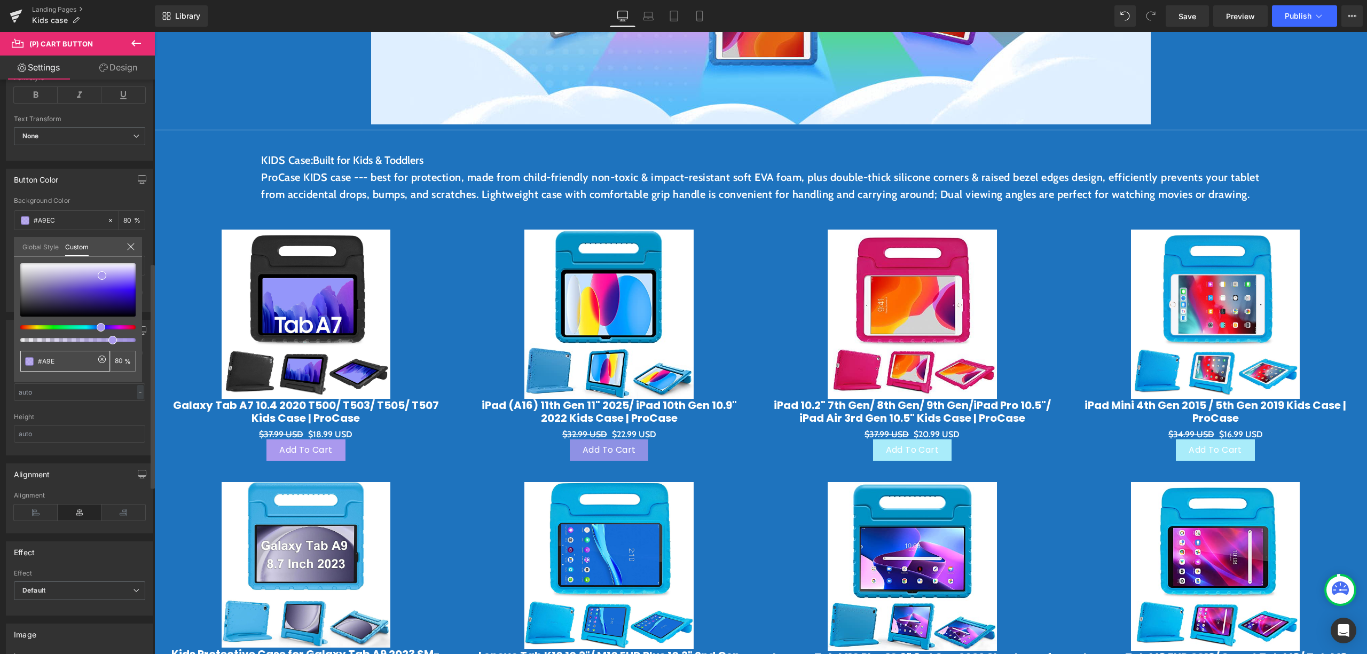
type input "#A9E"
type input "100"
type input "#A9"
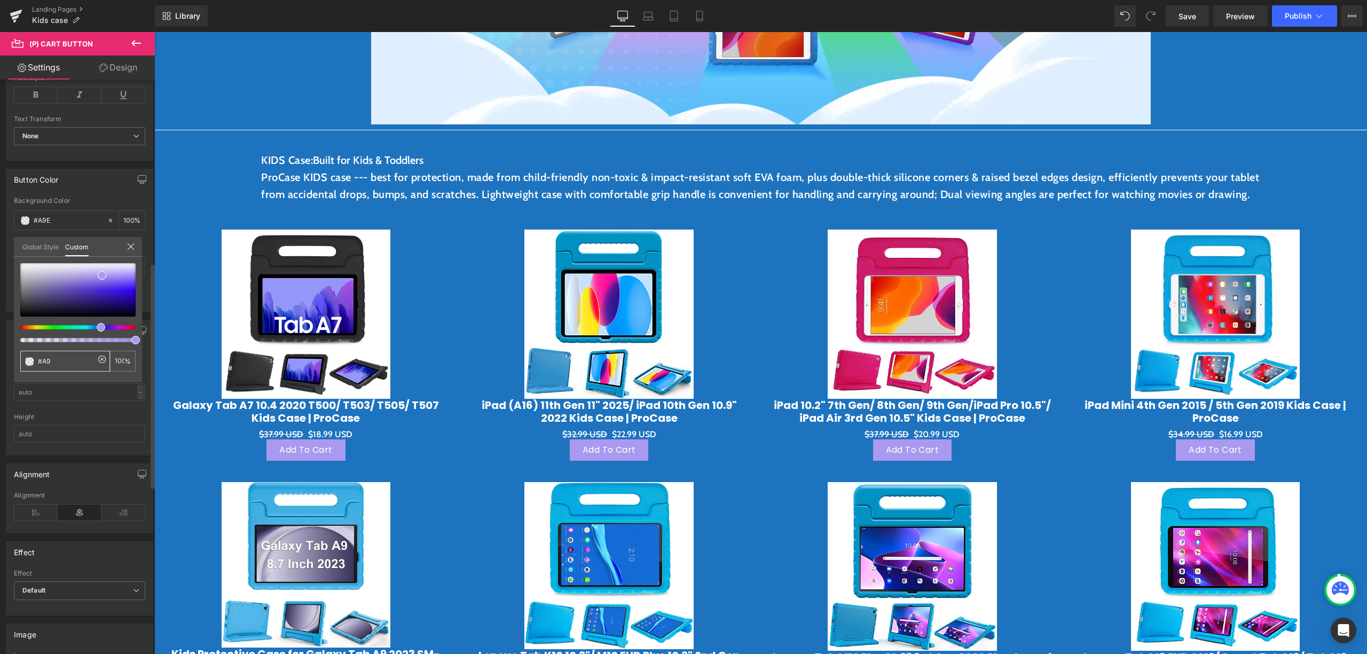
type input "0"
type input "#A"
type input "0"
type input "#A"
type input "#"
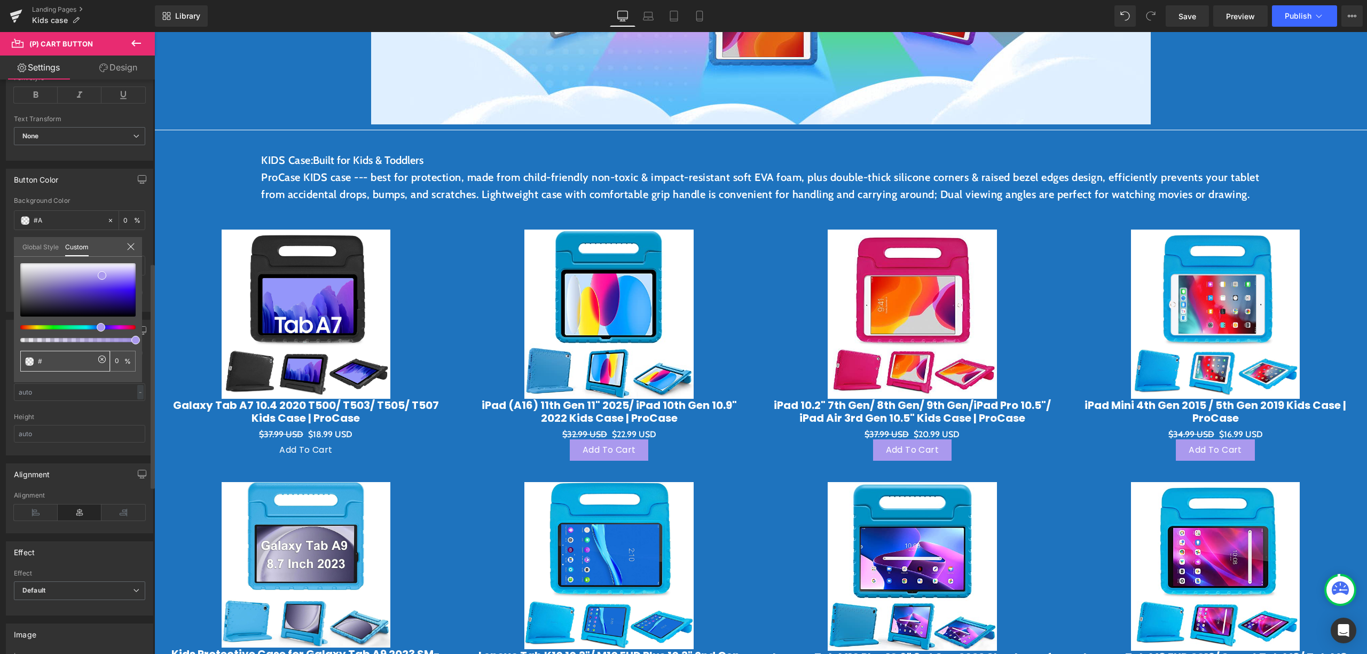
type input "#"
type input "#9"
type input "#99"
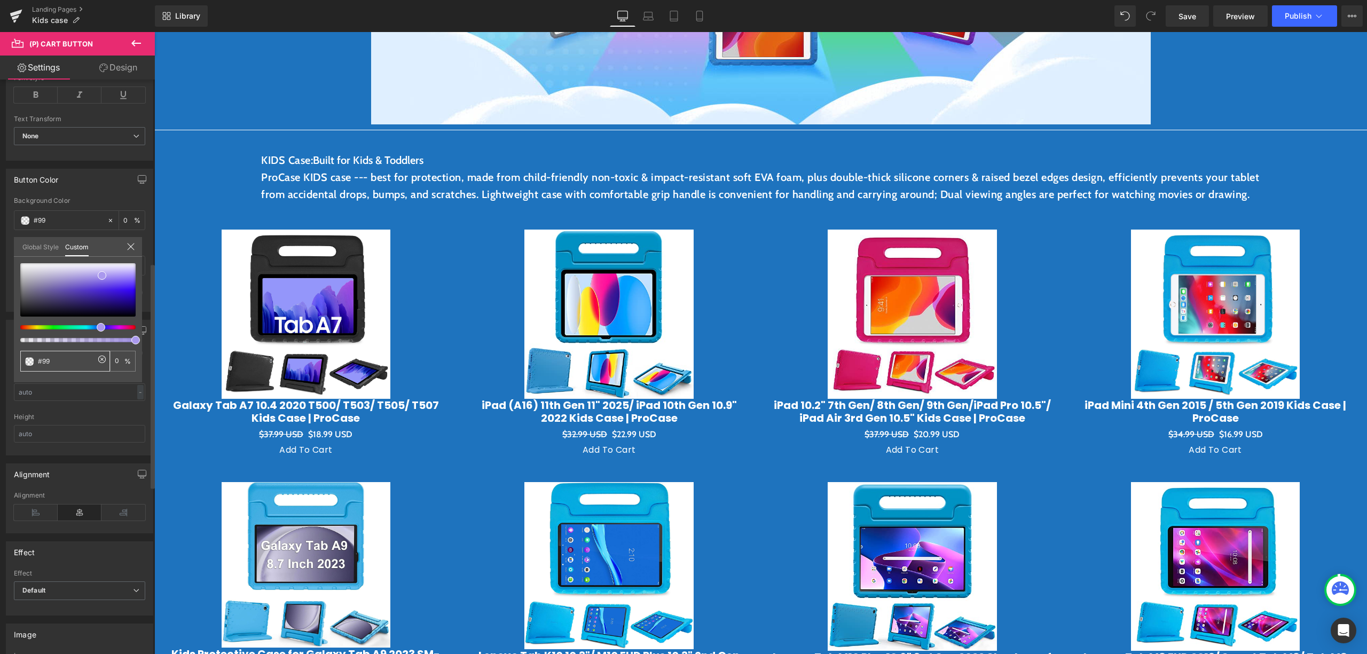
type input "#99C"
type input "100"
type input "#99C5"
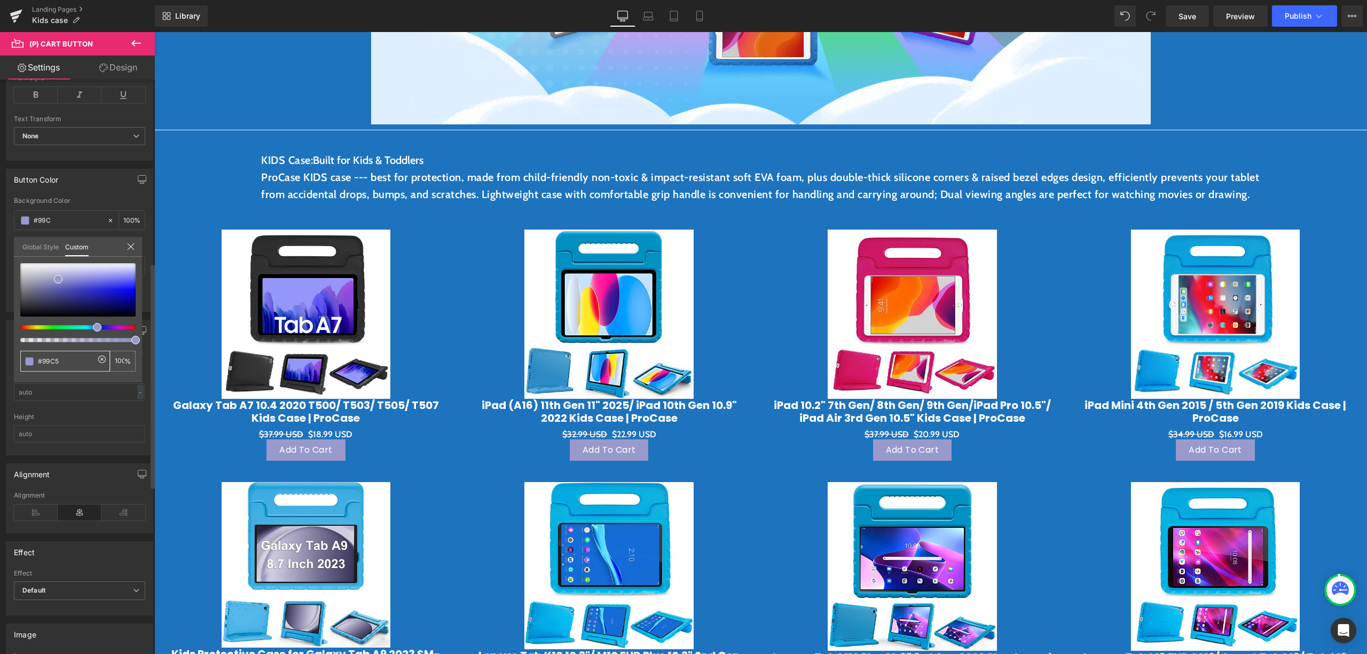
type input "#99C5"
type input "33"
type input "#99C5E"
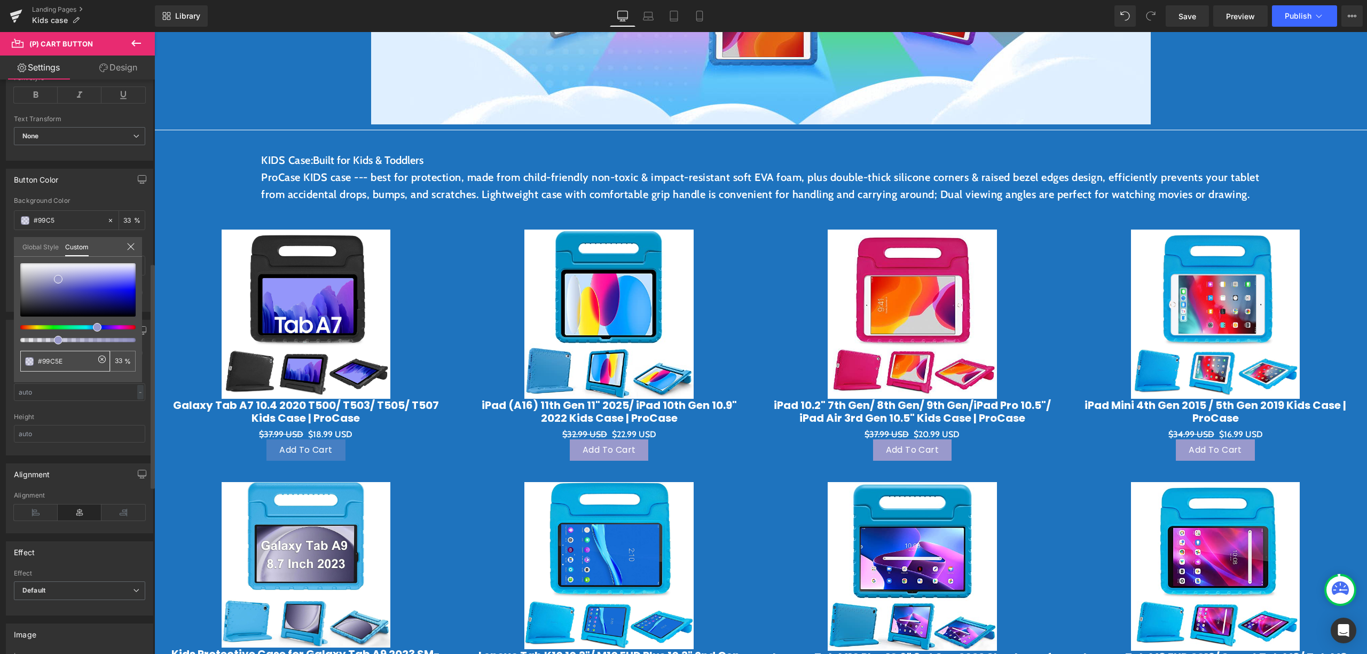
type input "0"
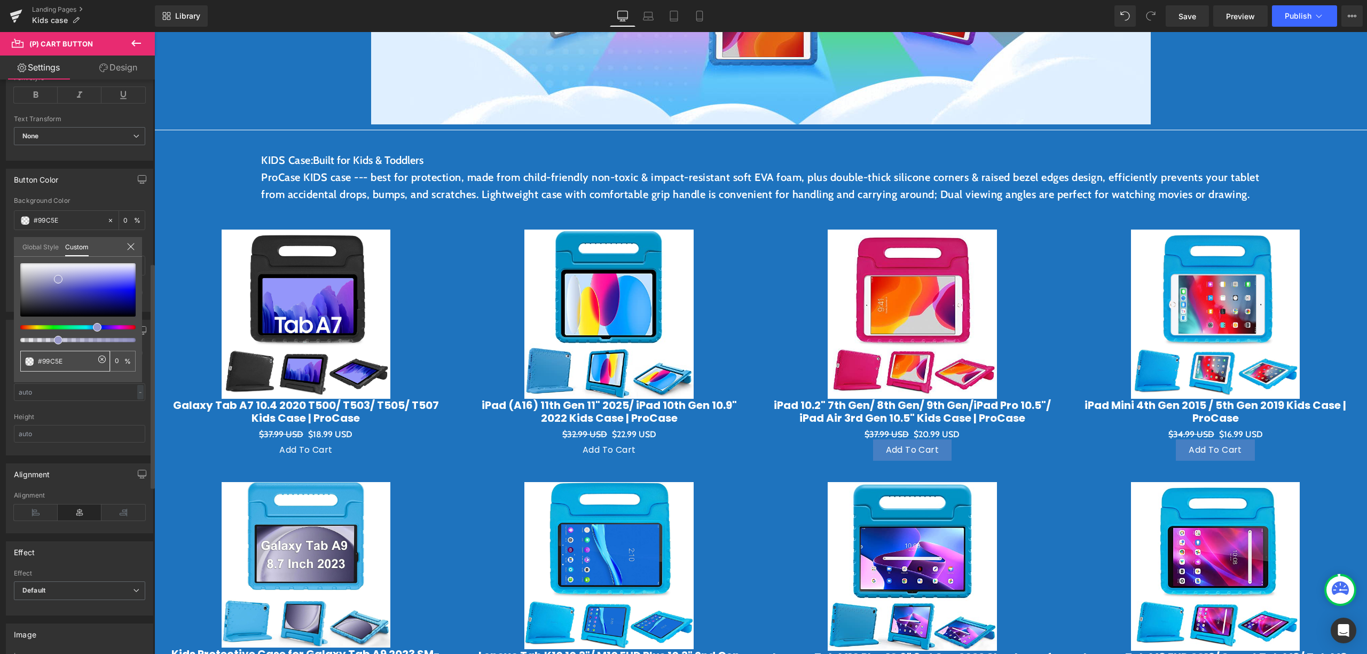
type input "#99C5E3"
type input "100"
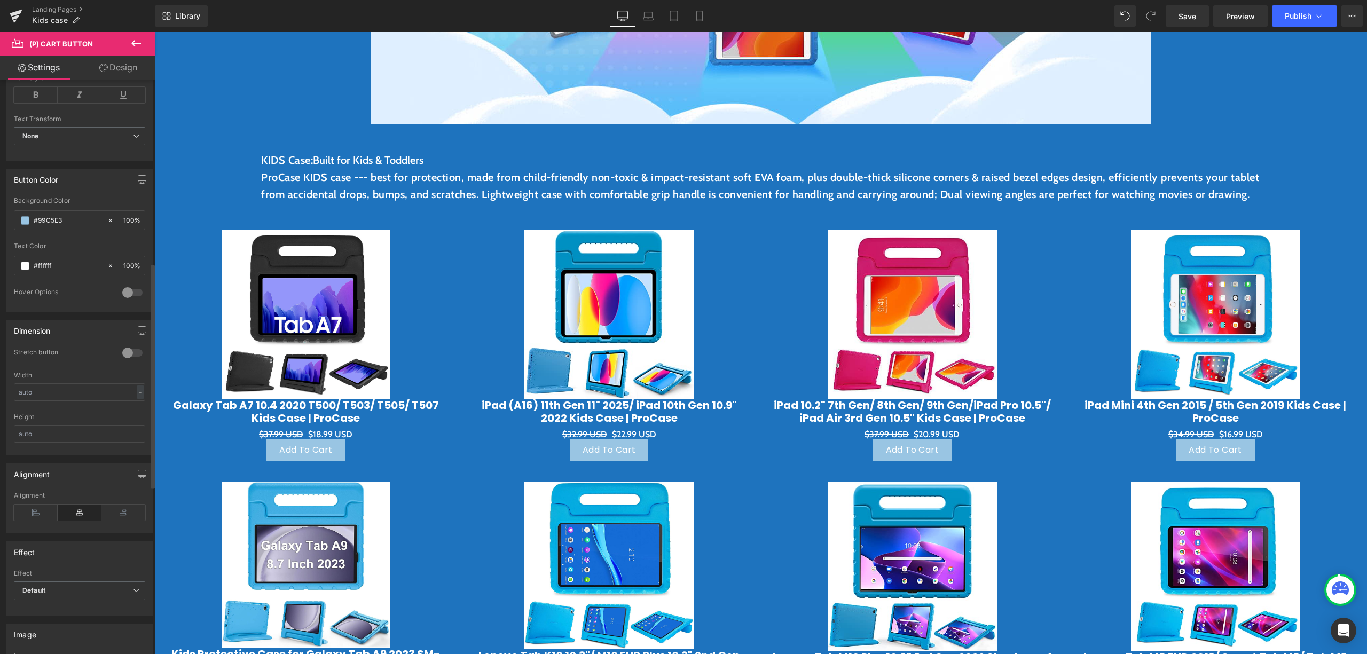
click at [300, 458] on span "(P) Cart Button" at bounding box center [305, 450] width 61 height 16
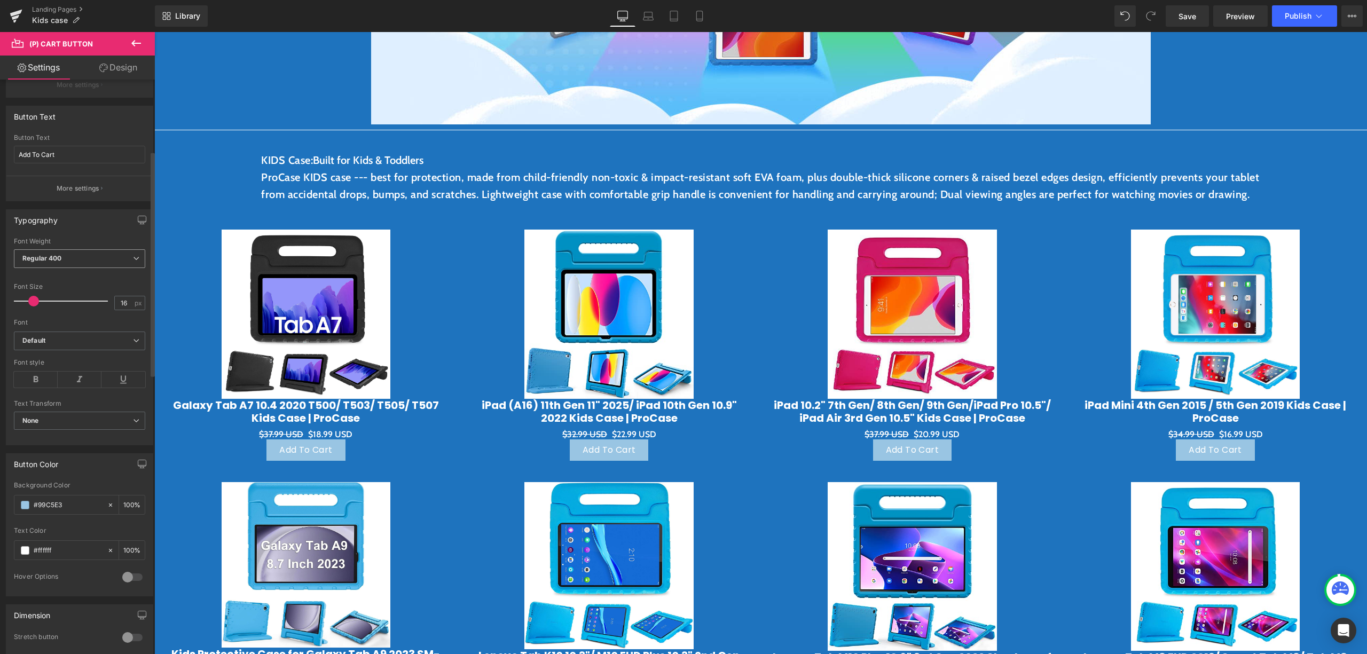
click at [88, 255] on span "Regular 400" at bounding box center [79, 258] width 131 height 19
click at [69, 289] on div "Semi Bold 600" at bounding box center [52, 285] width 45 height 7
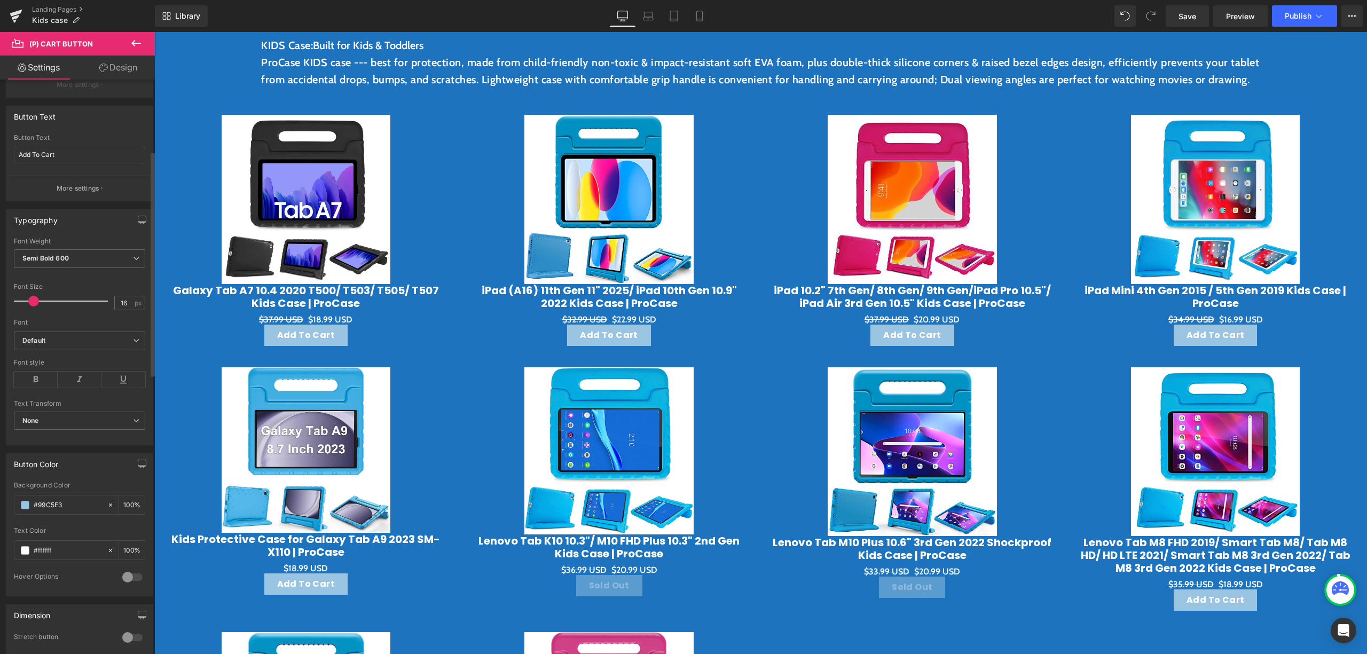
scroll to position [427, 0]
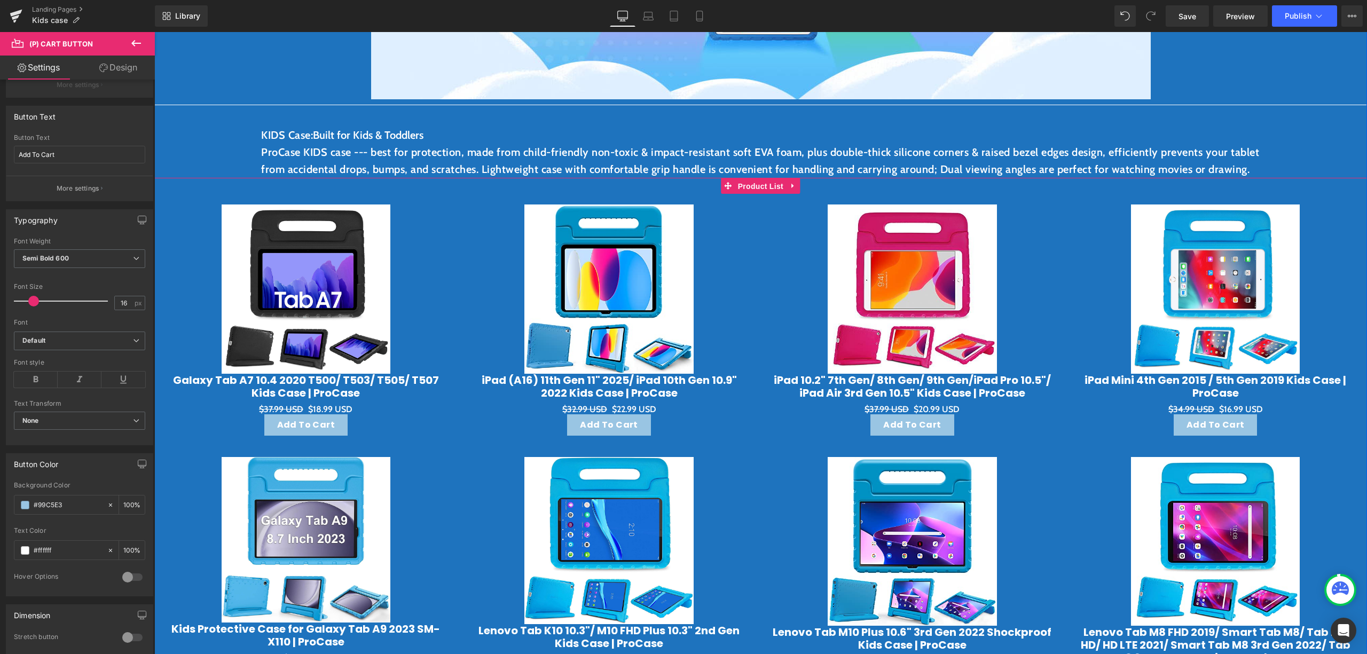
drag, startPoint x: 731, startPoint y: 203, endPoint x: 564, endPoint y: 168, distance: 171.4
click at [735, 194] on span "Product List" at bounding box center [760, 186] width 51 height 16
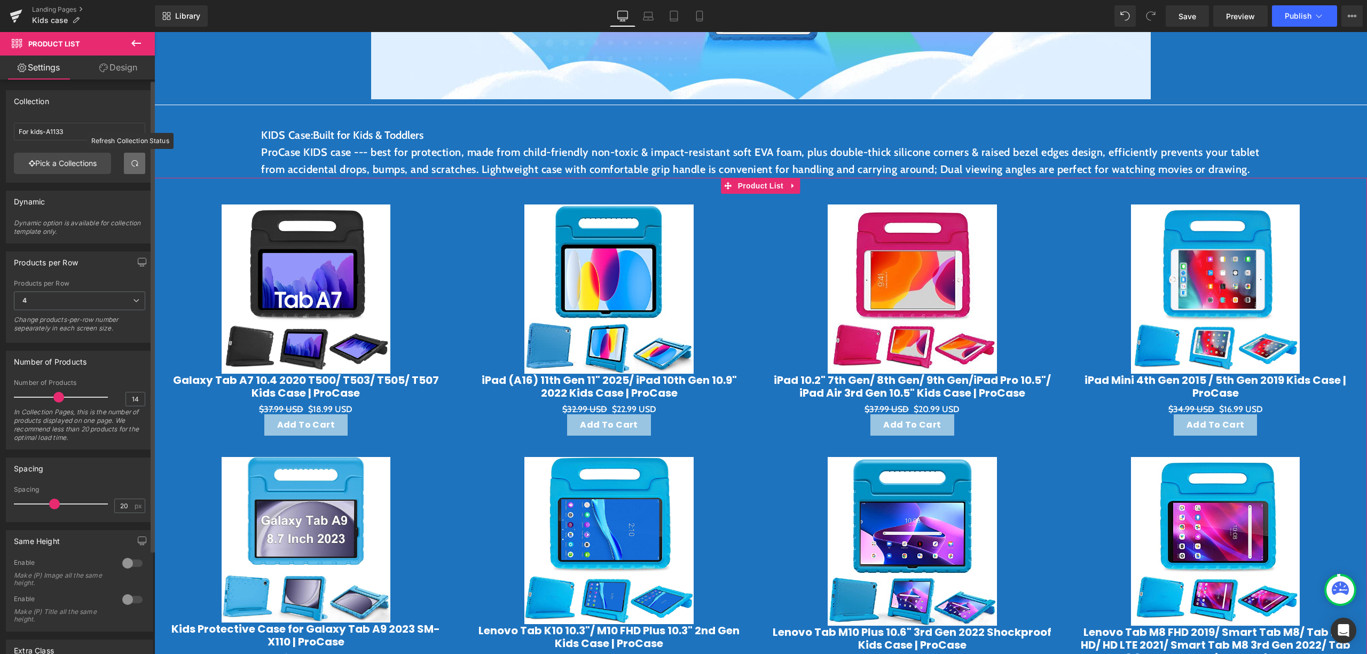
click at [129, 158] on link at bounding box center [134, 163] width 21 height 21
click at [133, 161] on span at bounding box center [134, 163] width 9 height 9
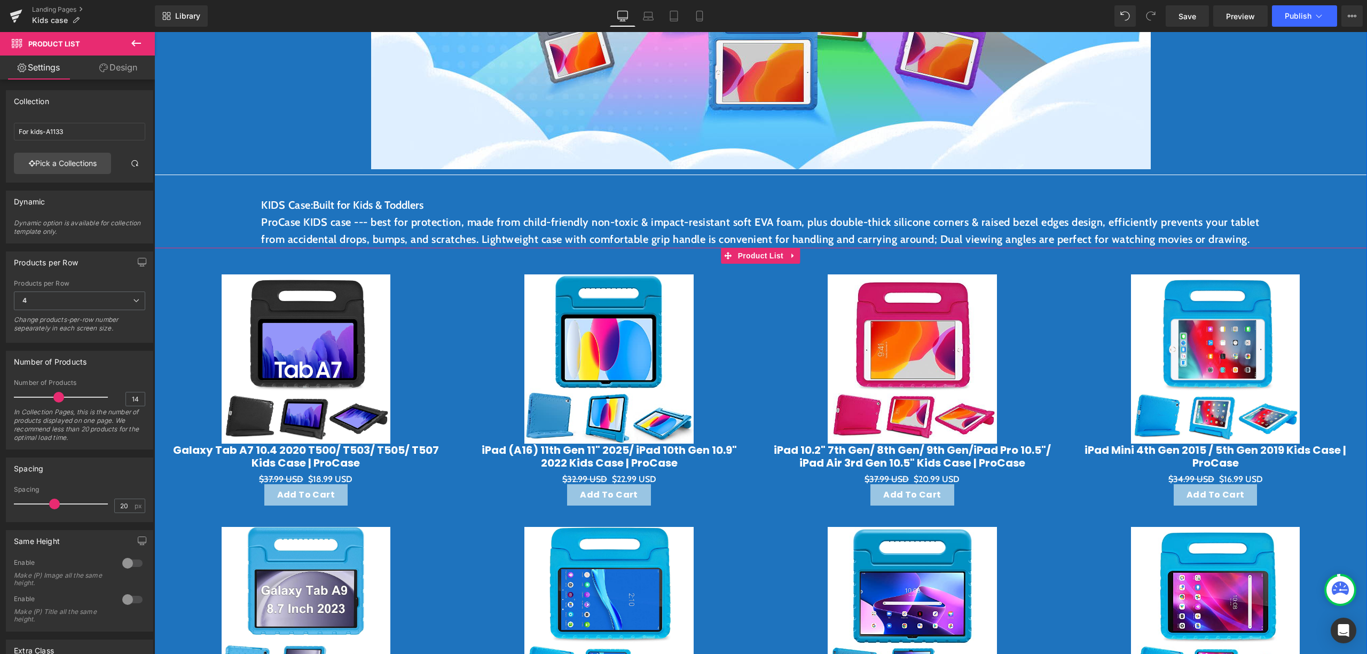
scroll to position [356, 0]
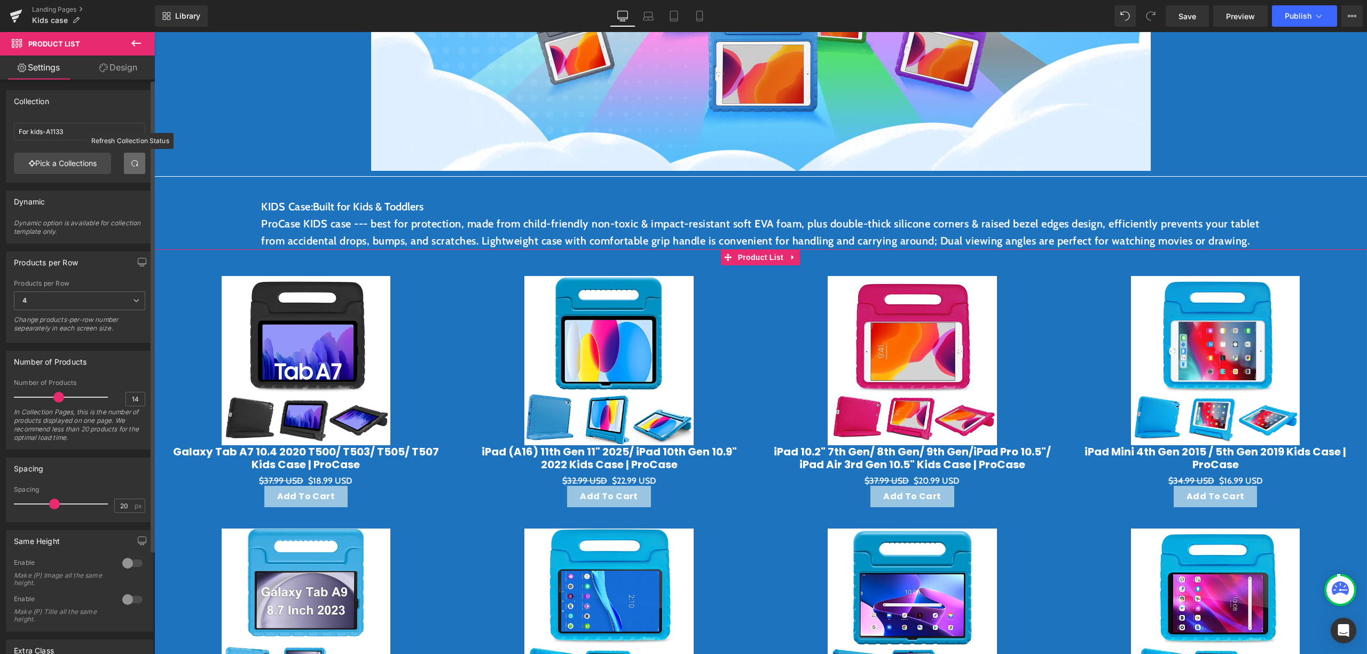
click at [124, 168] on link at bounding box center [134, 163] width 21 height 21
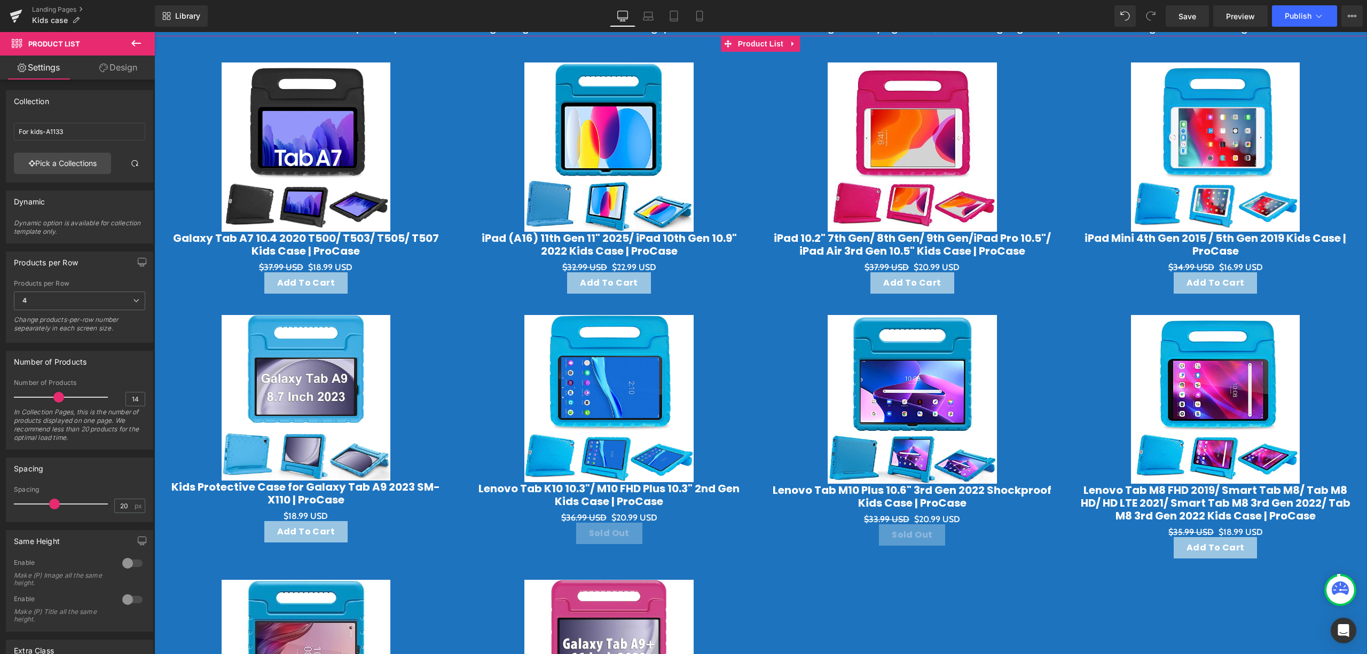
scroll to position [427, 0]
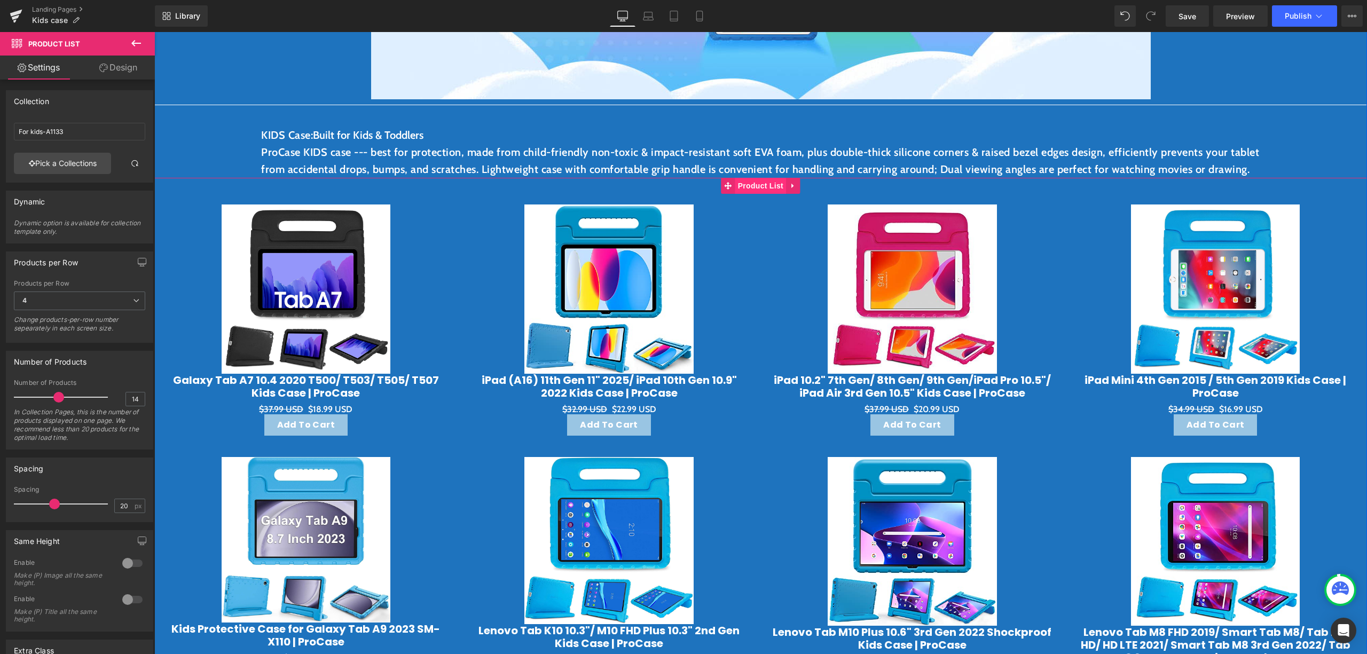
click at [741, 194] on span "Product List" at bounding box center [760, 186] width 51 height 16
click at [127, 157] on link at bounding box center [134, 163] width 21 height 21
click at [1203, 10] on link "Save" at bounding box center [1186, 15] width 43 height 21
click at [1228, 21] on span "Preview" at bounding box center [1240, 16] width 29 height 11
click at [313, 397] on span "(P) Title" at bounding box center [306, 389] width 34 height 16
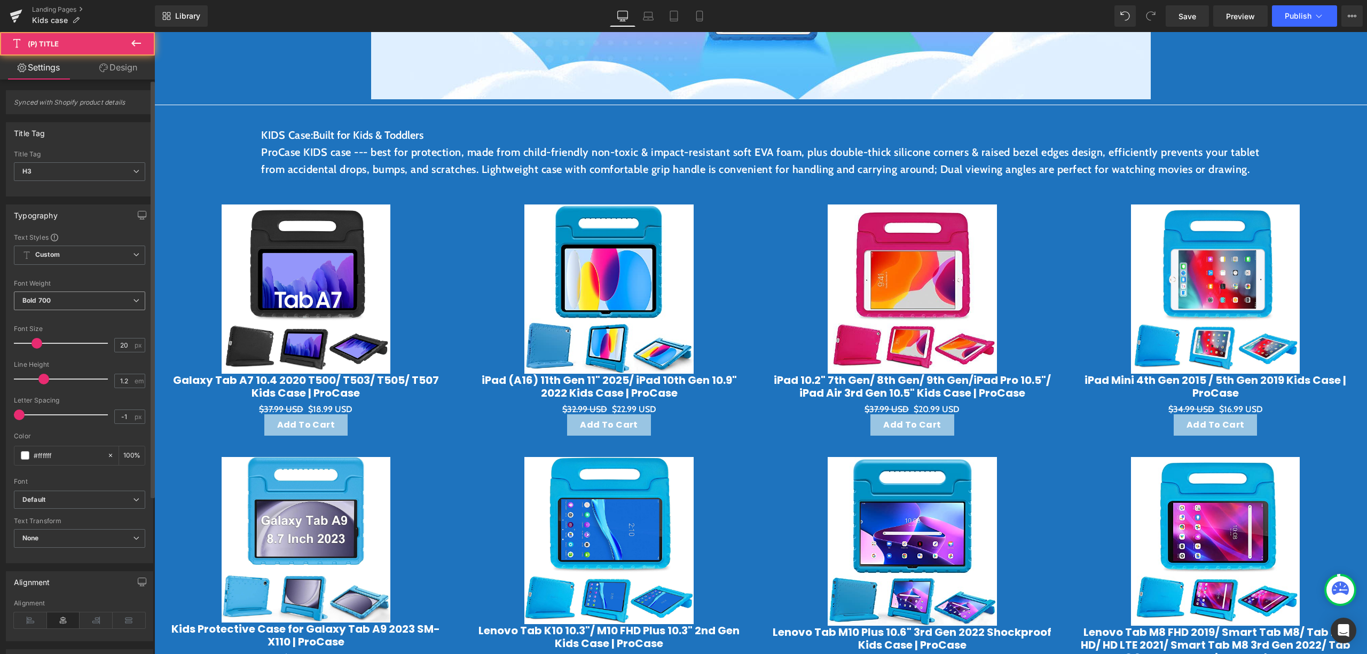
click at [101, 297] on span "Bold 700" at bounding box center [79, 300] width 131 height 19
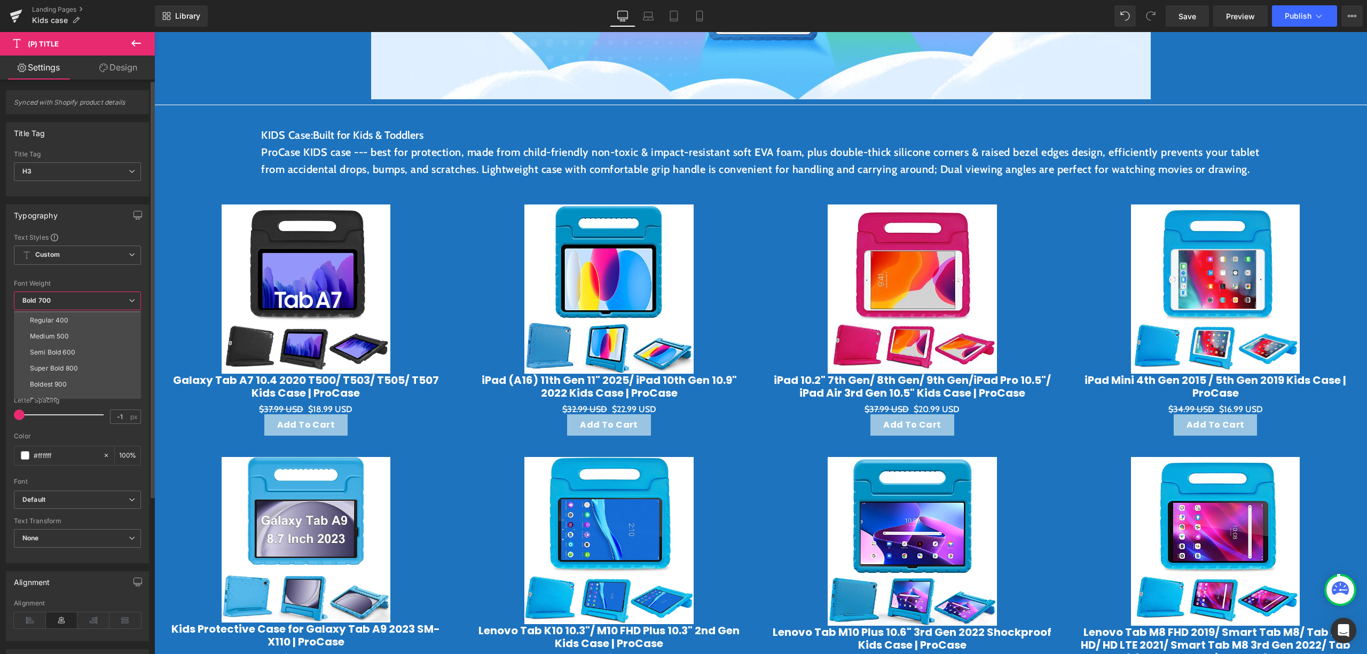
scroll to position [71, 0]
click at [81, 334] on li "Semi Bold 600" at bounding box center [80, 328] width 132 height 16
click at [131, 346] on div "20 px" at bounding box center [129, 345] width 31 height 14
click at [129, 346] on div "20 px" at bounding box center [129, 345] width 31 height 14
click at [129, 341] on input "20" at bounding box center [124, 344] width 19 height 13
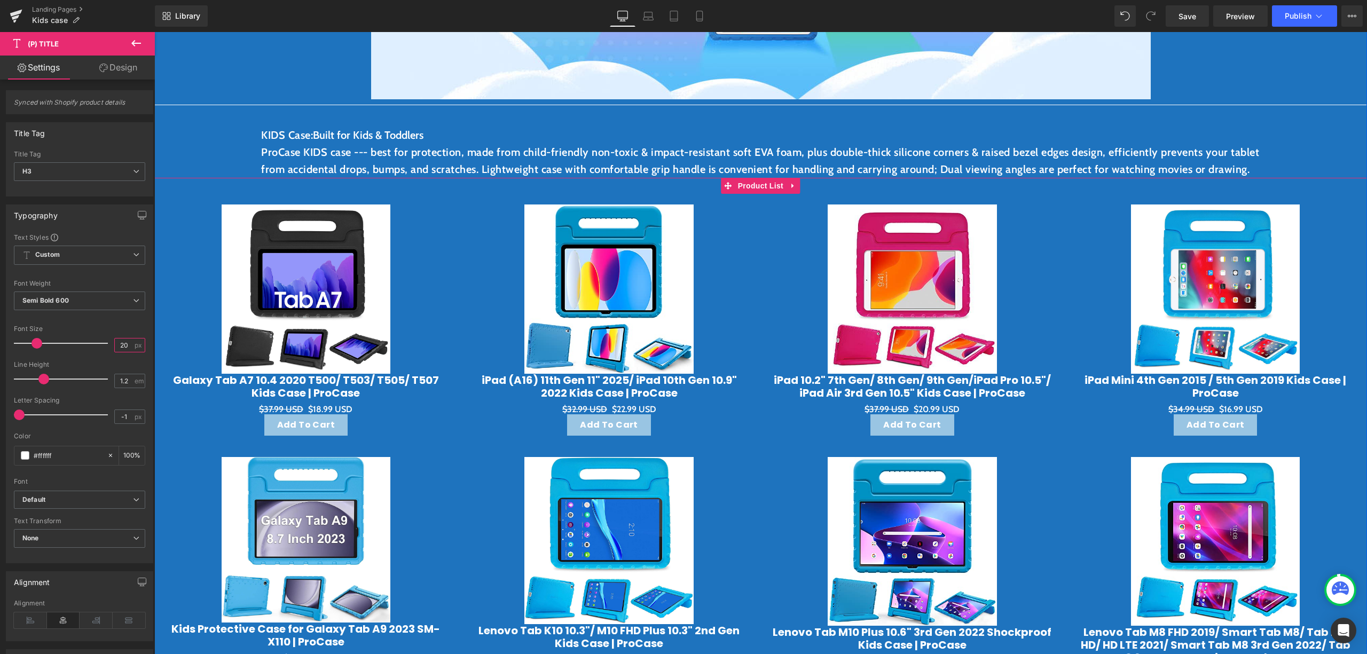
type input "2"
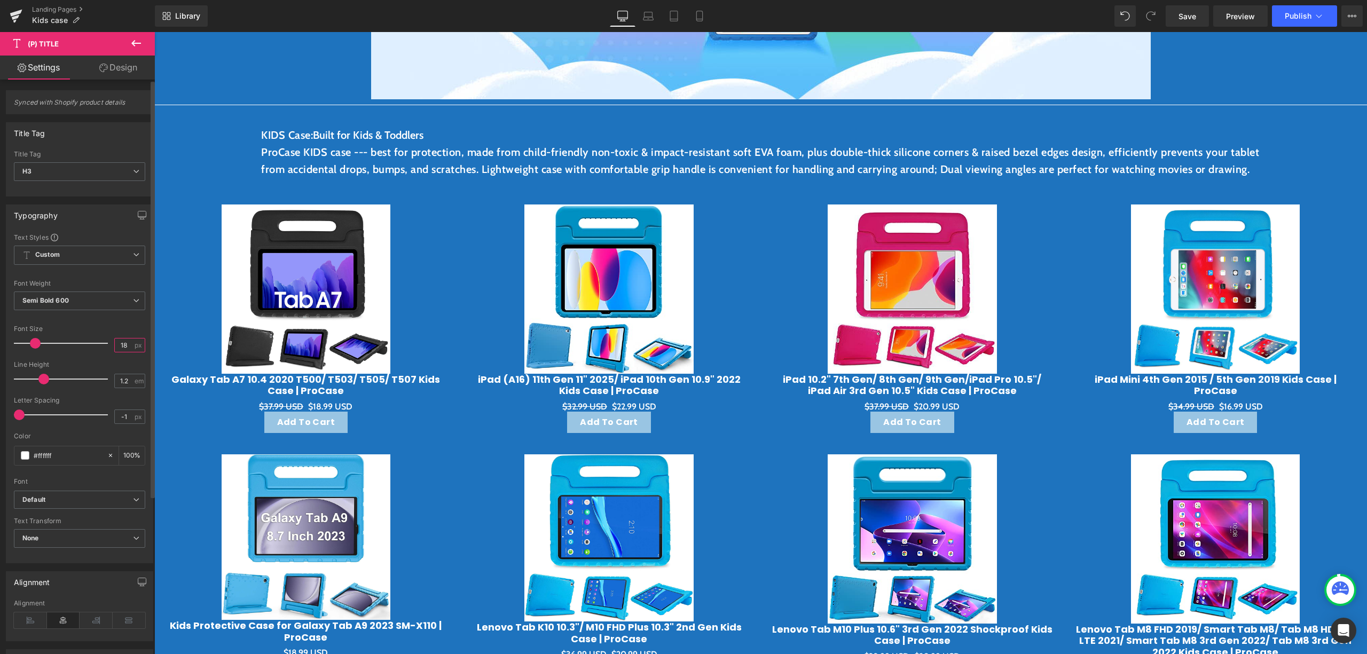
type input "18"
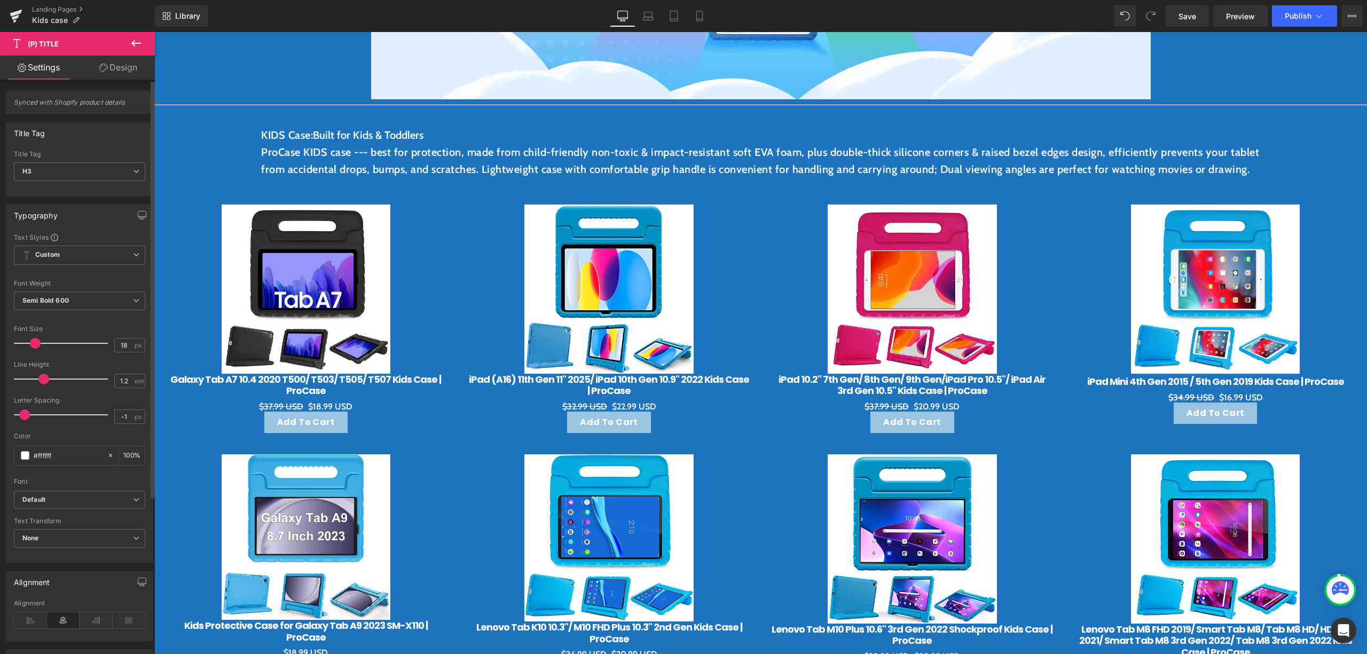
type input "-0.7"
click at [28, 413] on span at bounding box center [24, 414] width 11 height 11
click at [1170, 19] on link "Save" at bounding box center [1186, 15] width 43 height 21
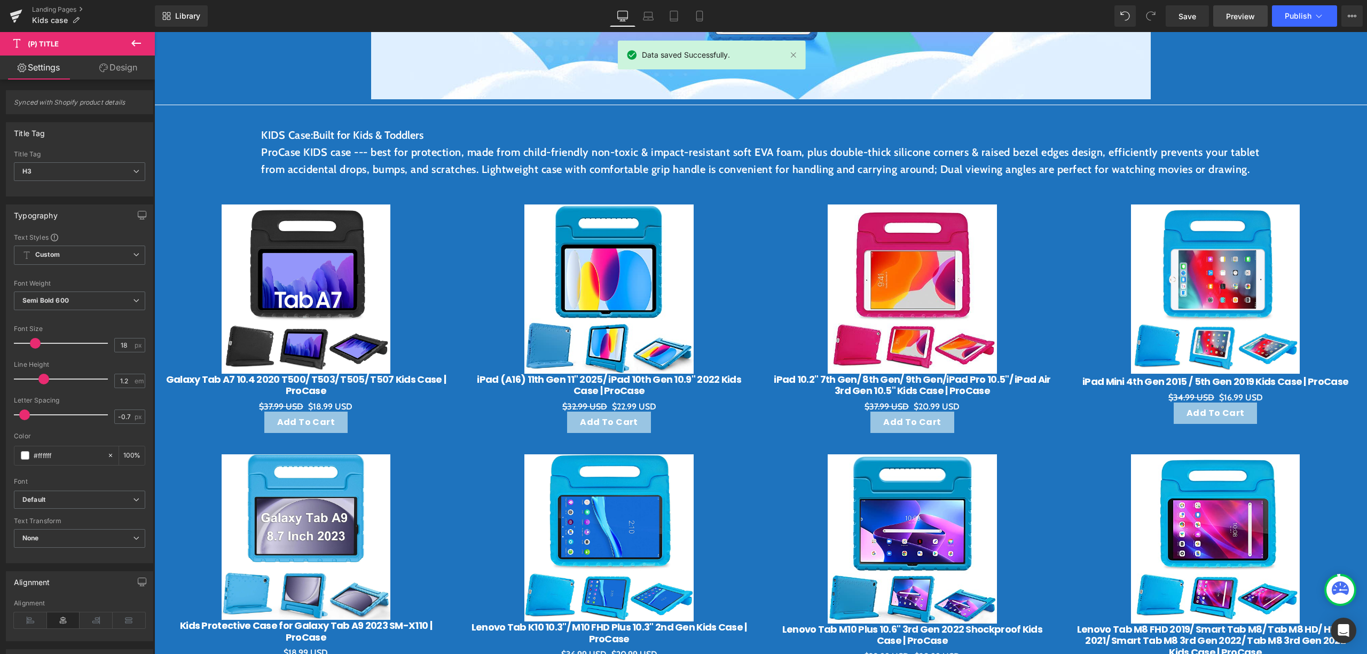
click at [1233, 11] on span "Preview" at bounding box center [1240, 16] width 29 height 11
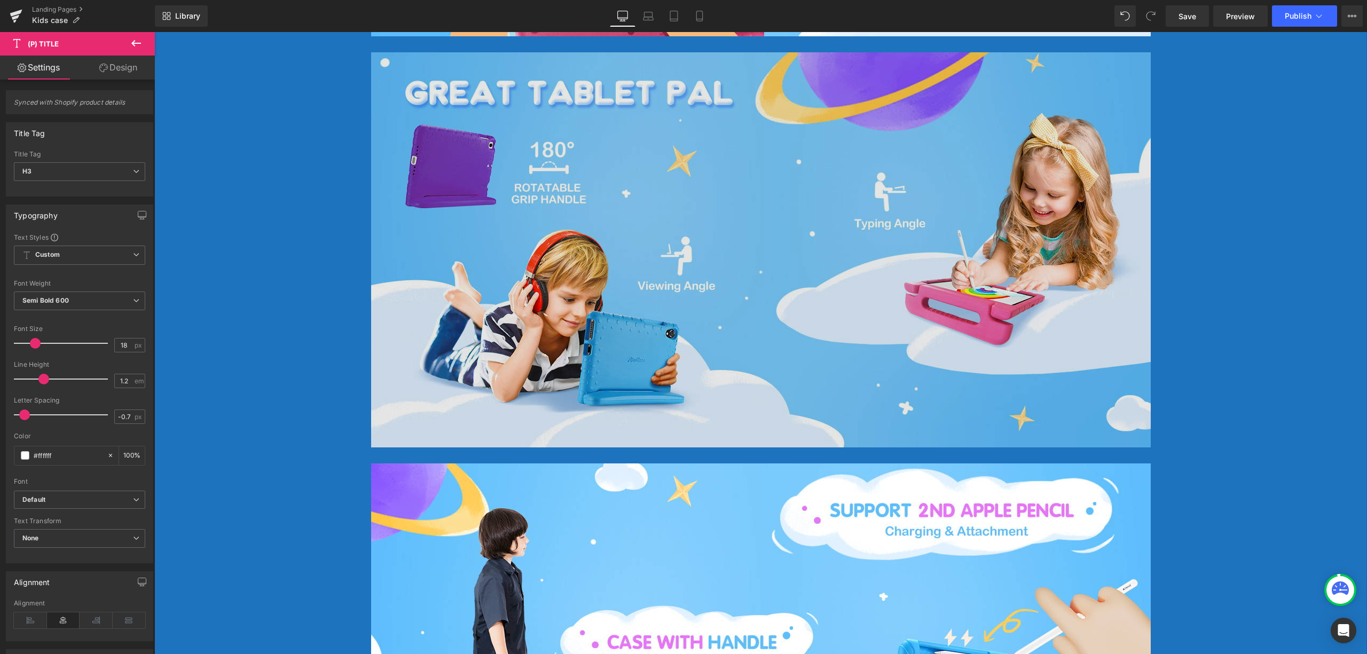
scroll to position [2989, 0]
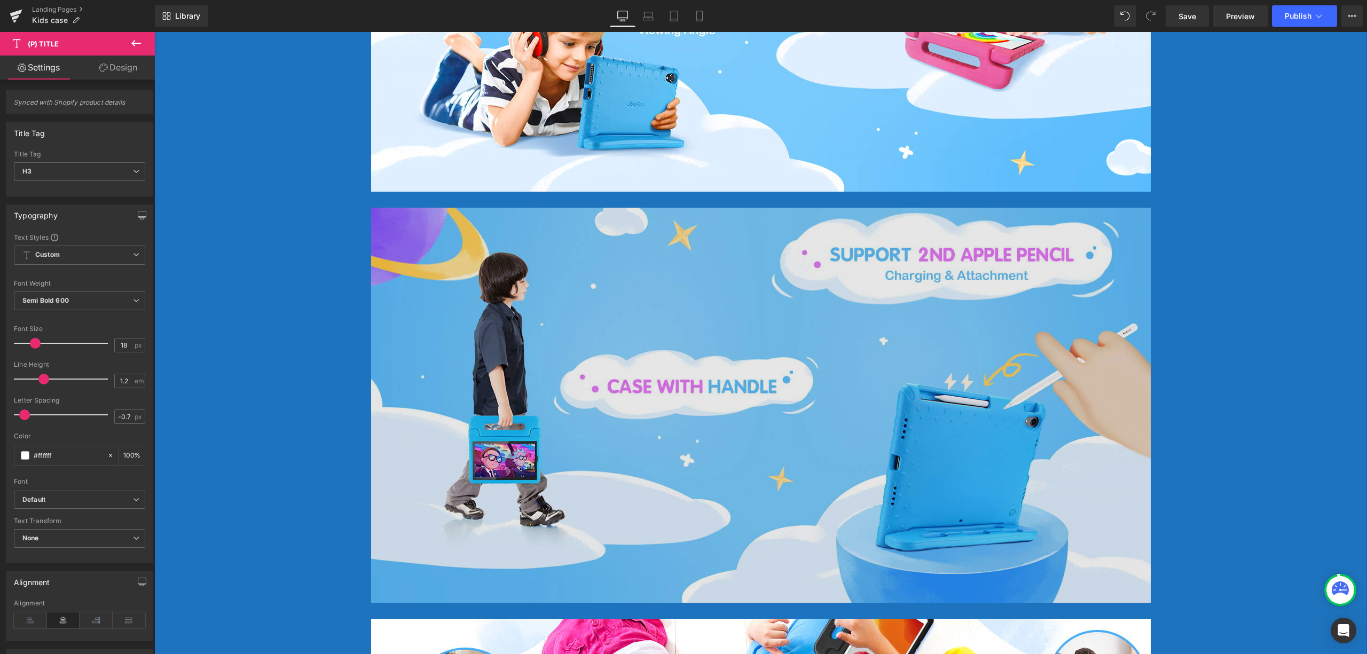
click at [808, 464] on img at bounding box center [760, 405] width 779 height 395
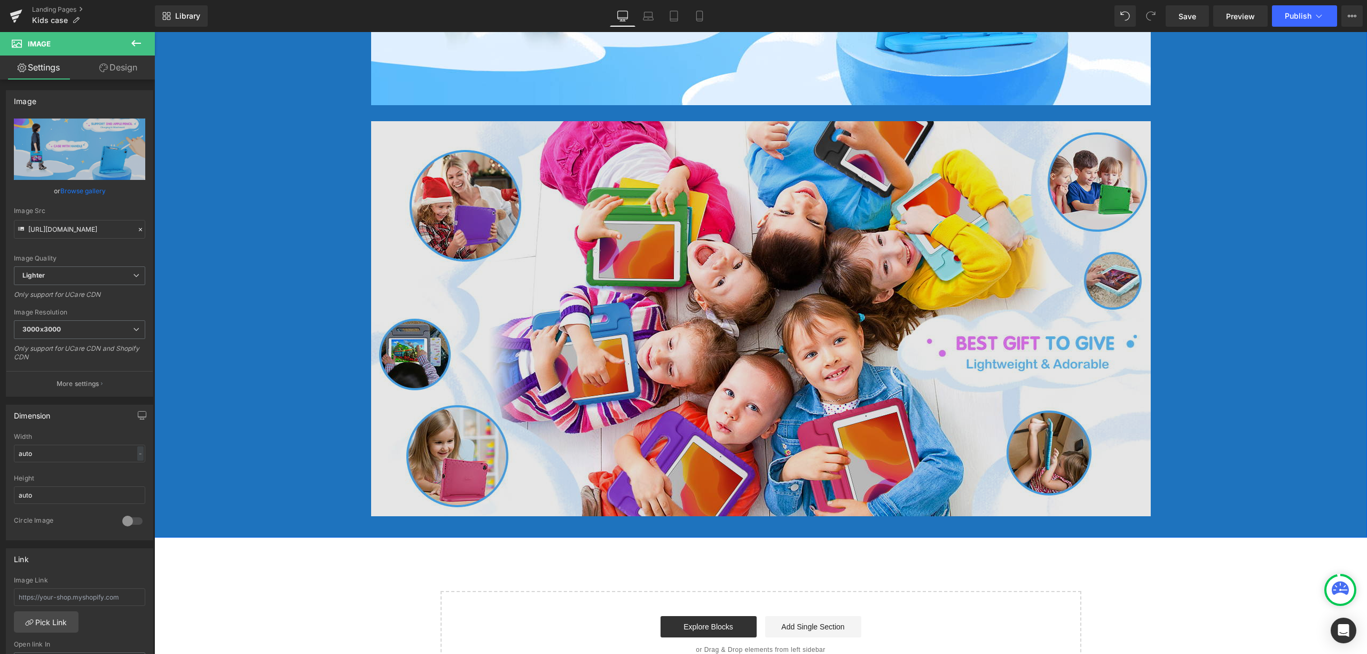
scroll to position [3487, 0]
click at [808, 475] on img at bounding box center [760, 318] width 779 height 395
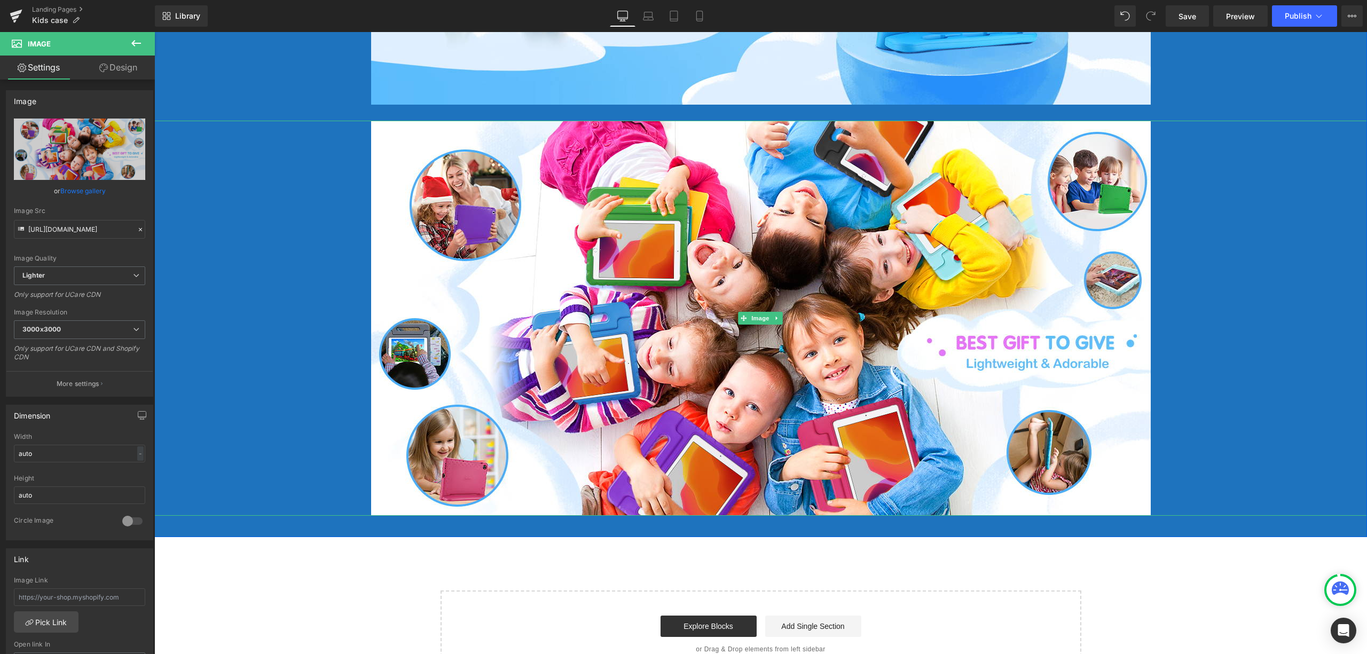
click at [317, 161] on div at bounding box center [760, 318] width 1212 height 395
click at [79, 231] on input "[URL][DOMAIN_NAME]" at bounding box center [79, 229] width 131 height 19
drag, startPoint x: 184, startPoint y: 260, endPoint x: 188, endPoint y: 225, distance: 36.0
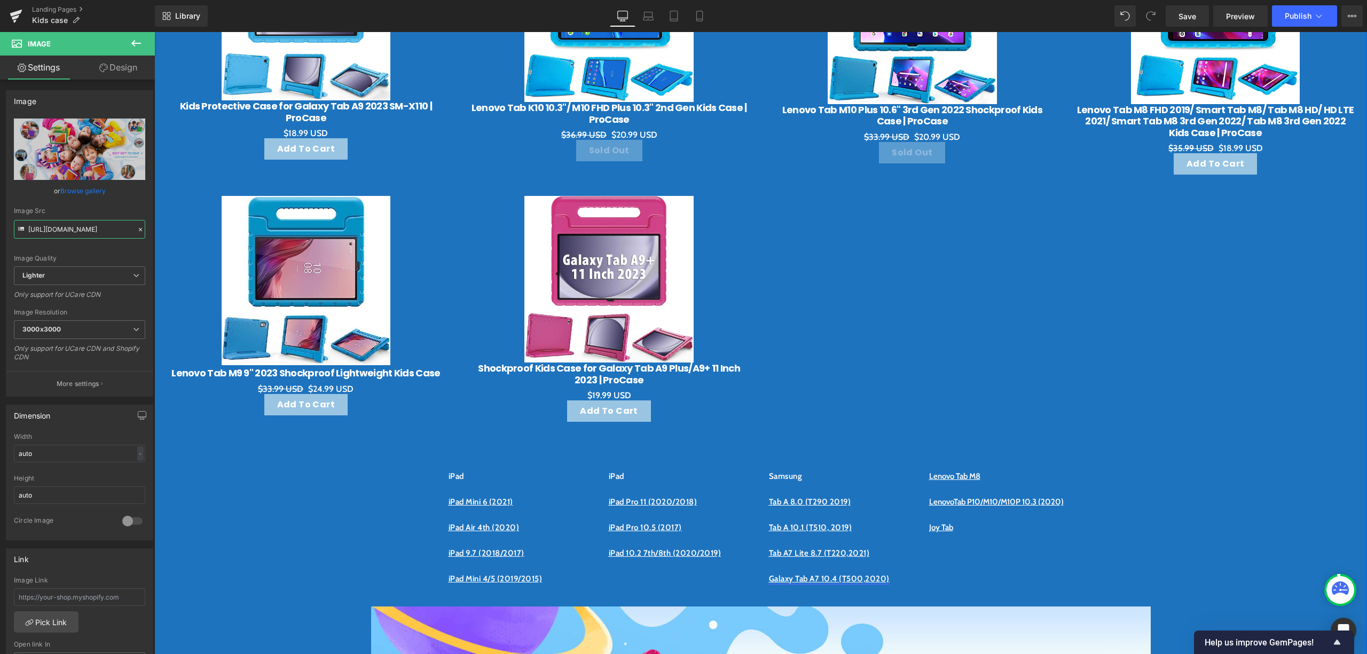
scroll to position [1139, 0]
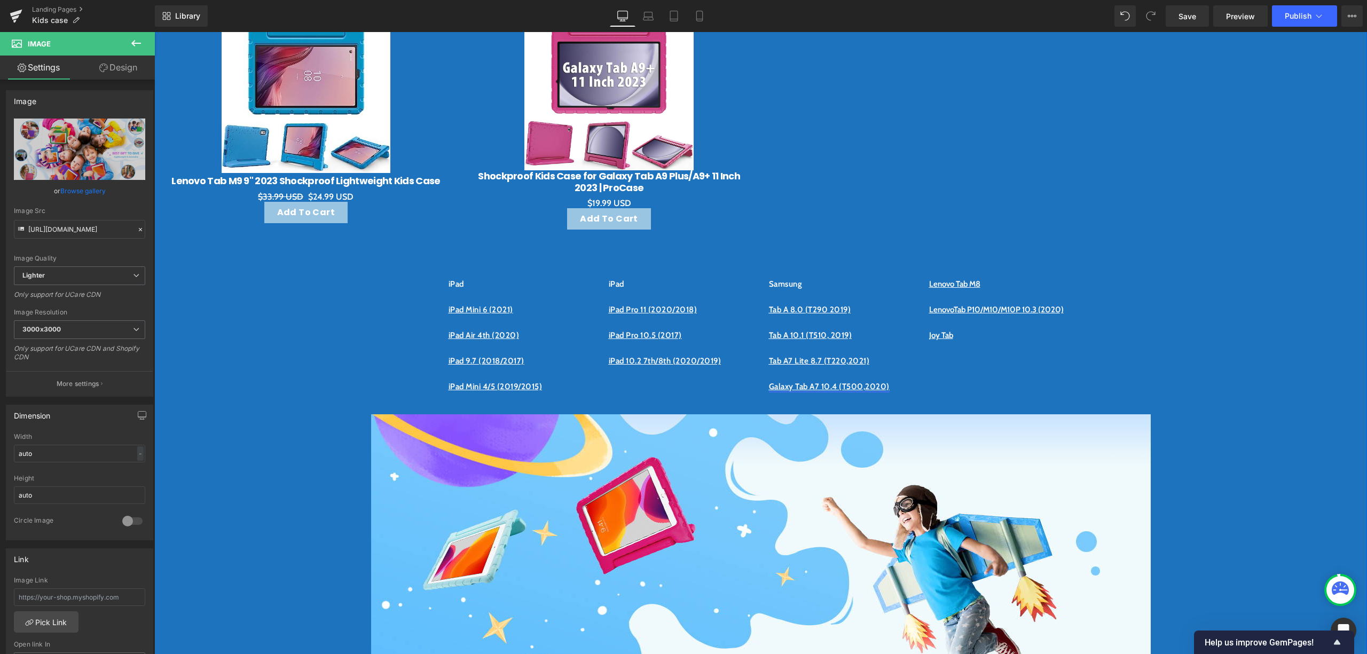
drag, startPoint x: 769, startPoint y: 263, endPoint x: 763, endPoint y: 263, distance: 5.9
click at [650, 303] on p at bounding box center [681, 296] width 144 height 13
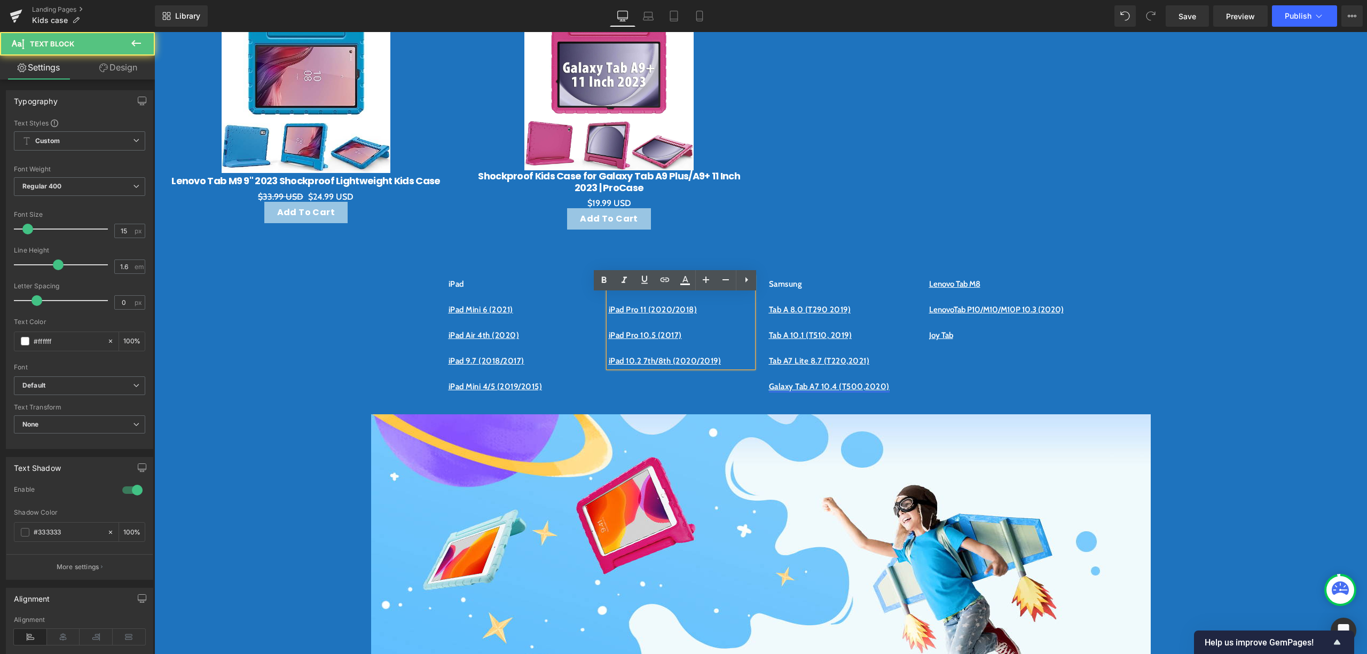
click at [494, 290] on p "iPad" at bounding box center [520, 284] width 144 height 13
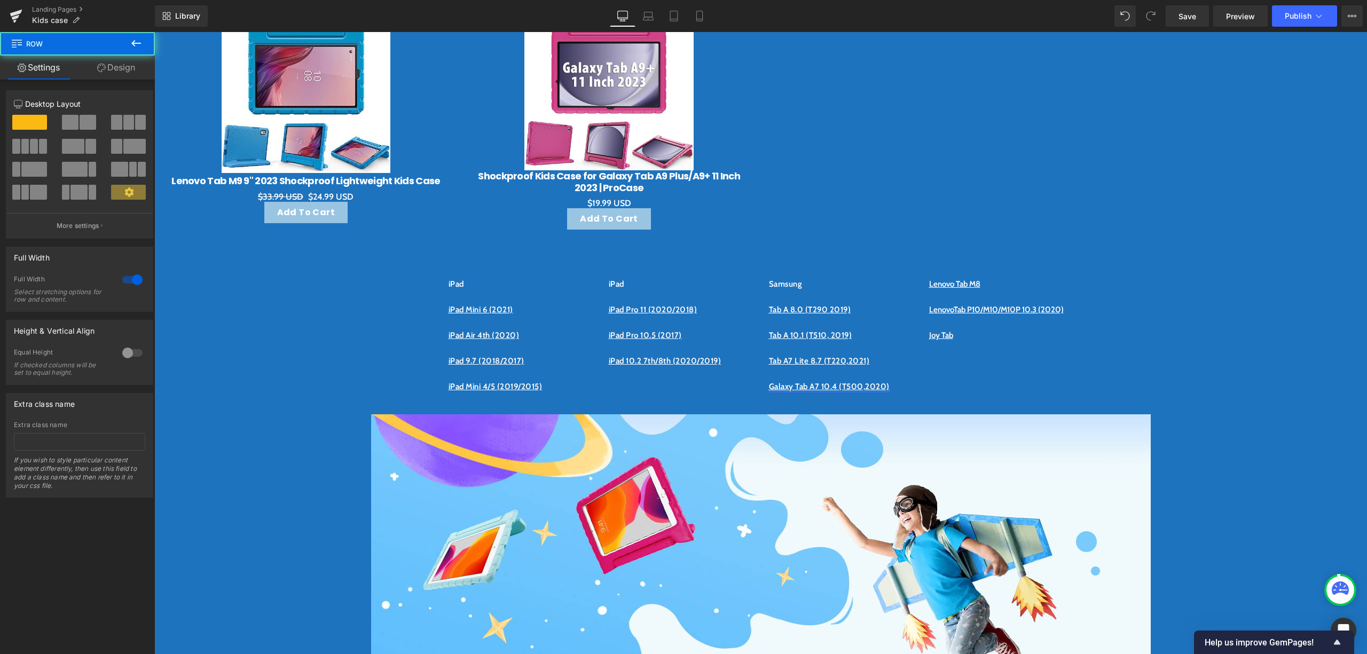
click at [999, 342] on div "Joy Tab" at bounding box center [1001, 335] width 144 height 13
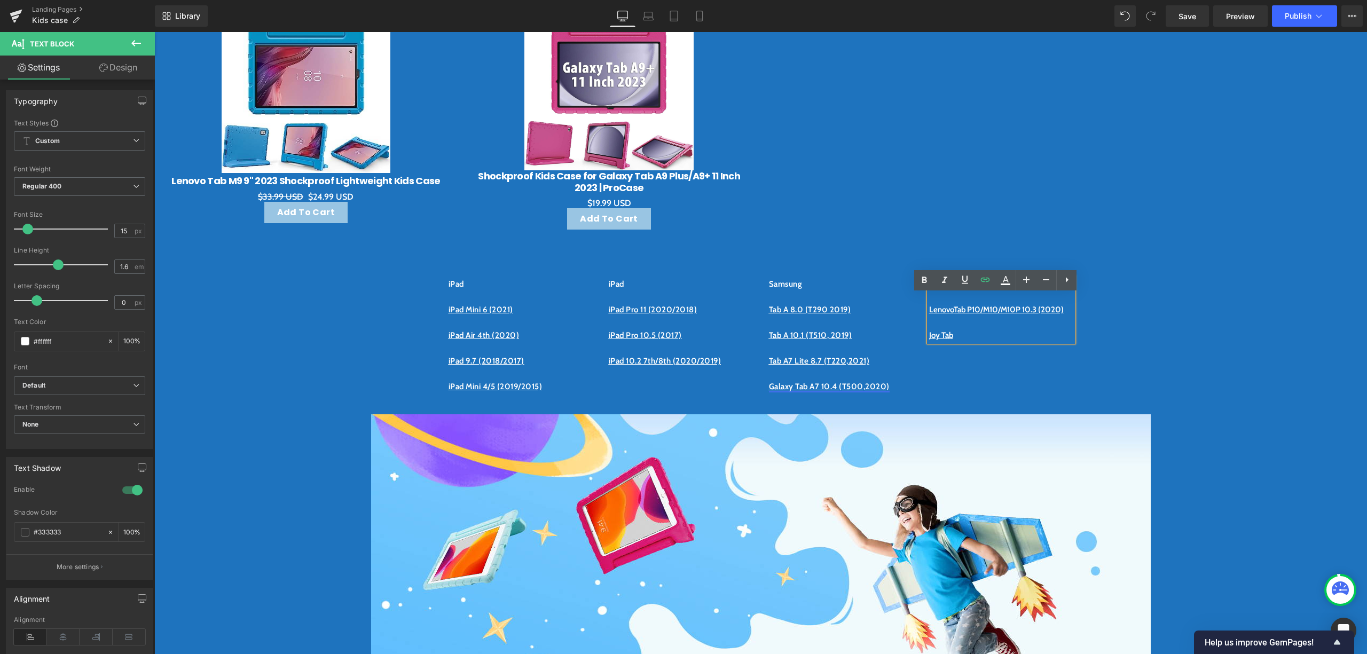
click at [964, 398] on div "iPad iPad Mini 6 (2021) iPad Air 4th (2020) iPad 9.7 (2018/2017) iPad Mini 4/5 …" at bounding box center [760, 330] width 641 height 137
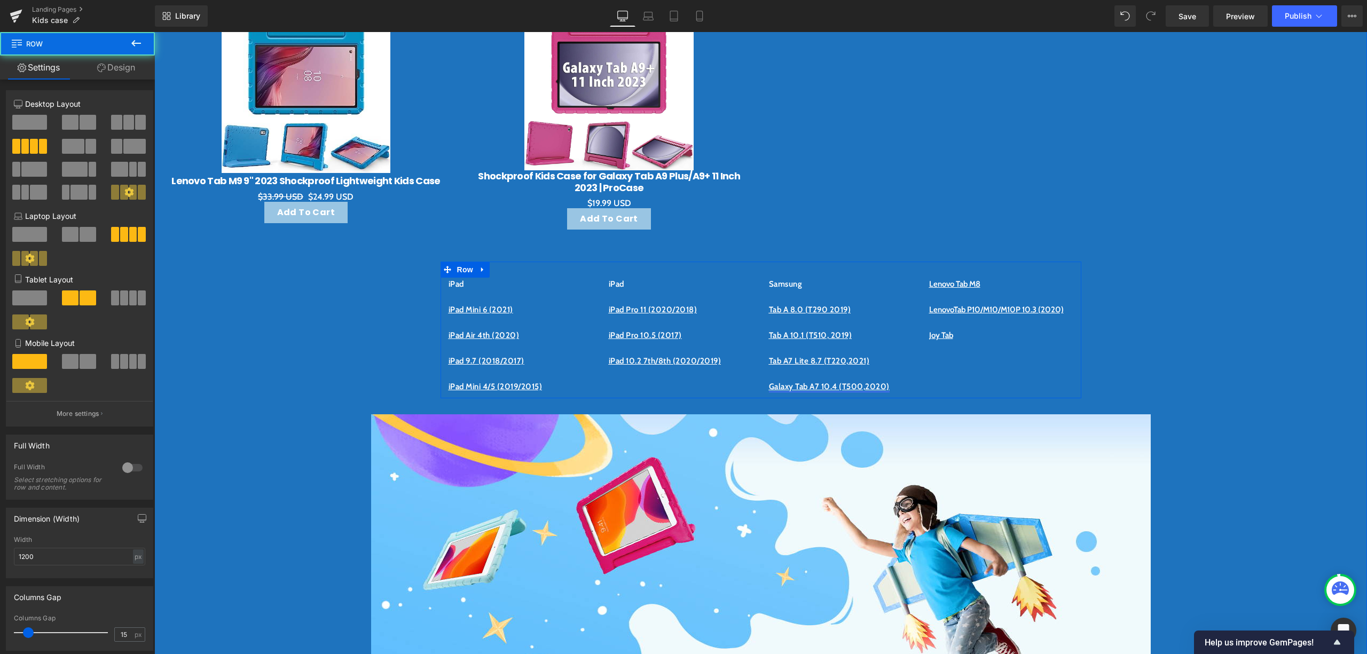
click at [504, 288] on div "iPad iPad Mini 6 (2021) iPad Air 4th (2020) iPad 9.7 (2018/2017) iPad Mini 4/5 …" at bounding box center [760, 330] width 641 height 137
click at [479, 274] on icon at bounding box center [482, 270] width 7 height 8
click at [508, 274] on icon at bounding box center [510, 270] width 7 height 8
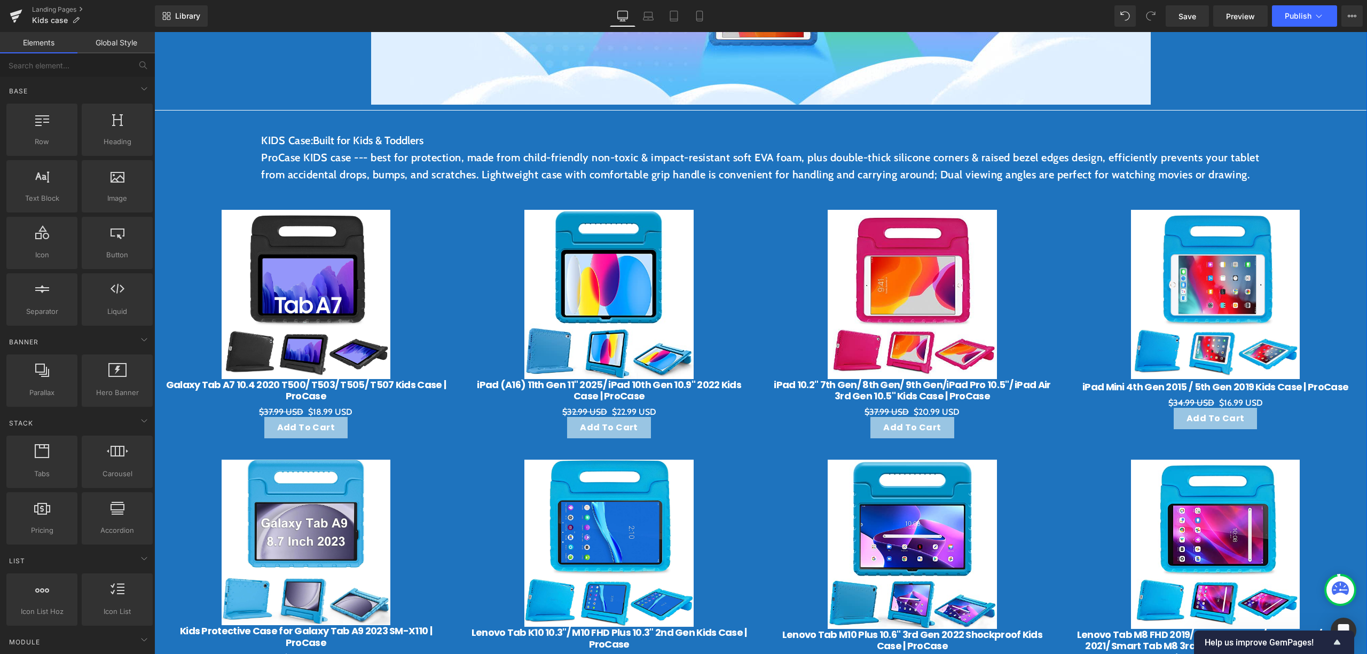
scroll to position [498, 0]
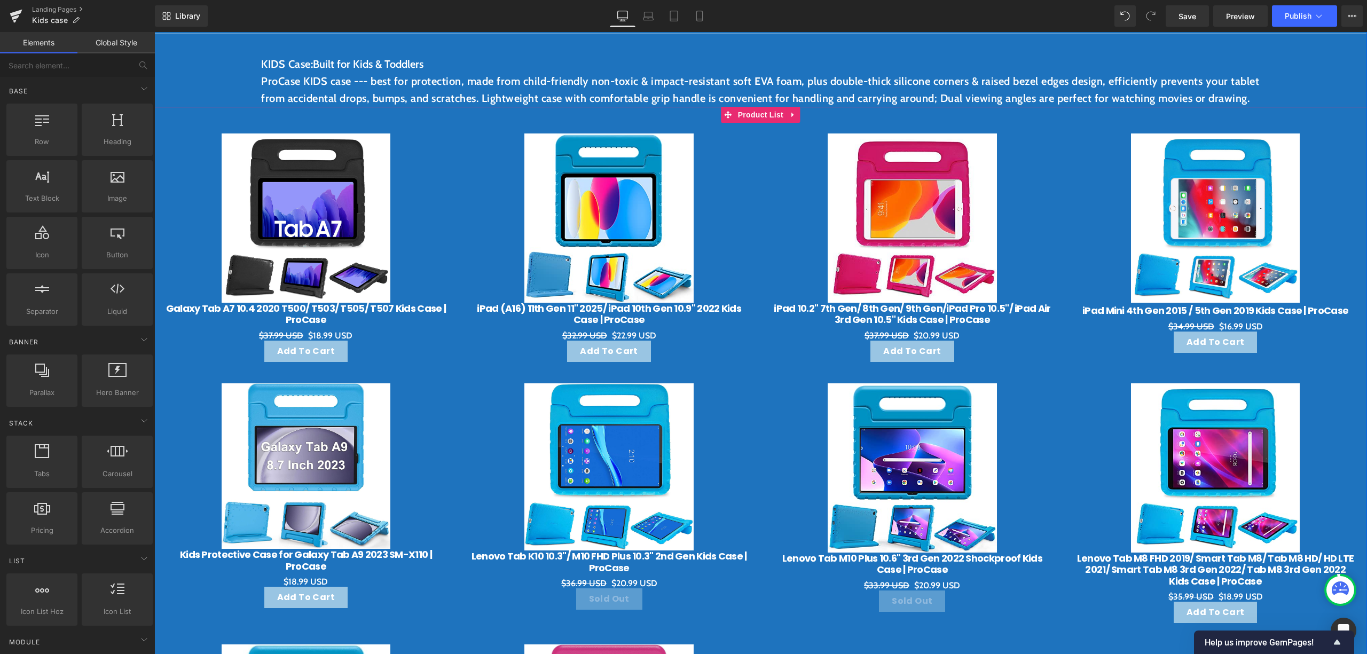
click at [763, 161] on div "Sale Off (P) Image iPad 10.2" 7th Gen/ 8th Gen/ 9th Gen/iPad Pro 10.5"/ iPad Ai…" at bounding box center [912, 248] width 303 height 250
click at [763, 142] on div "Sale Off (P) Image iPad 10.2" 7th Gen/ 8th Gen/ 9th Gen/iPad Pro 10.5"/ iPad Ai…" at bounding box center [912, 248] width 303 height 250
click at [763, 123] on span "Product List" at bounding box center [760, 115] width 51 height 16
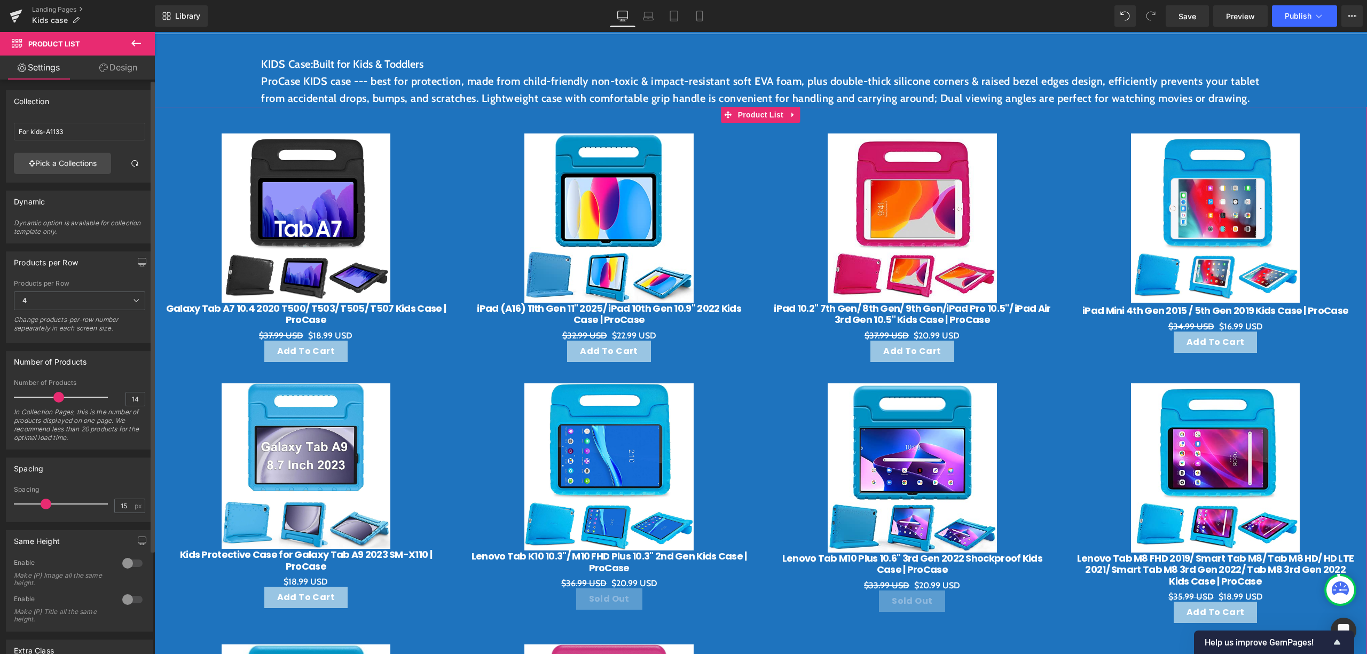
drag, startPoint x: 51, startPoint y: 504, endPoint x: 43, endPoint y: 507, distance: 8.3
click at [43, 507] on span at bounding box center [46, 504] width 11 height 11
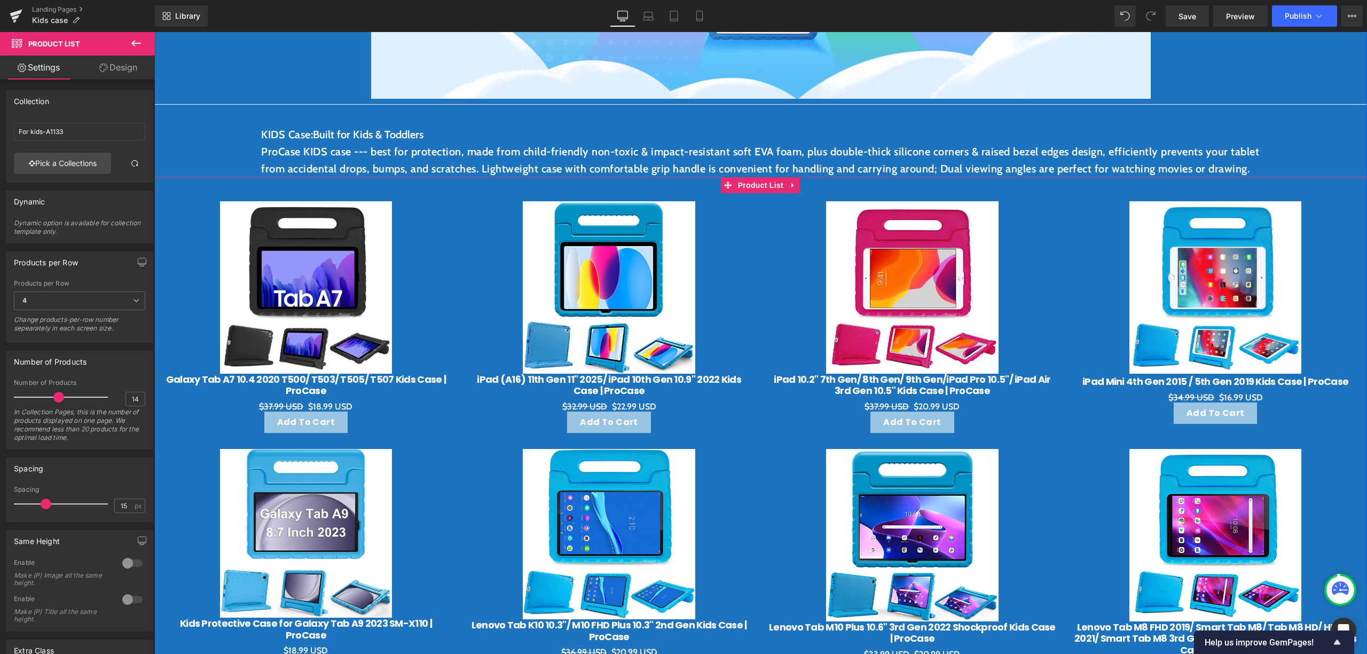
scroll to position [427, 0]
click at [123, 66] on link "Design" at bounding box center [118, 68] width 77 height 24
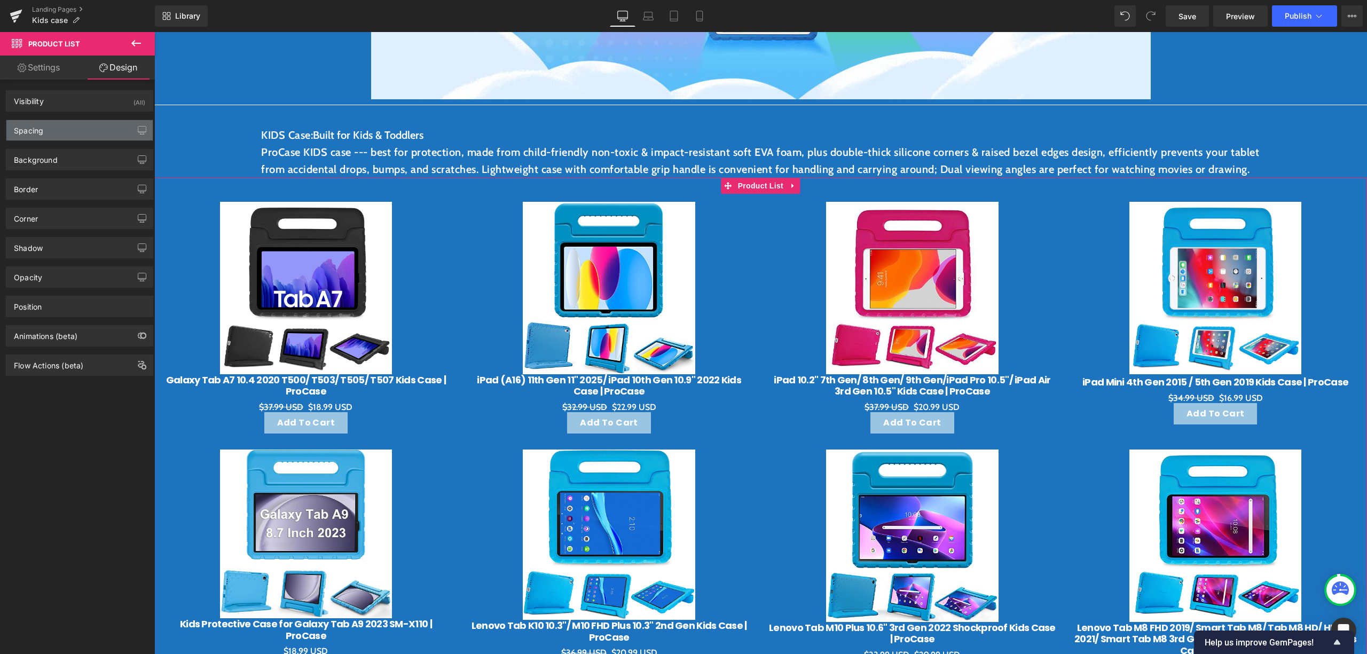
click at [73, 124] on div "Spacing" at bounding box center [79, 130] width 146 height 20
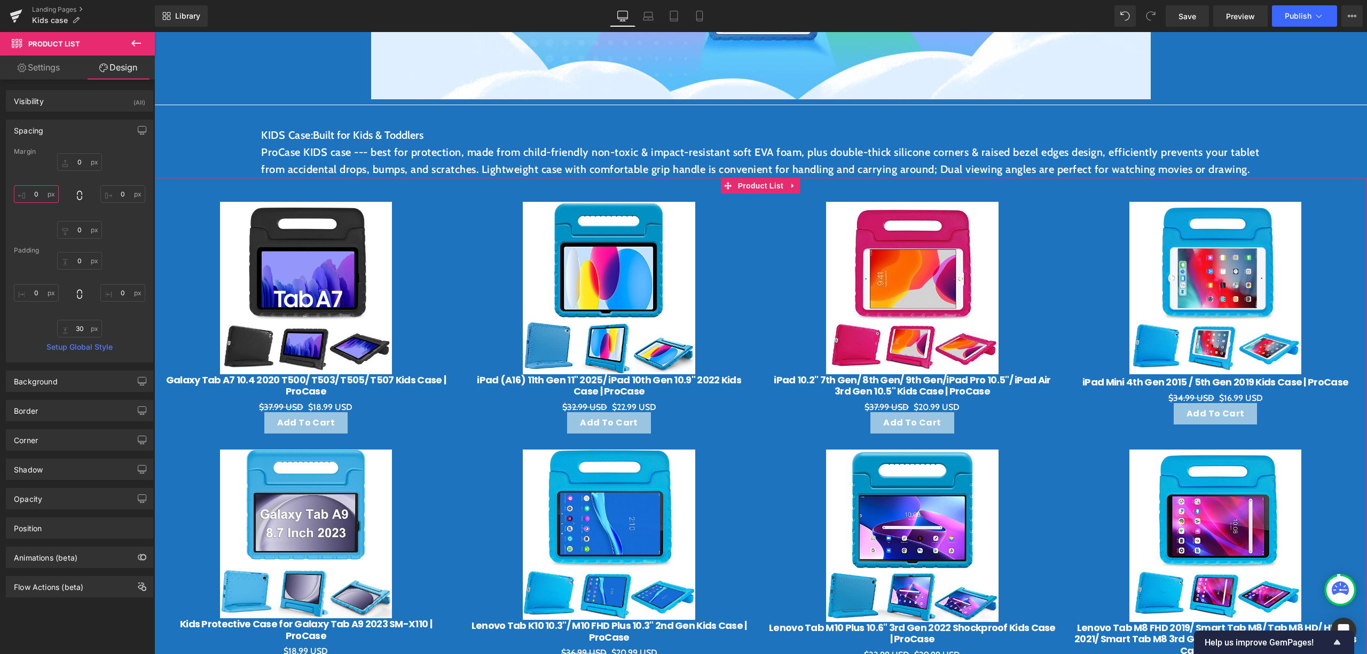
click at [36, 199] on input "0" at bounding box center [36, 194] width 45 height 18
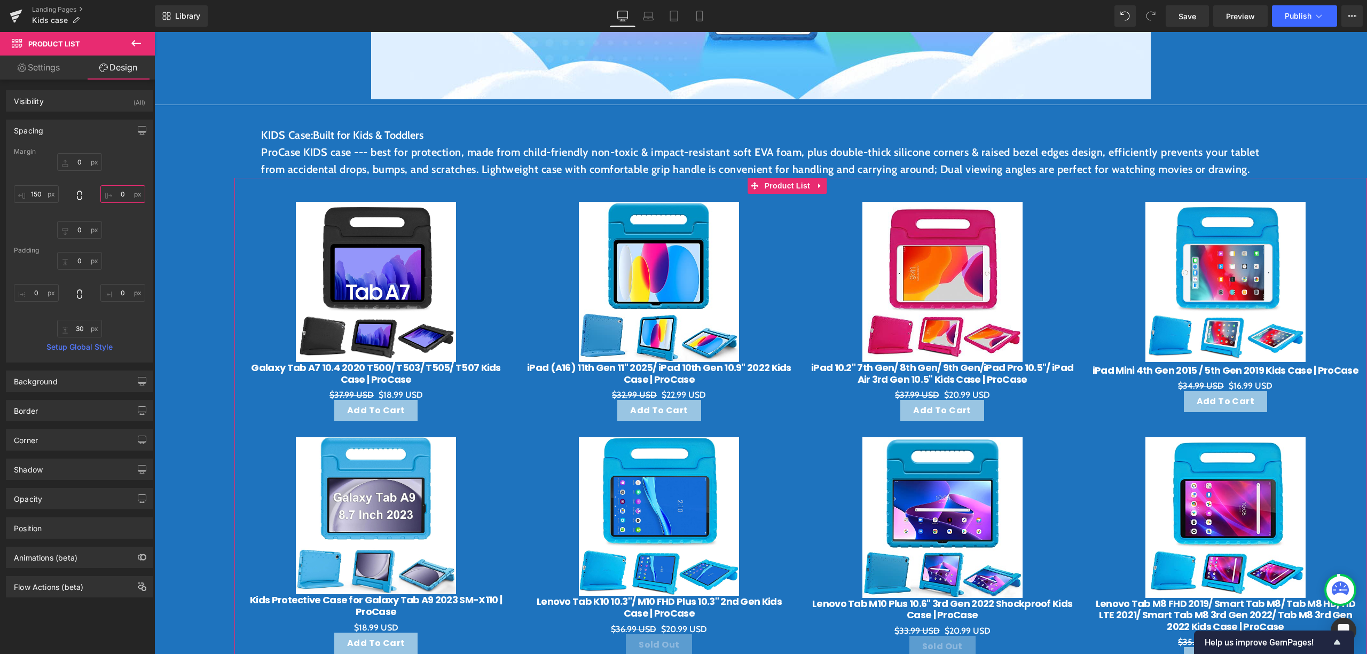
click at [119, 191] on input "0" at bounding box center [122, 194] width 45 height 18
drag, startPoint x: 123, startPoint y: 196, endPoint x: 92, endPoint y: 204, distance: 31.8
click at [92, 204] on div "0px 0 0px 0 0px 0 150 150" at bounding box center [79, 195] width 131 height 85
click at [127, 192] on input "0" at bounding box center [122, 194] width 45 height 18
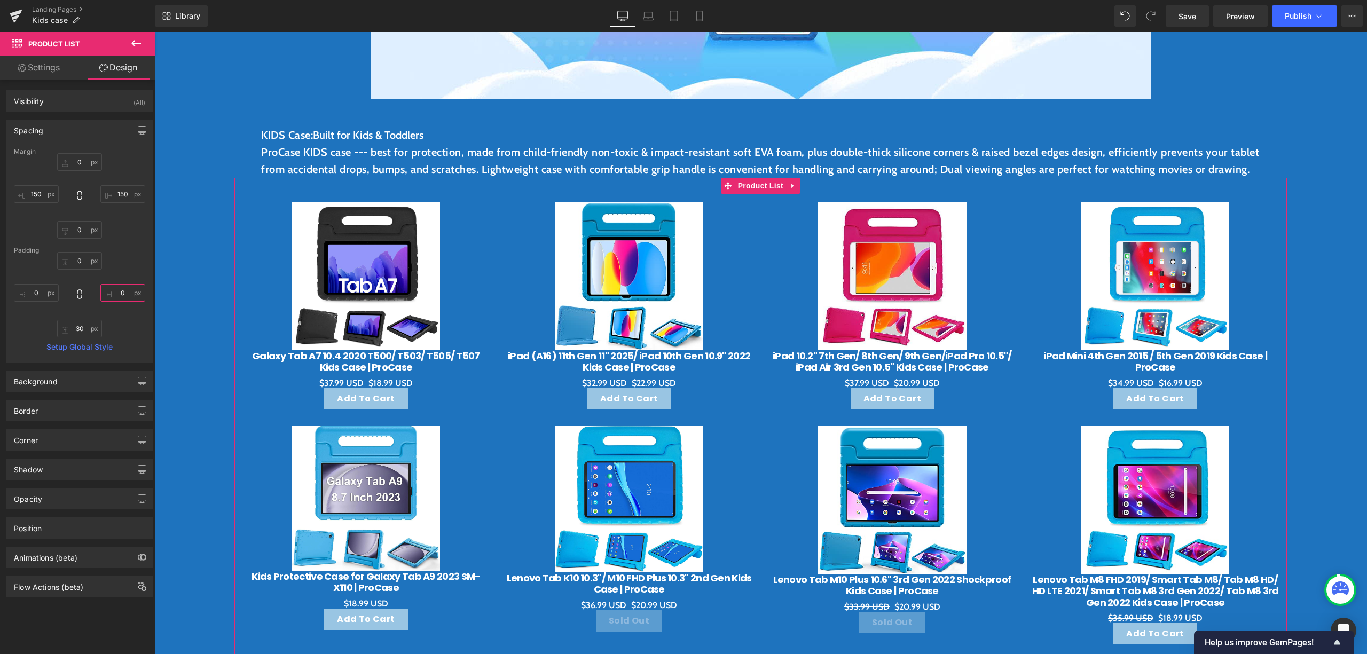
click at [129, 302] on input "0" at bounding box center [122, 293] width 45 height 18
click at [122, 263] on div "0px 0 0px 0 30px 30 0px 0" at bounding box center [79, 294] width 131 height 85
click at [1198, 16] on link "Save" at bounding box center [1186, 15] width 43 height 21
click at [357, 407] on span "(P) Cart Button" at bounding box center [365, 399] width 61 height 16
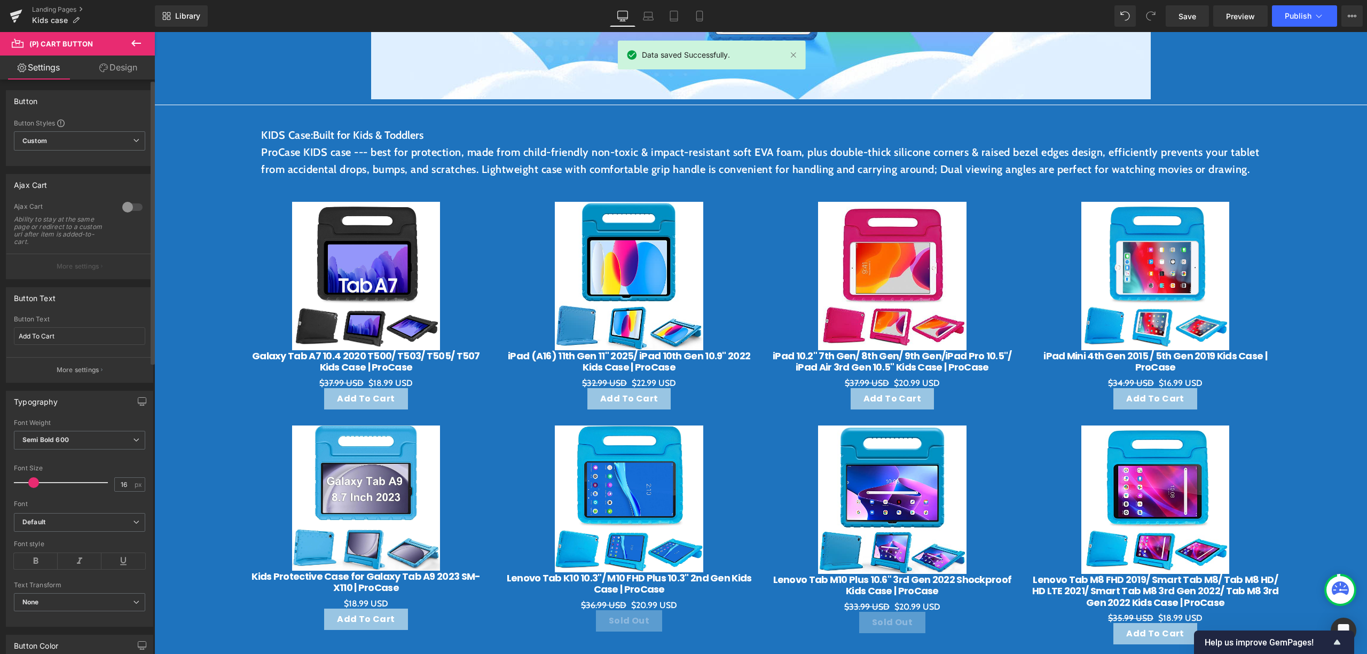
click at [76, 377] on button "More settings" at bounding box center [79, 369] width 146 height 25
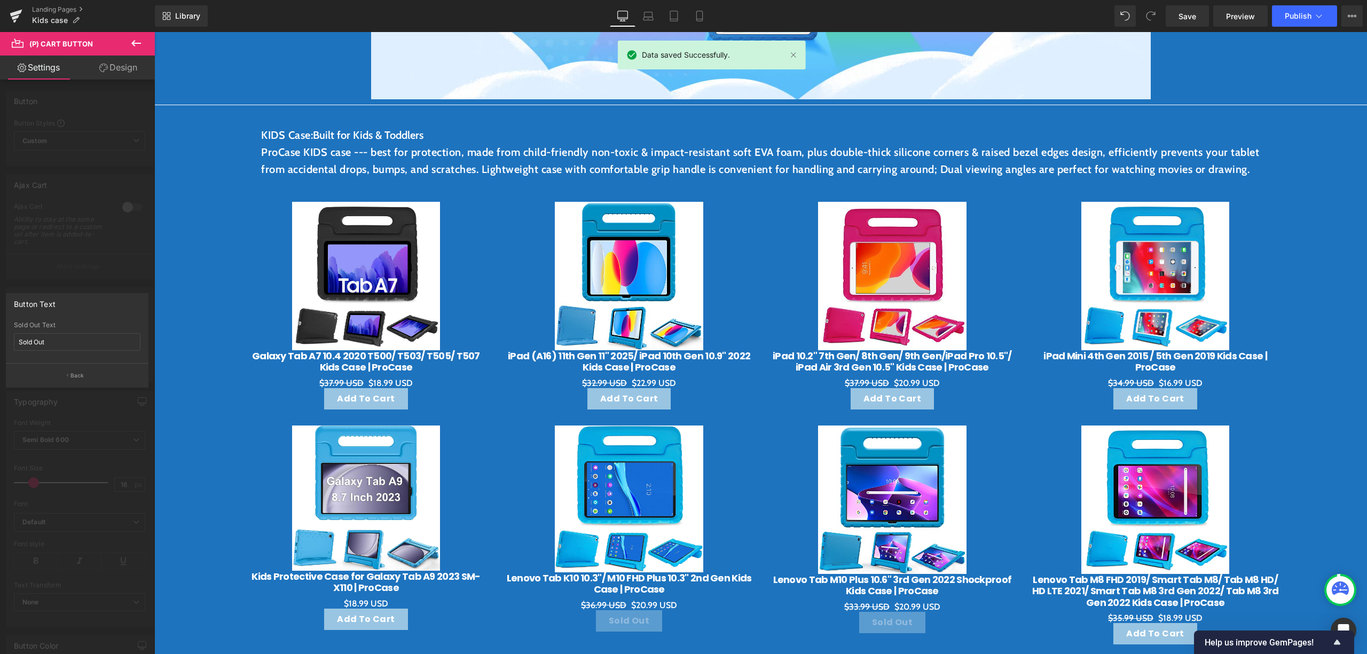
click at [107, 280] on div at bounding box center [77, 345] width 155 height 627
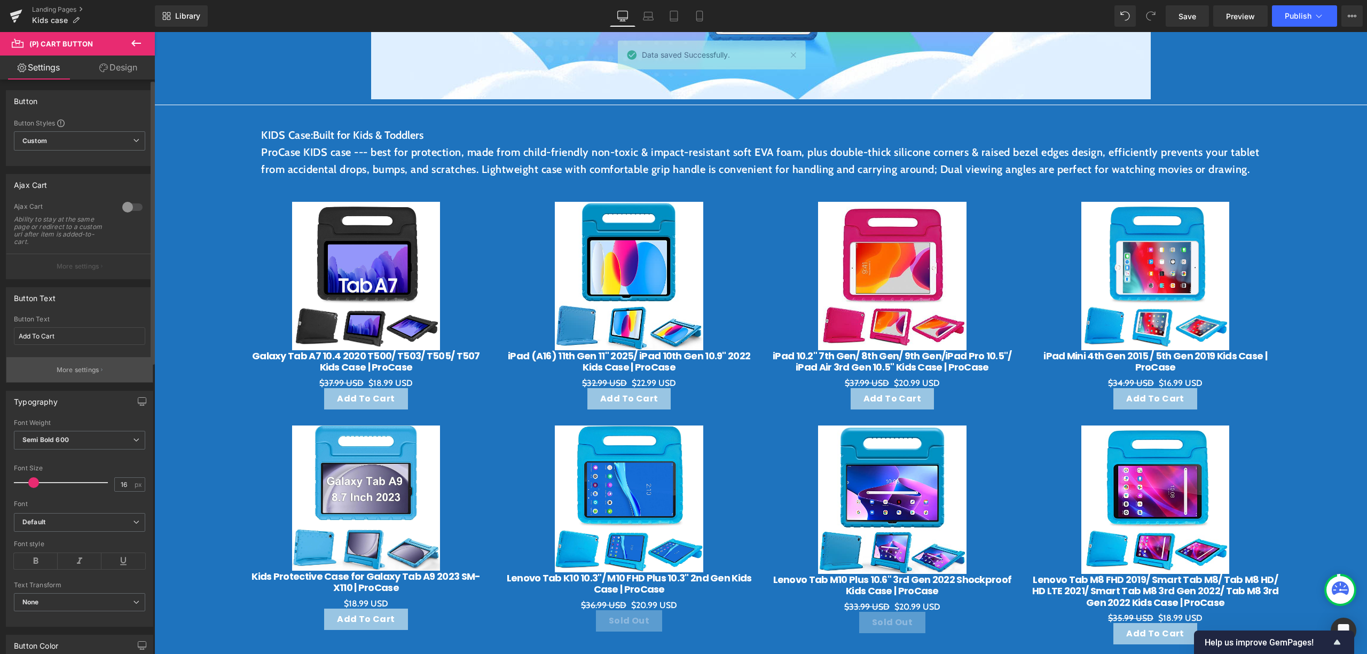
click at [88, 374] on p "More settings" at bounding box center [78, 370] width 43 height 10
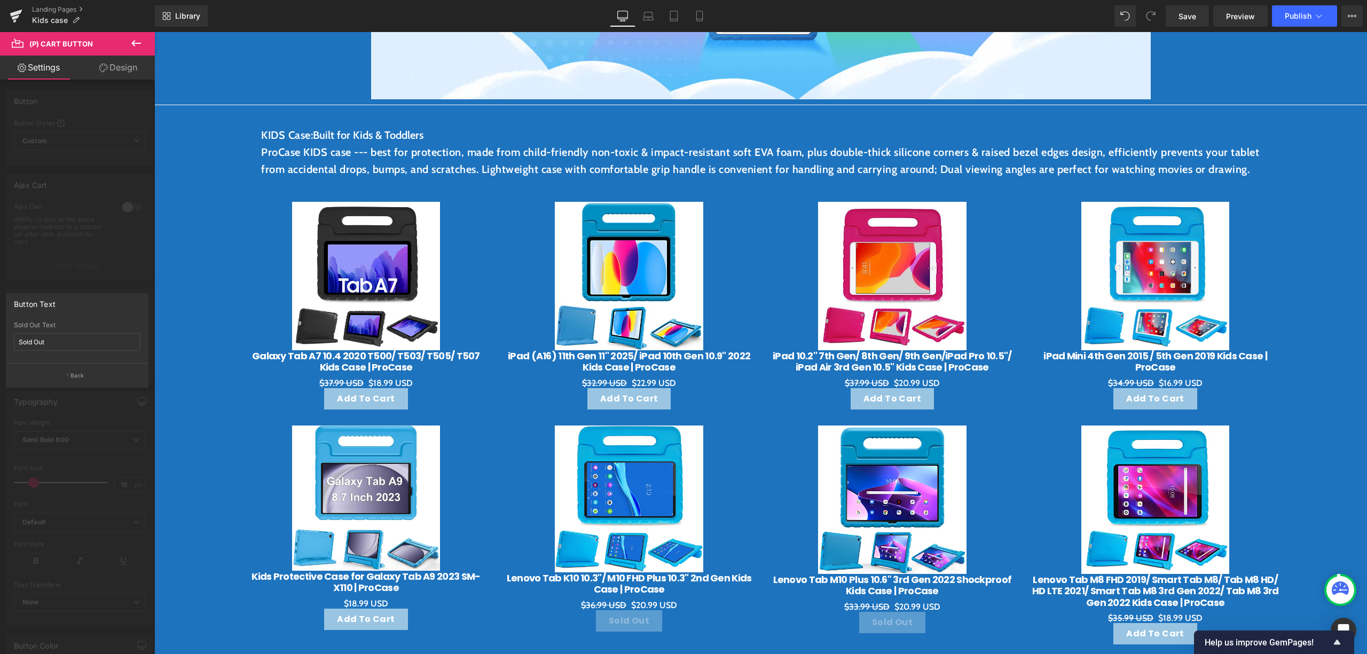
click at [129, 259] on div at bounding box center [77, 345] width 155 height 627
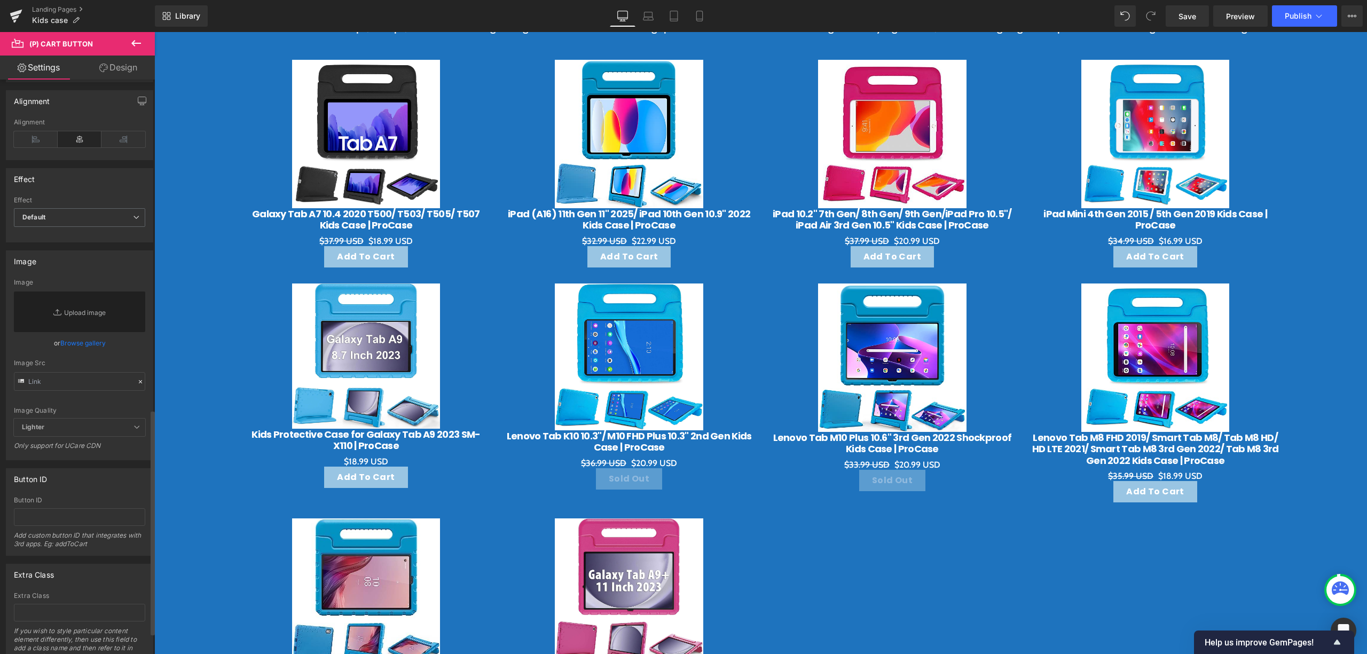
scroll to position [893, 0]
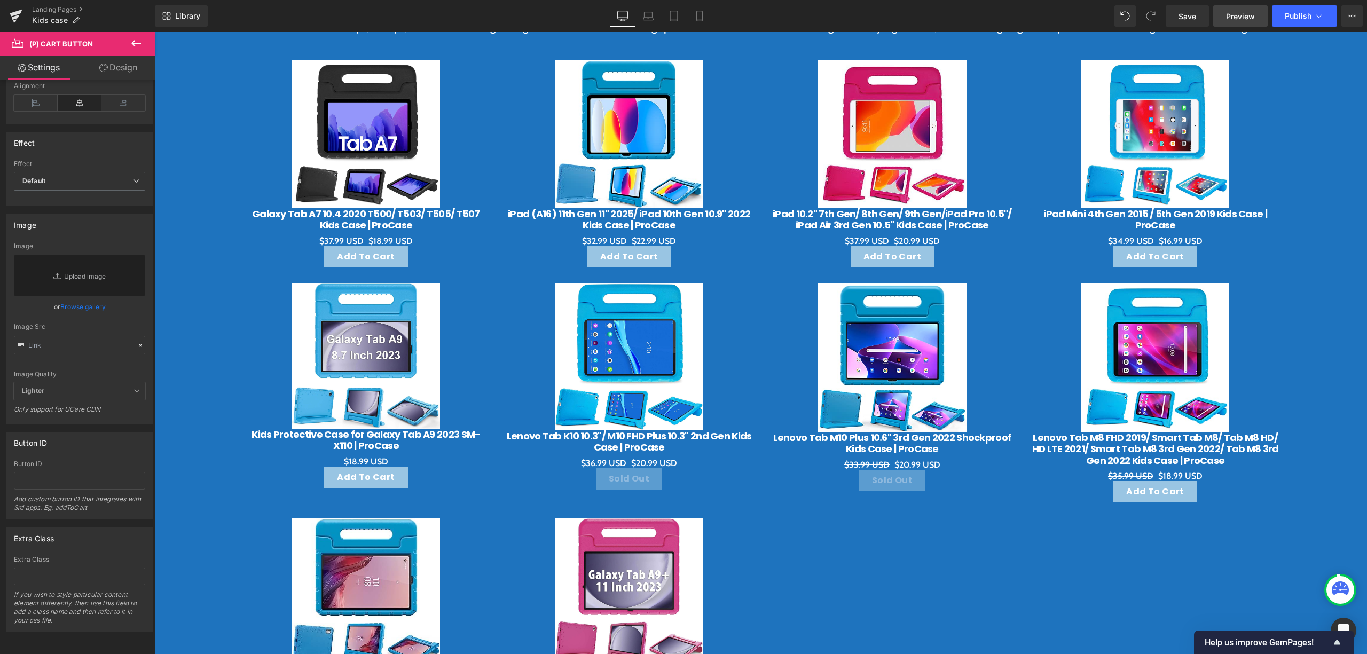
click at [1230, 23] on link "Preview" at bounding box center [1240, 15] width 54 height 21
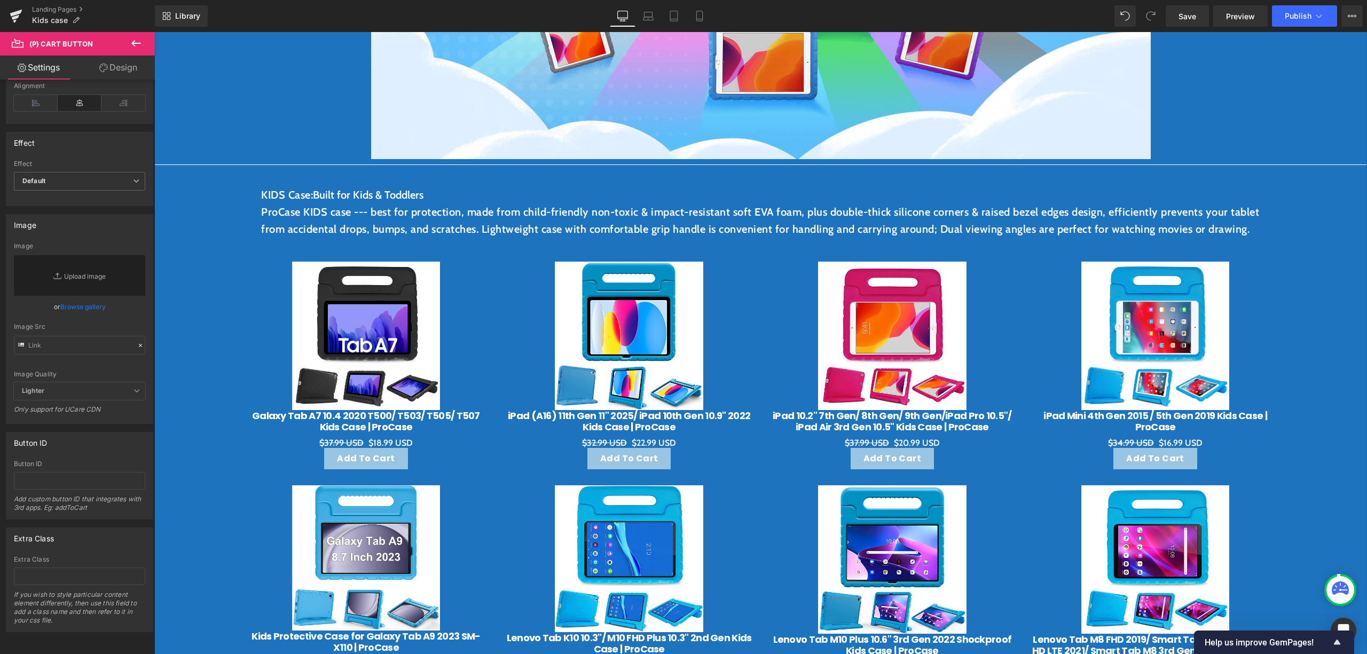
scroll to position [498, 0]
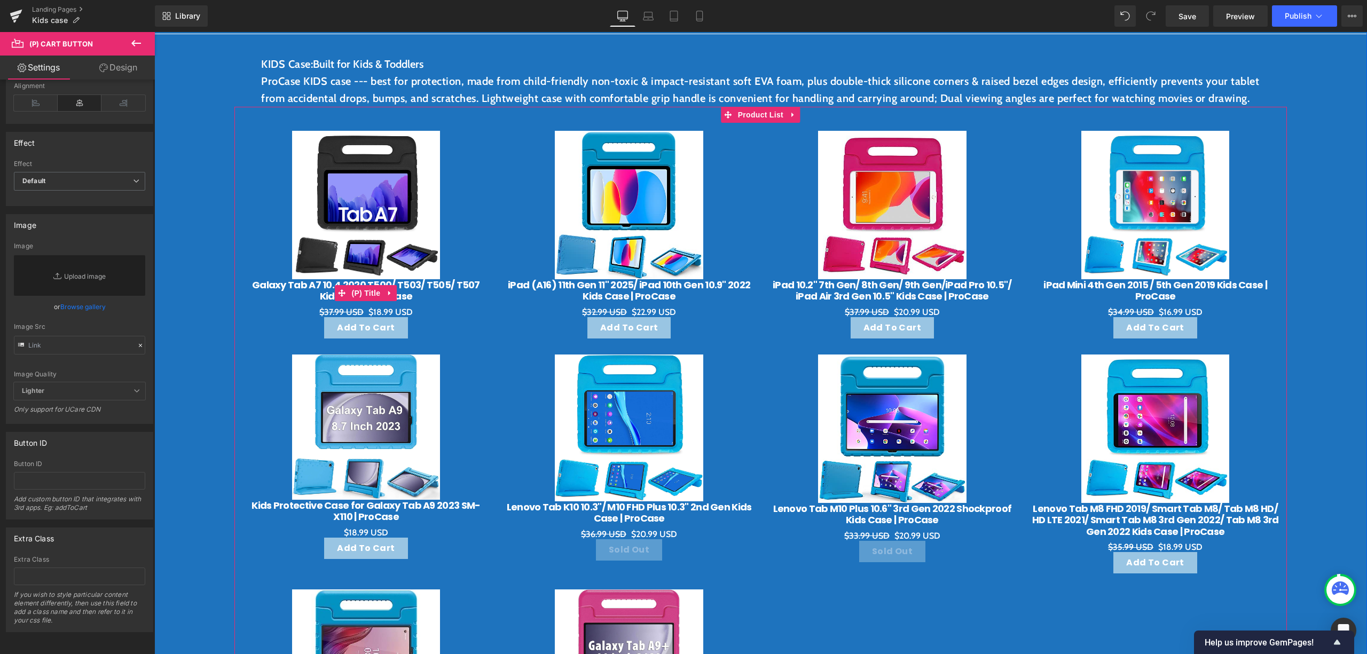
click at [383, 301] on link at bounding box center [390, 293] width 14 height 16
click at [389, 244] on img at bounding box center [366, 205] width 148 height 148
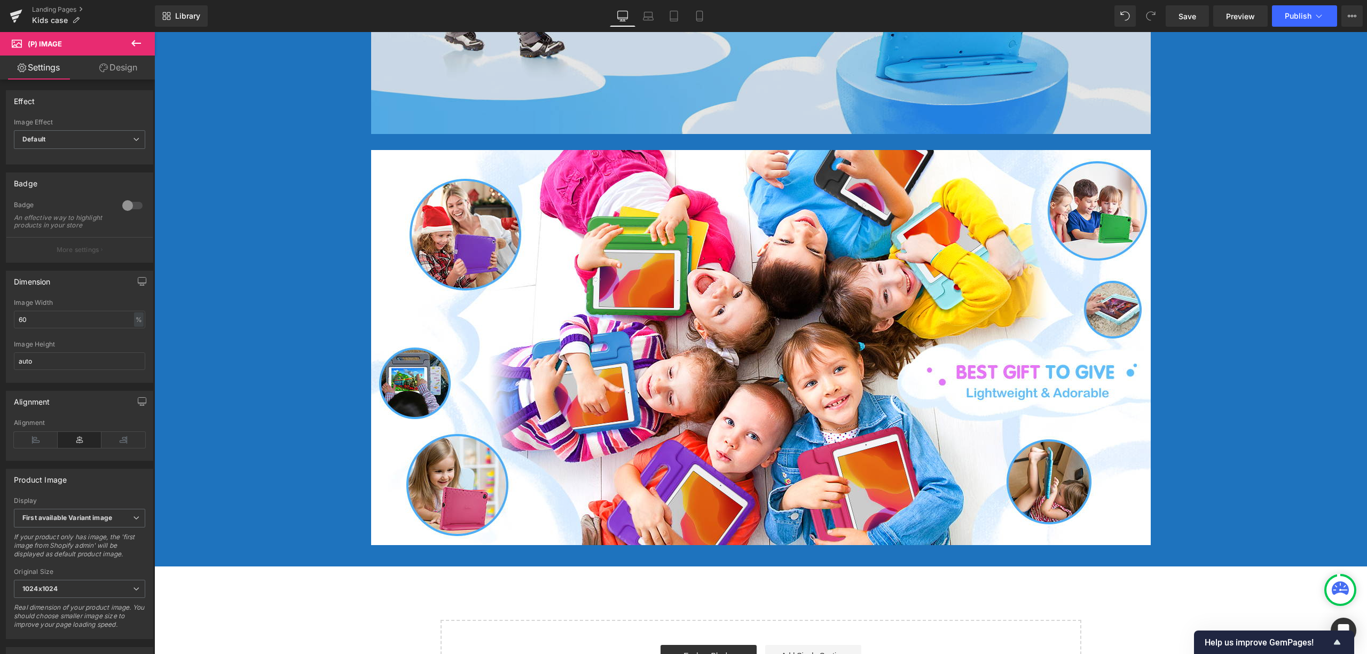
scroll to position [3097, 0]
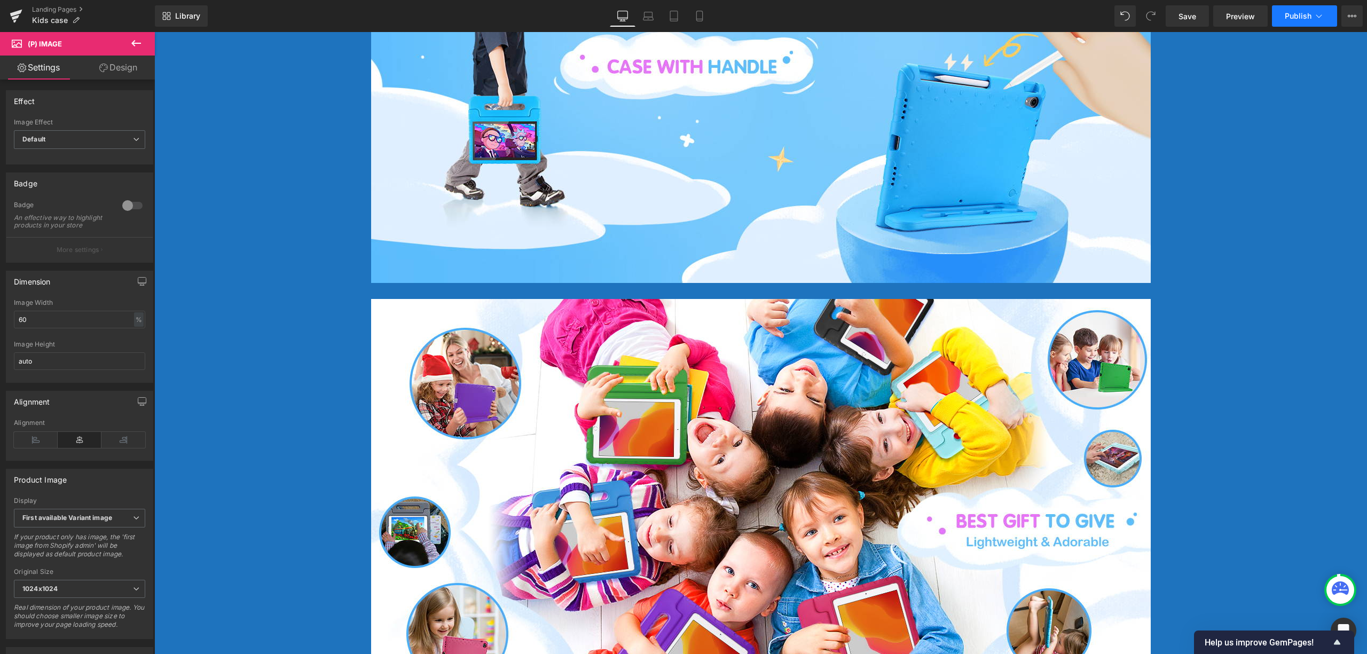
click at [1298, 25] on button "Publish" at bounding box center [1304, 15] width 65 height 21
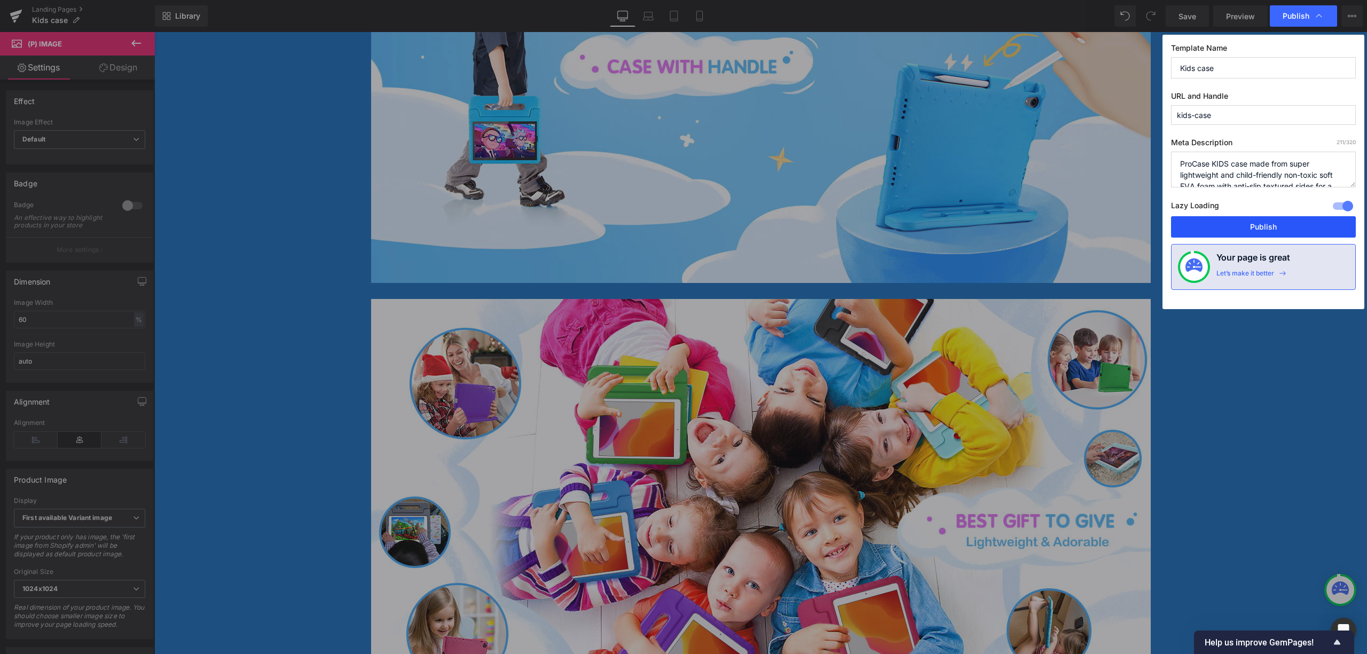
click at [1253, 231] on button "Publish" at bounding box center [1263, 226] width 185 height 21
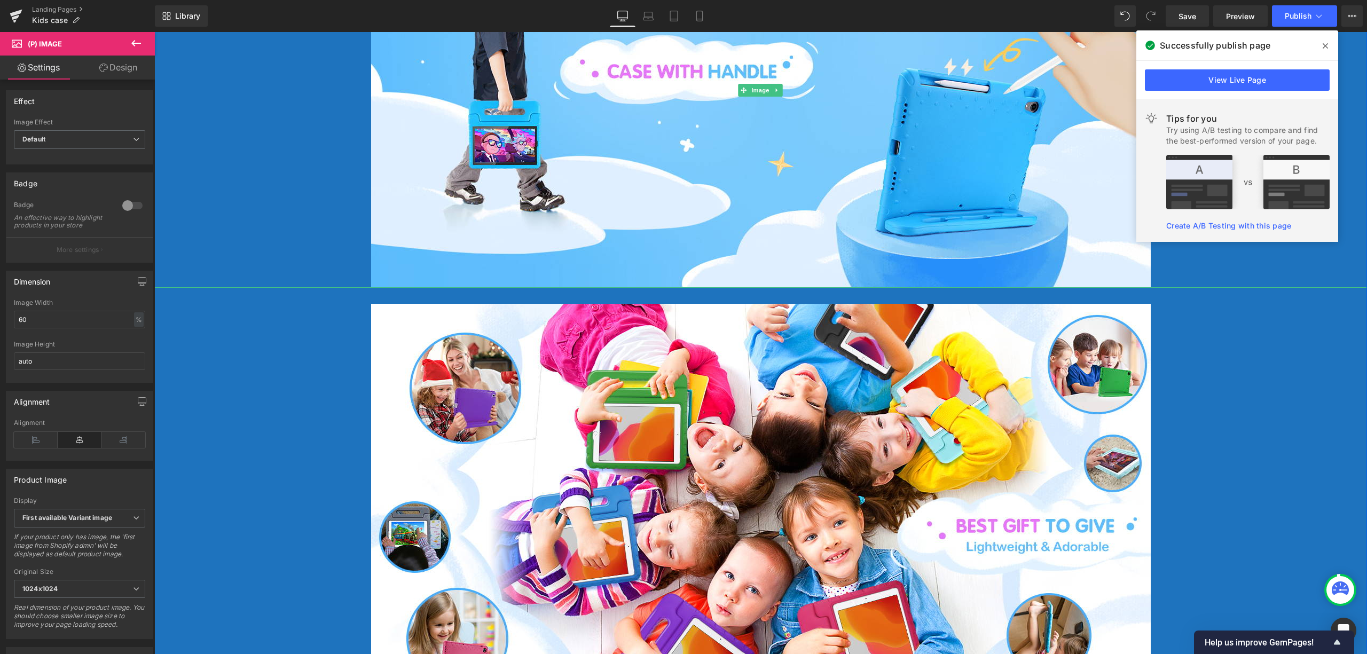
scroll to position [2812, 0]
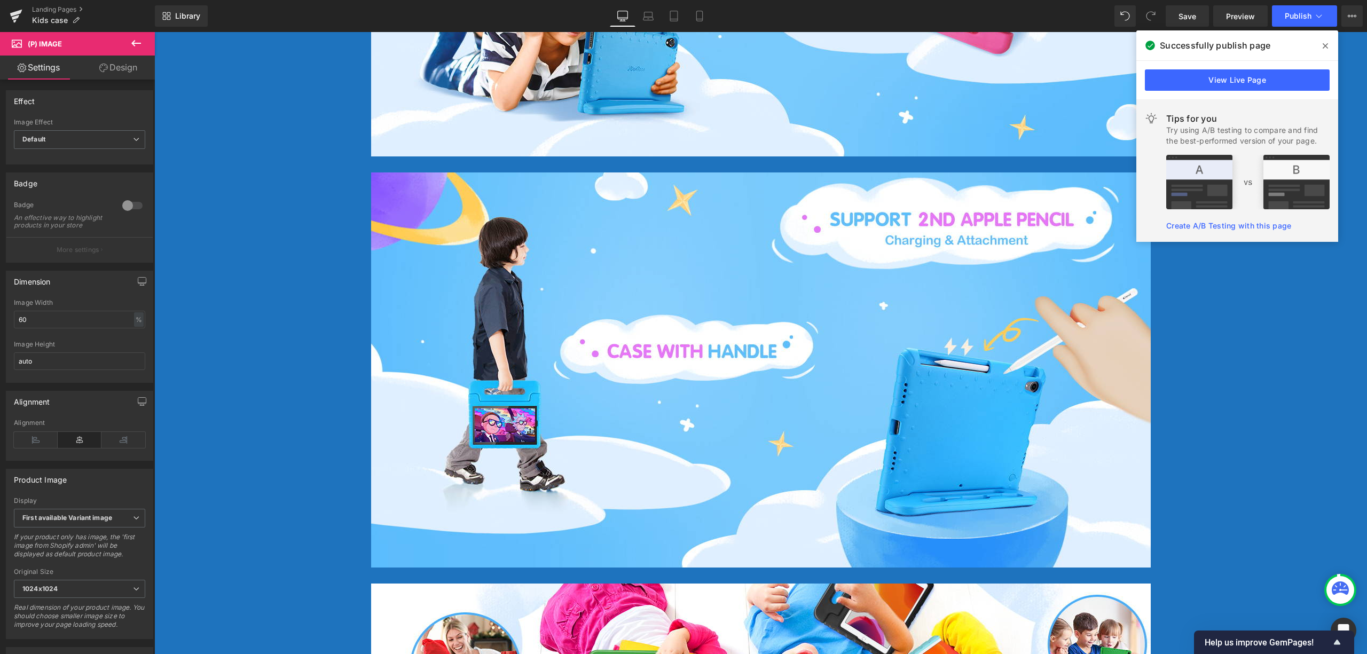
click at [1330, 42] on span at bounding box center [1324, 45] width 17 height 17
